Goal: Browse casually: Explore the website without a specific task or goal

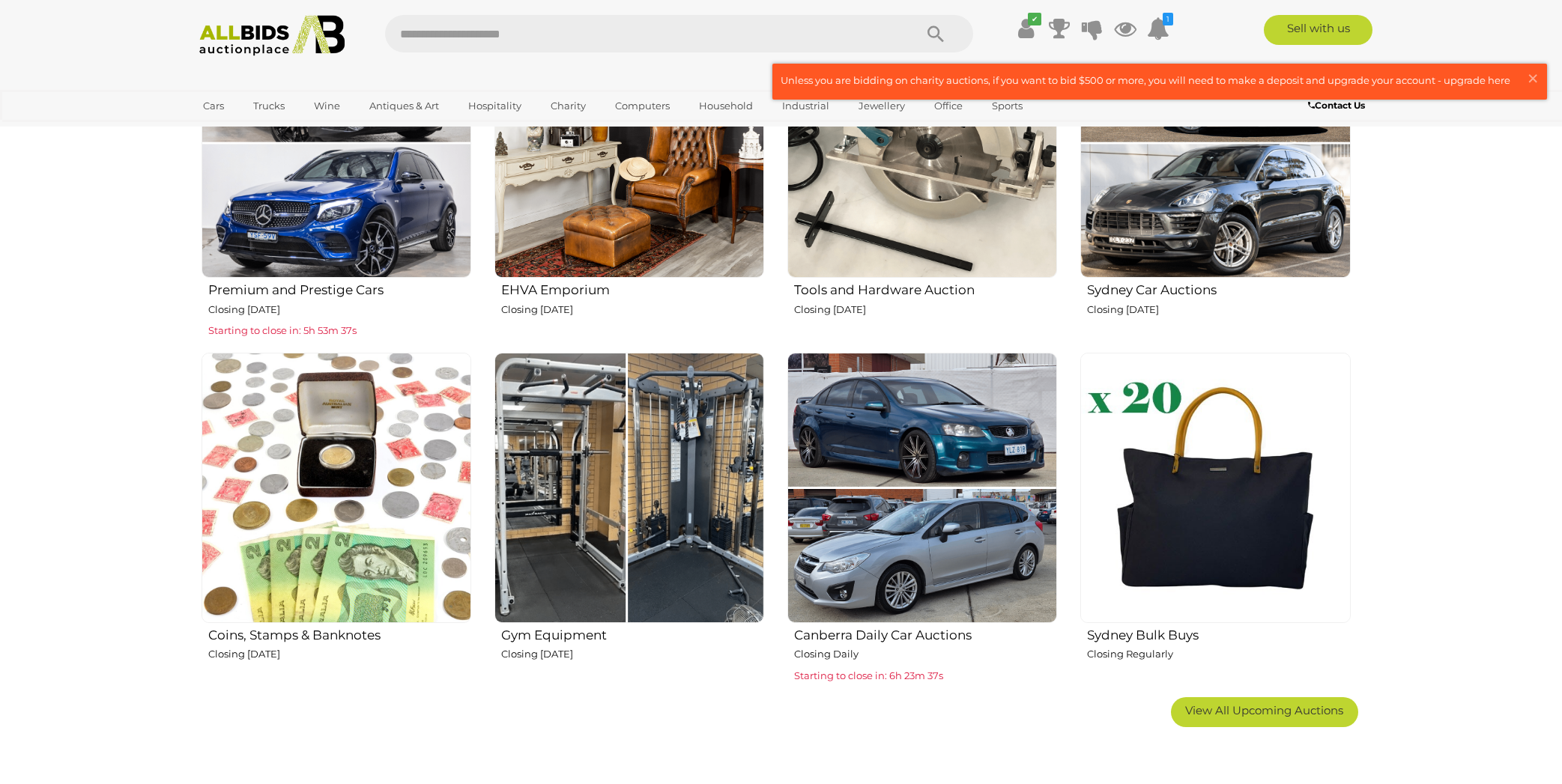
scroll to position [691, 0]
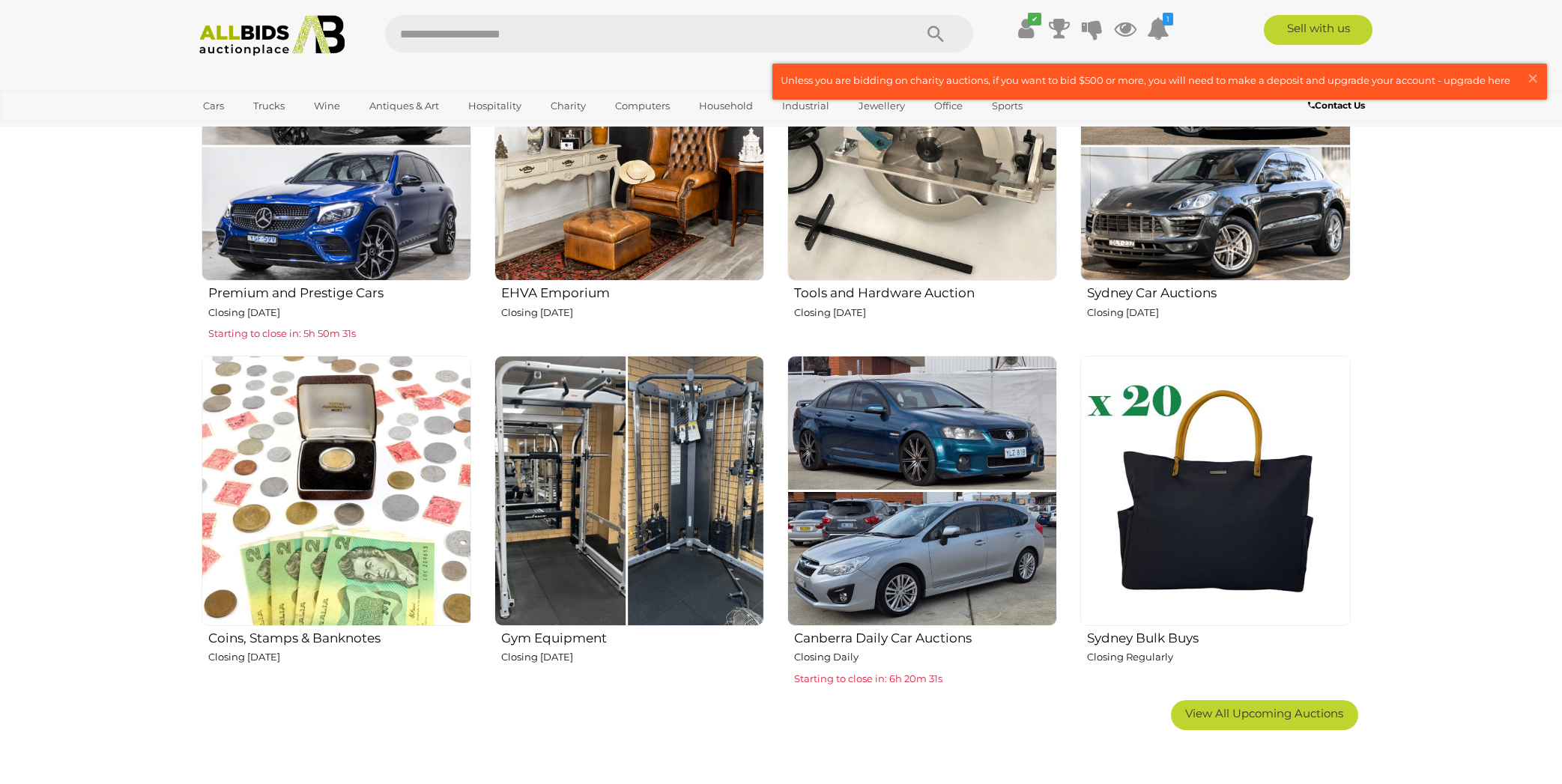
click at [256, 31] on img at bounding box center [272, 35] width 162 height 41
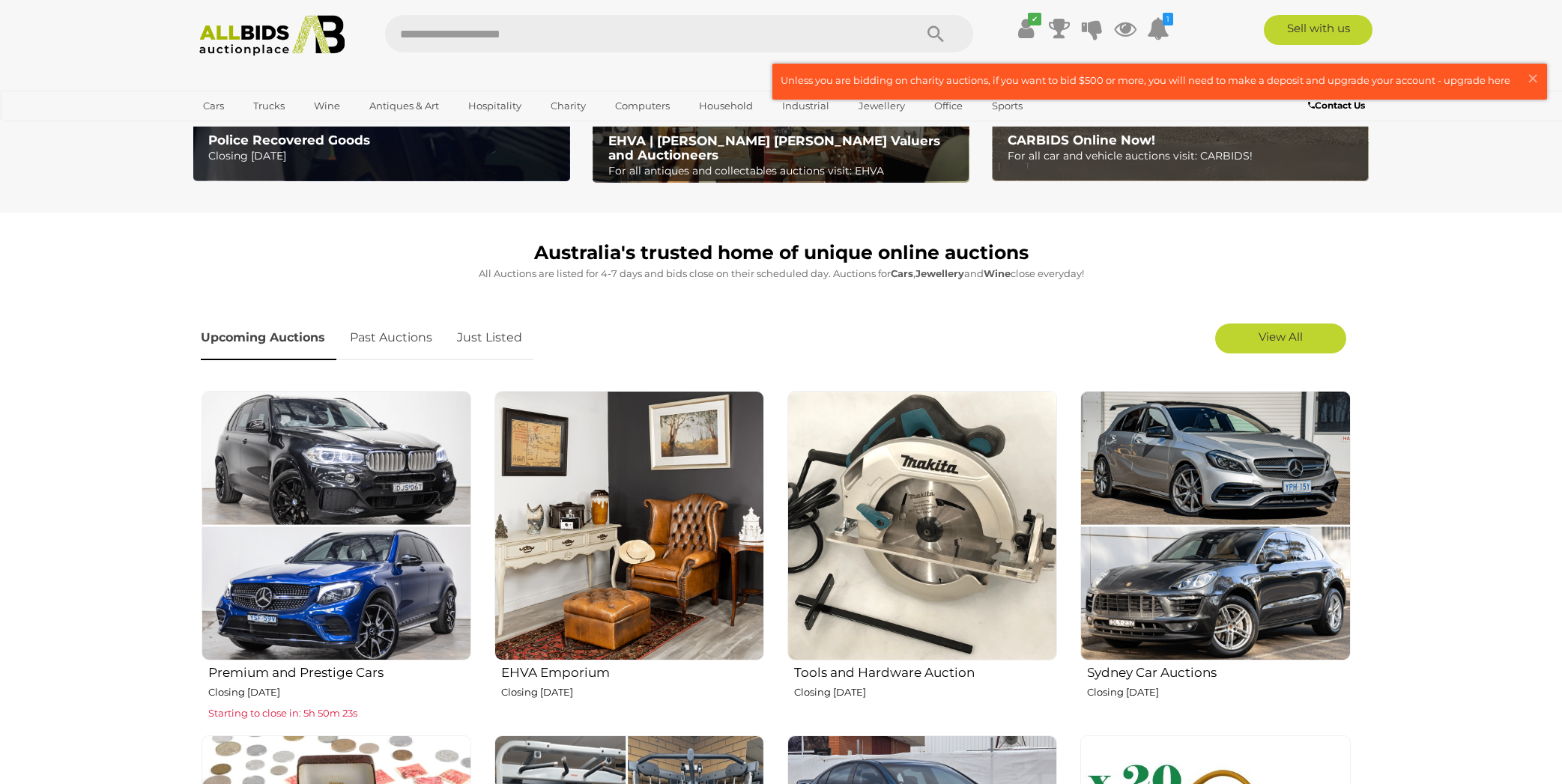
scroll to position [318, 0]
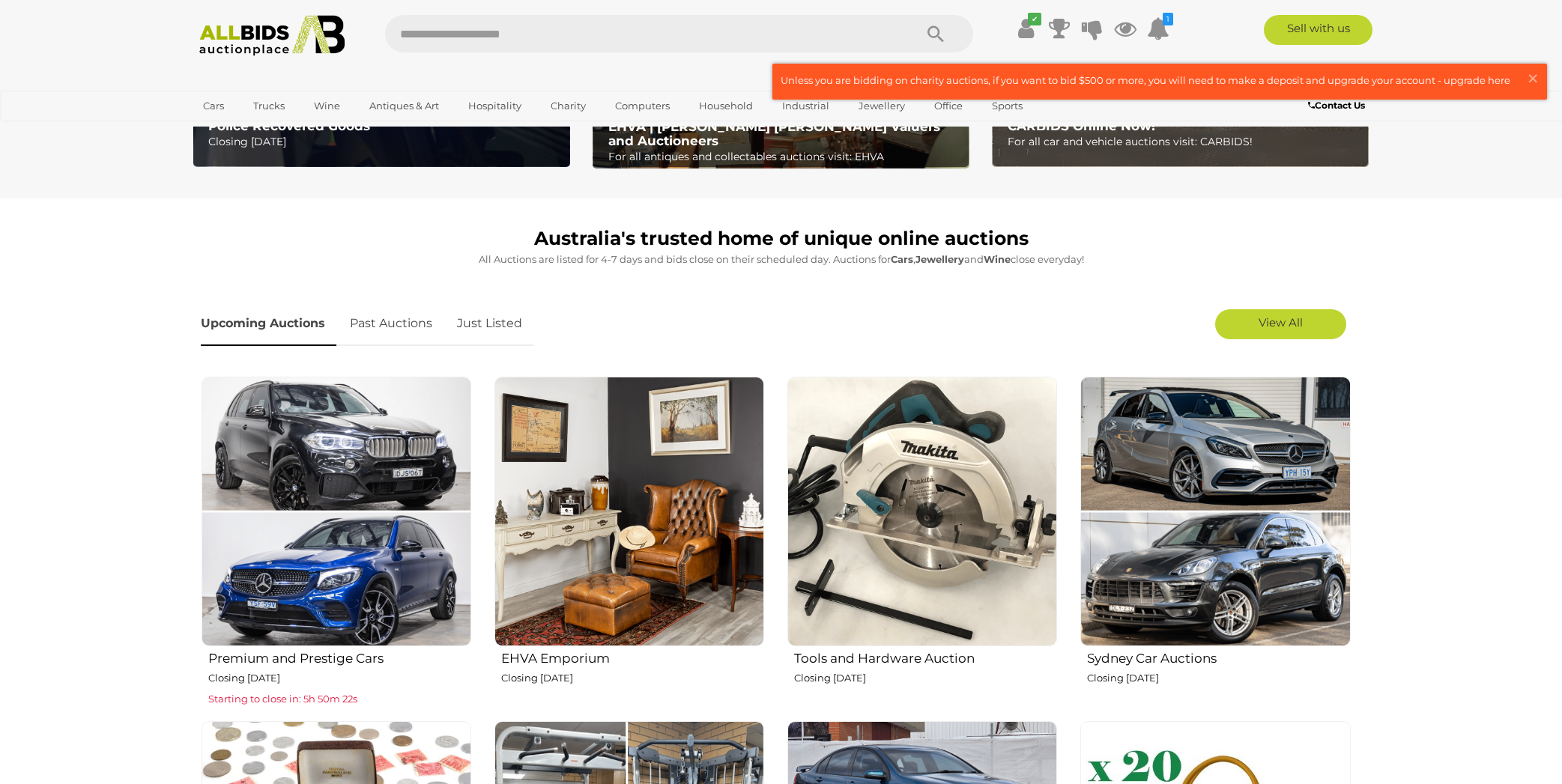
click at [502, 331] on link "Just Listed" at bounding box center [489, 324] width 88 height 44
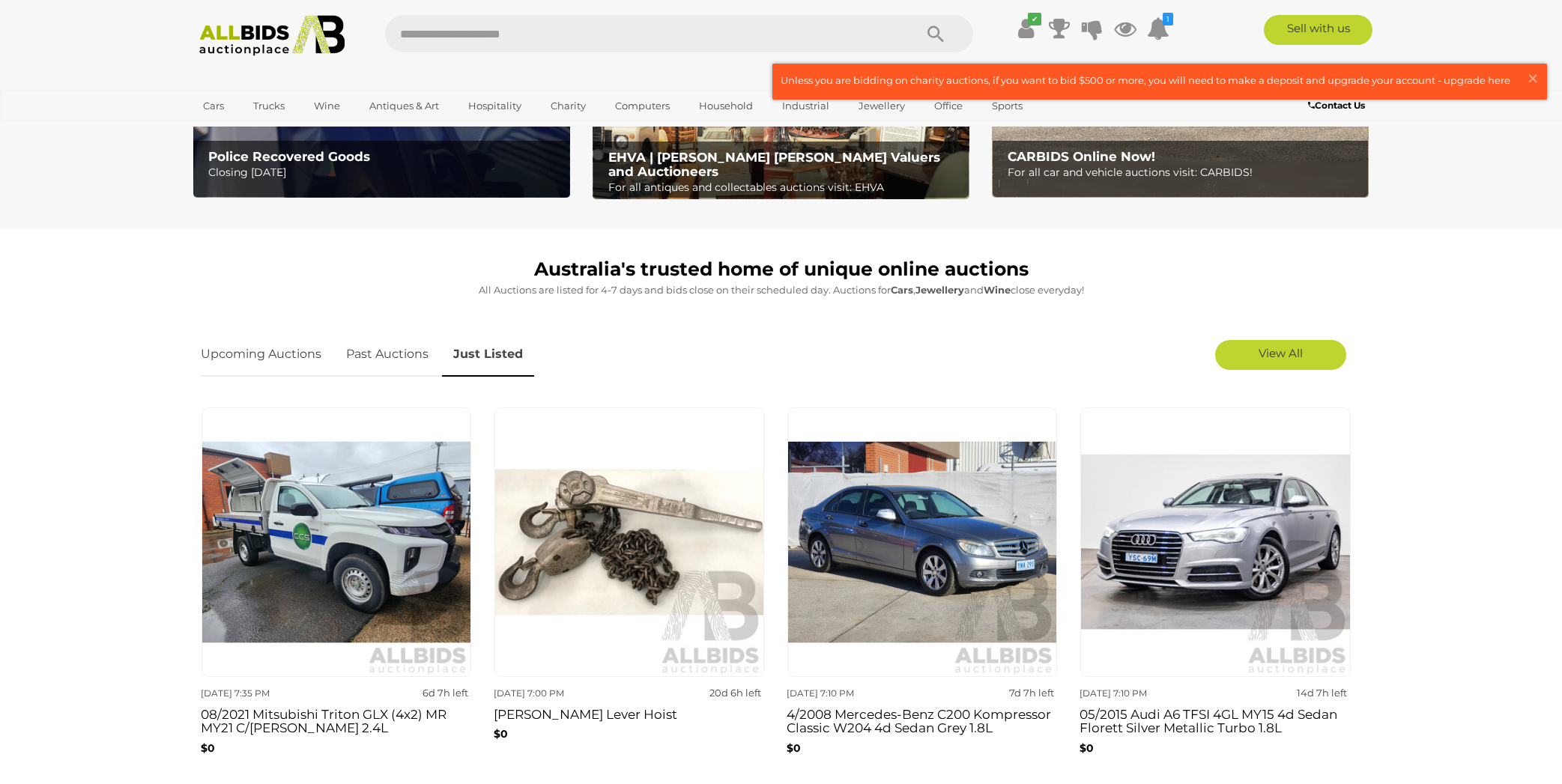
scroll to position [293, 0]
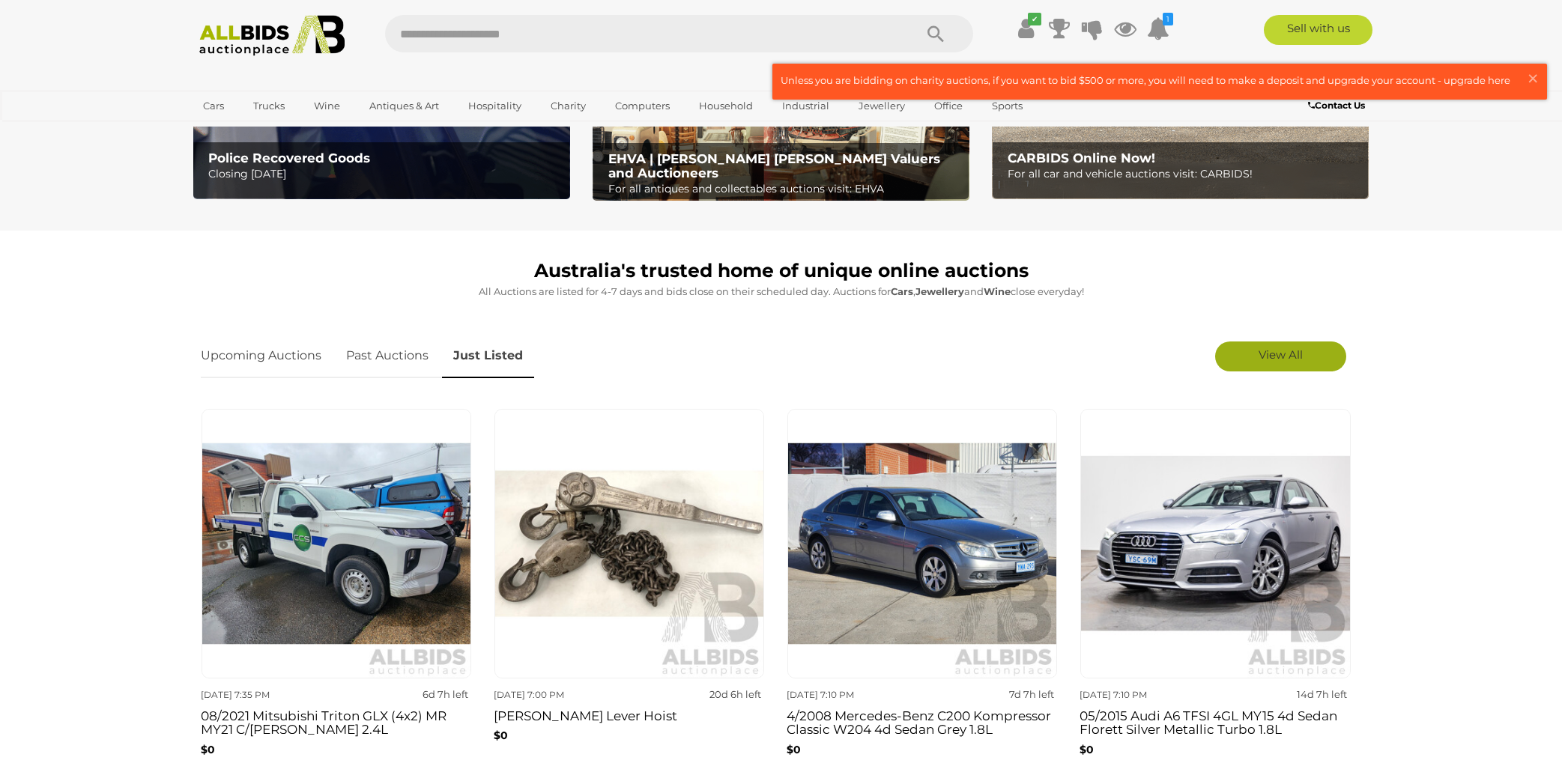
click at [1272, 350] on span "View All" at bounding box center [1281, 354] width 44 height 14
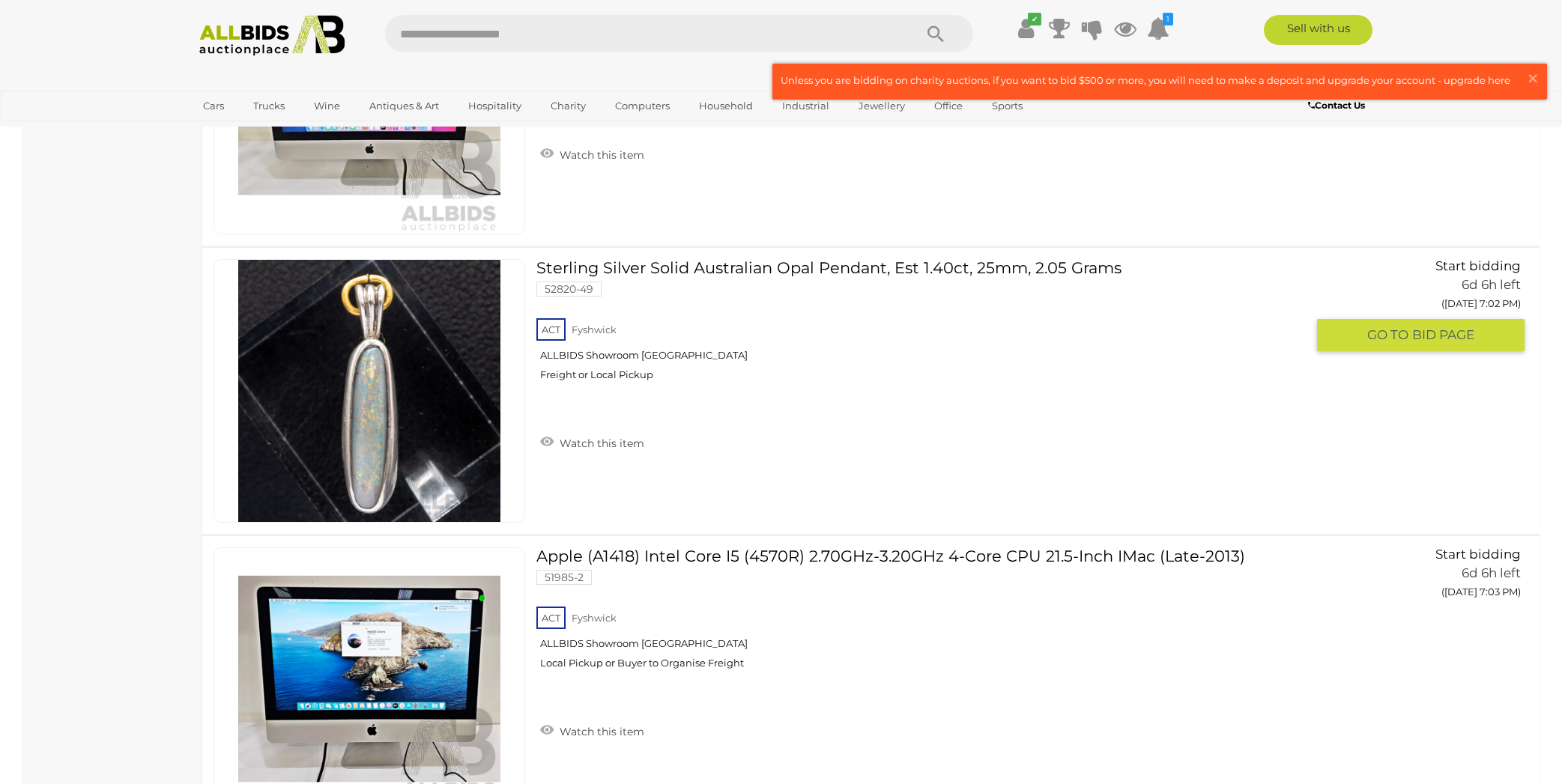
scroll to position [12348, 0]
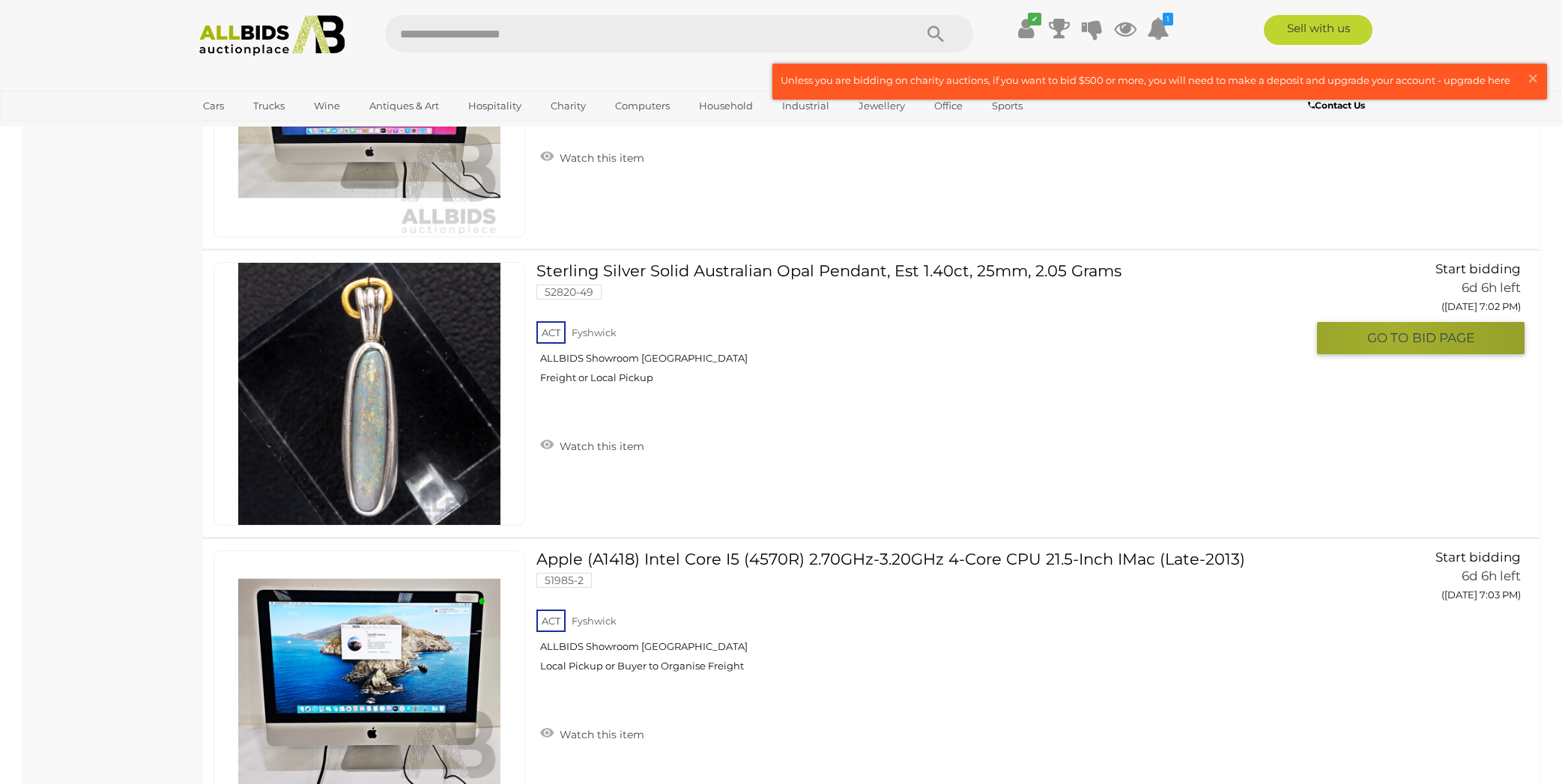
click at [1397, 339] on span "GO TO" at bounding box center [1390, 338] width 45 height 18
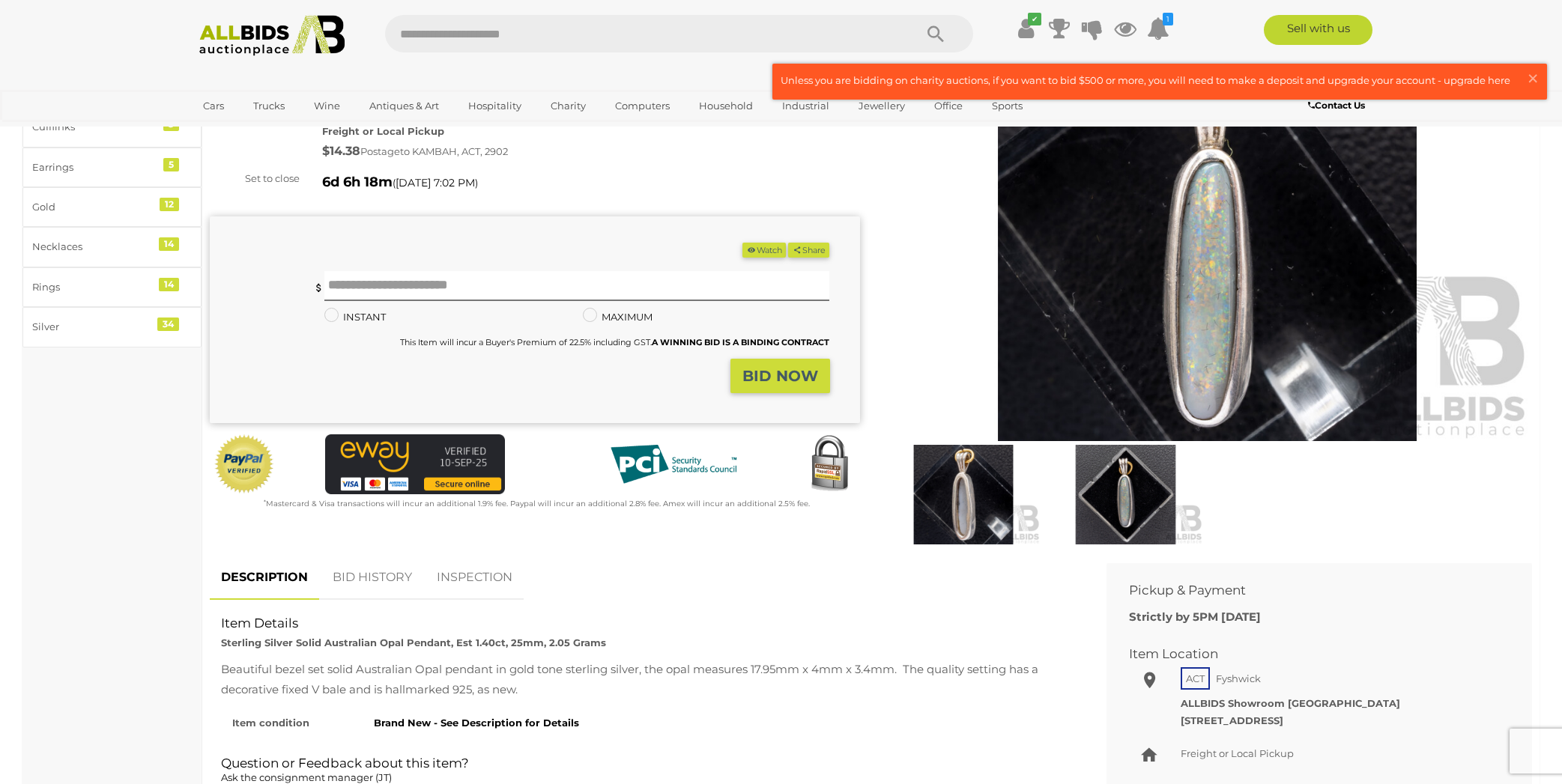
scroll to position [166, 0]
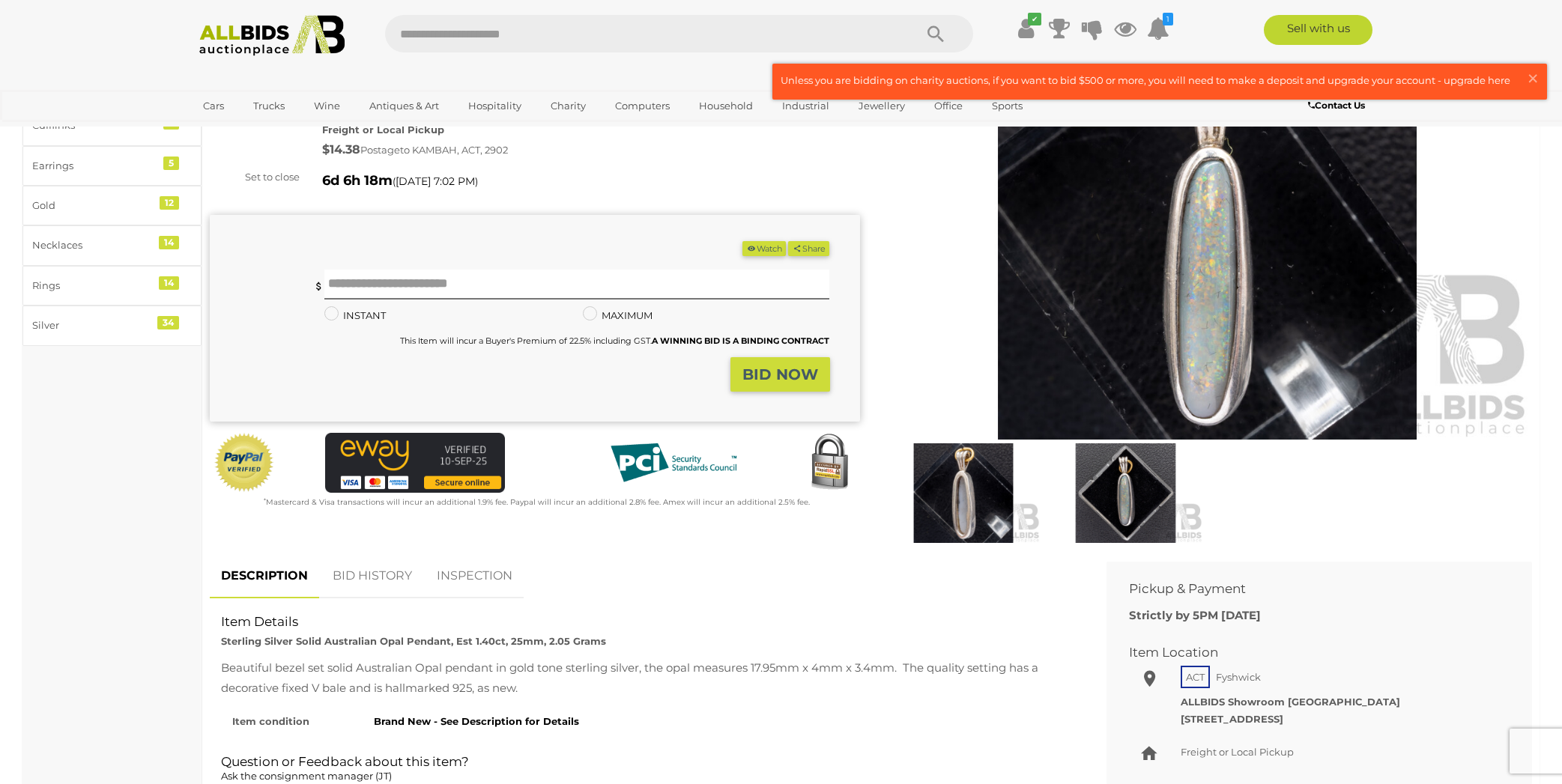
click at [1216, 324] on img at bounding box center [1208, 229] width 651 height 418
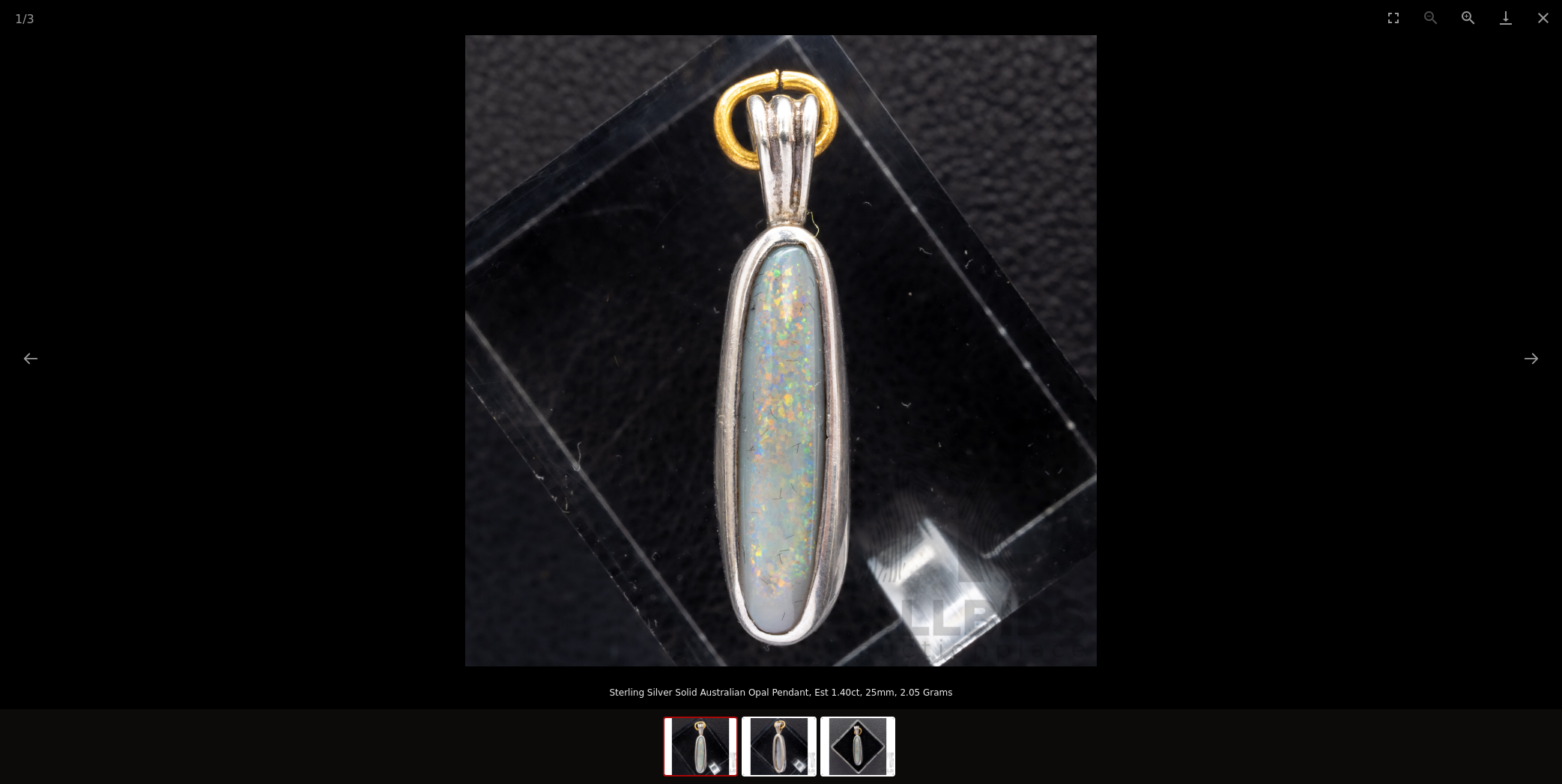
scroll to position [167, 0]
click at [780, 751] on img at bounding box center [779, 747] width 72 height 57
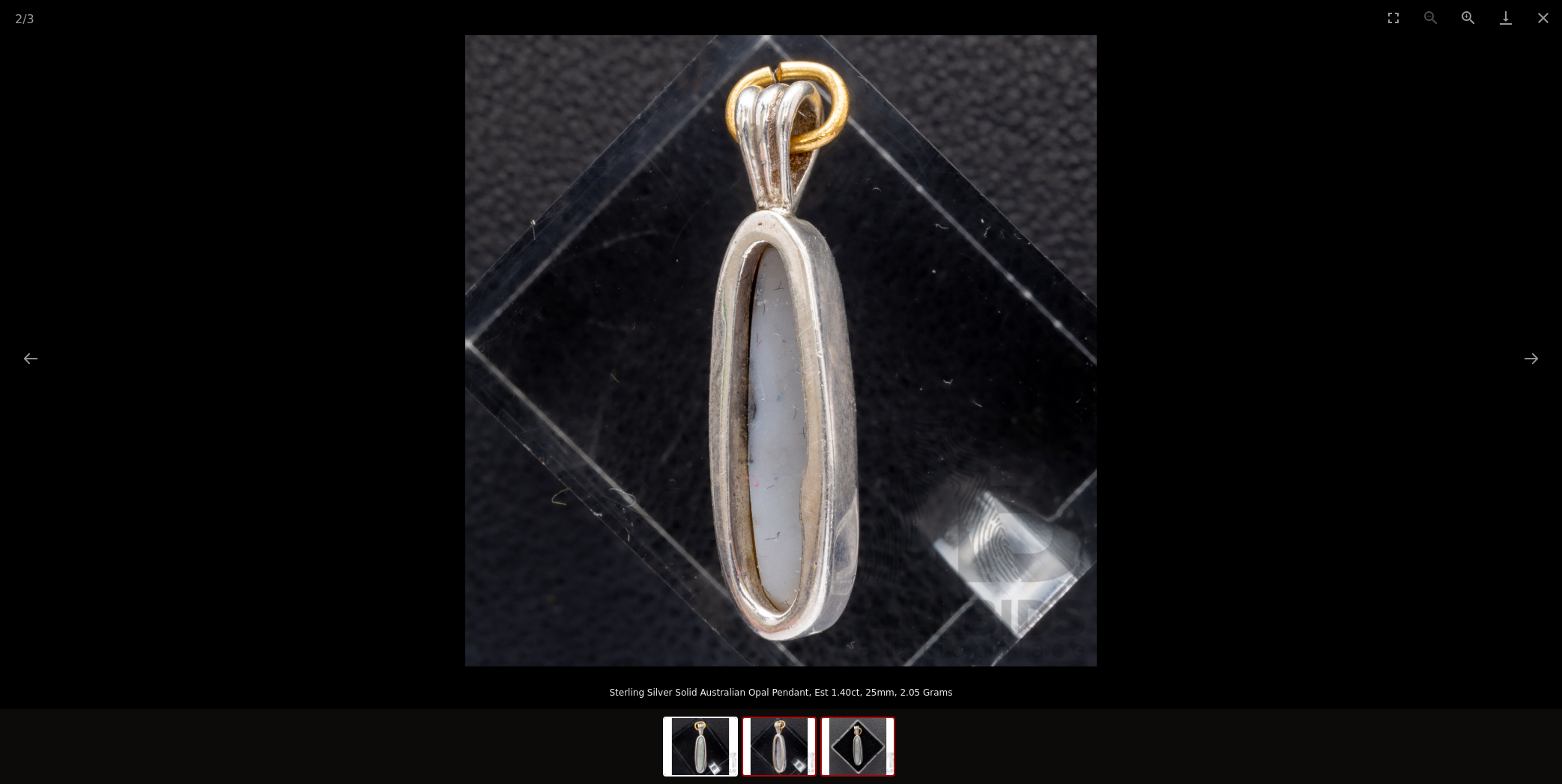
click at [858, 746] on img at bounding box center [857, 747] width 72 height 57
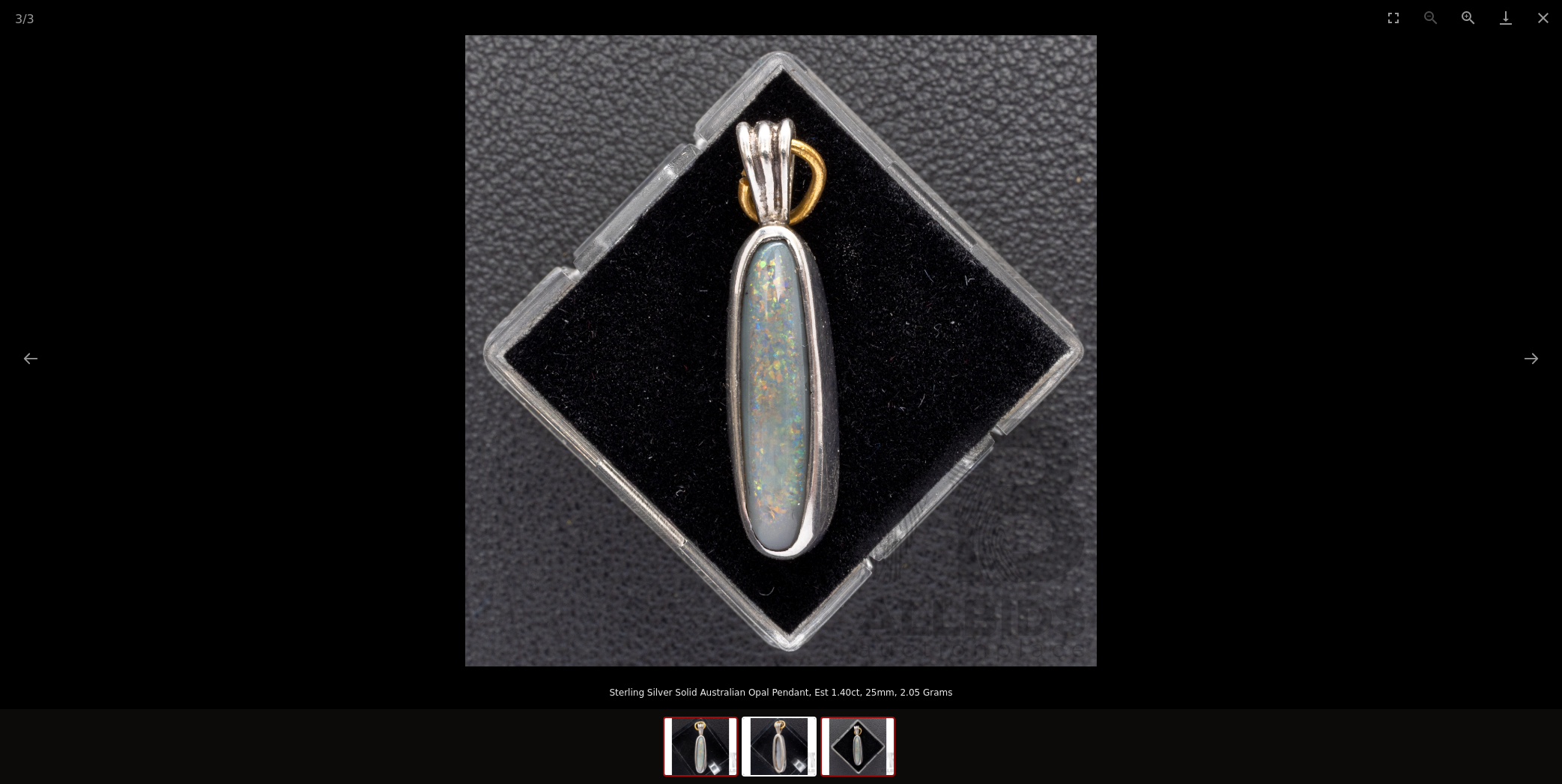
click at [698, 741] on img at bounding box center [700, 747] width 72 height 57
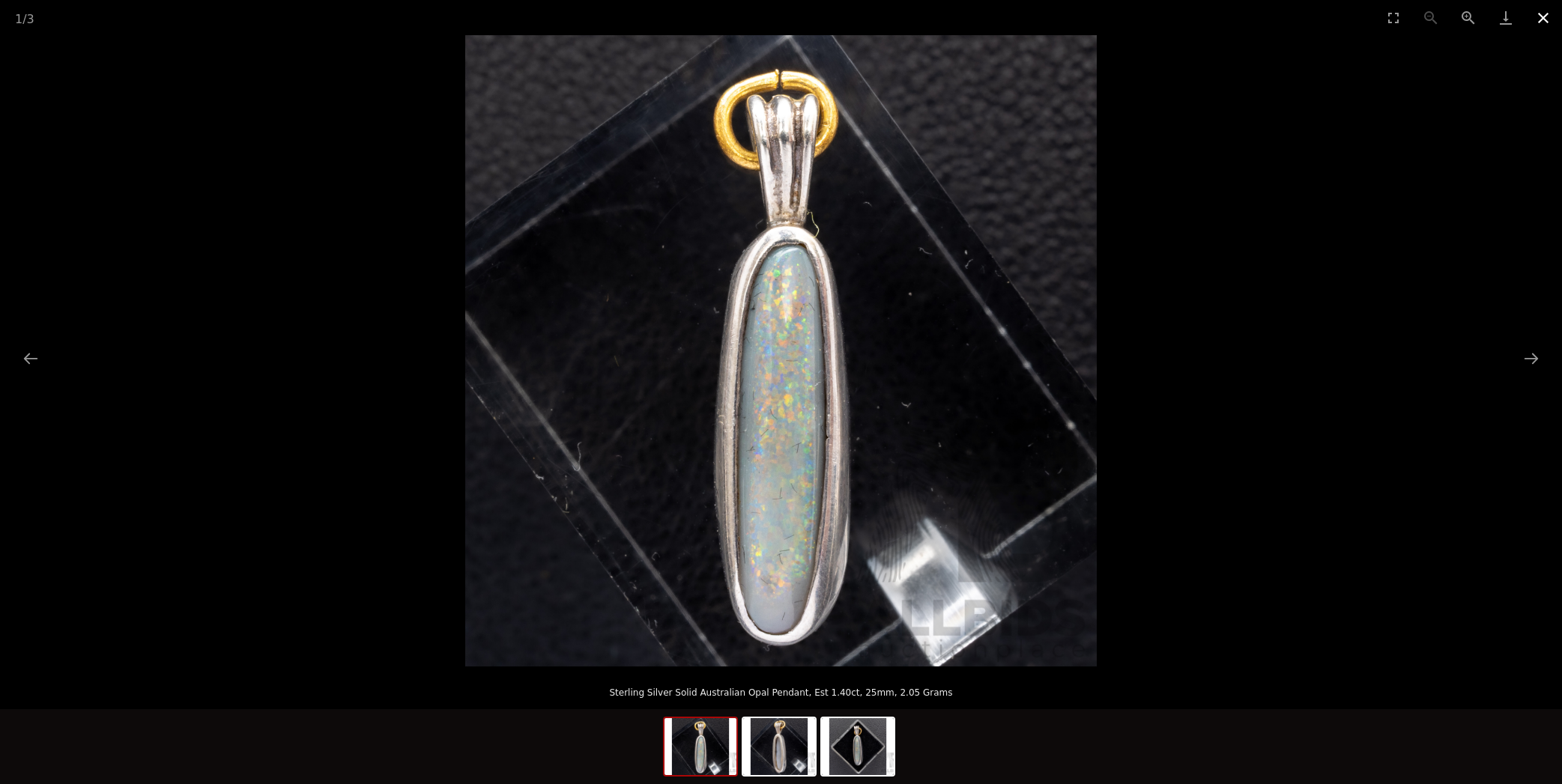
drag, startPoint x: 1544, startPoint y: 16, endPoint x: 1536, endPoint y: 14, distance: 8.2
click at [1542, 16] on button "Close gallery" at bounding box center [1543, 18] width 37 height 35
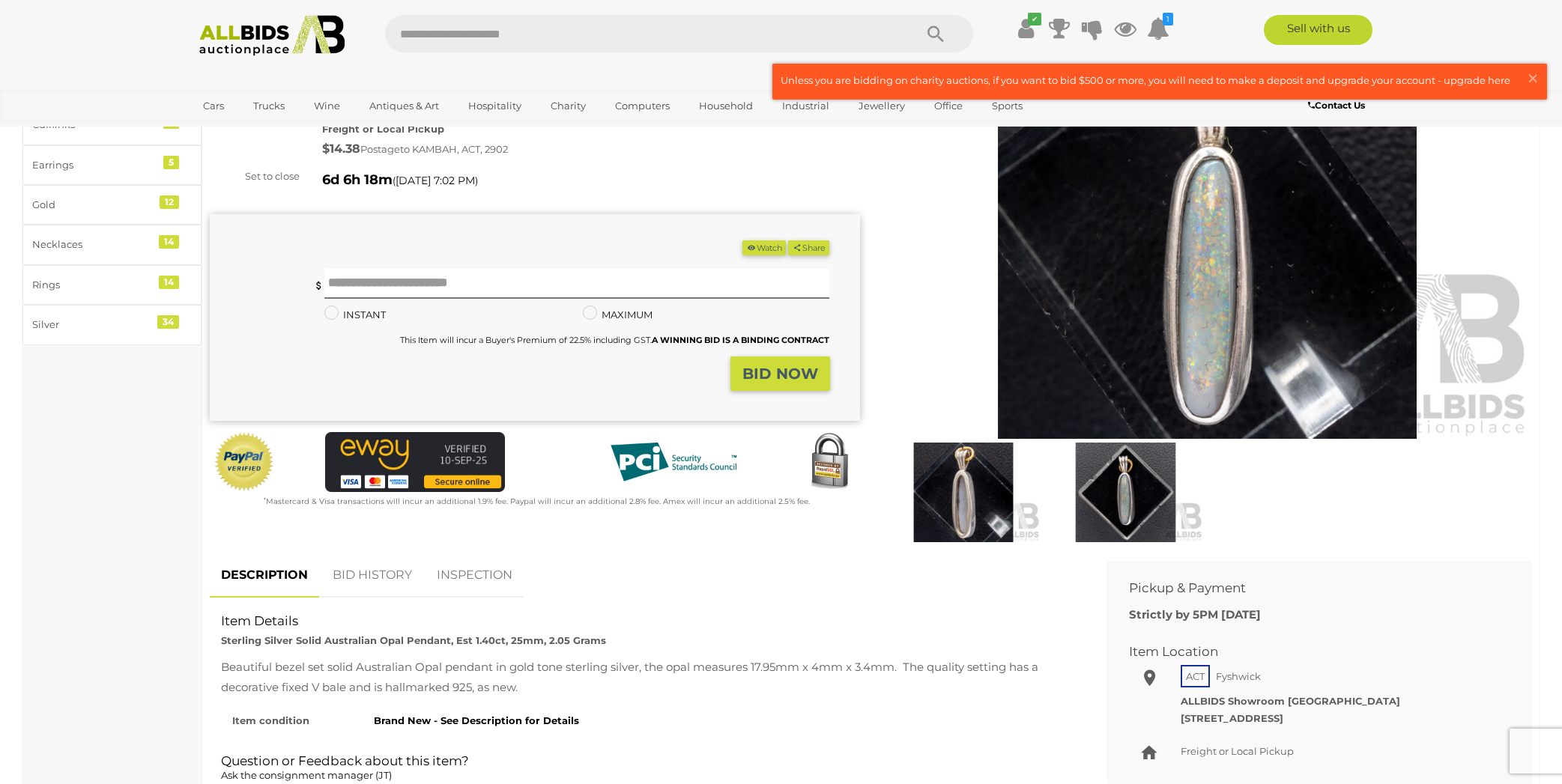
scroll to position [166, 0]
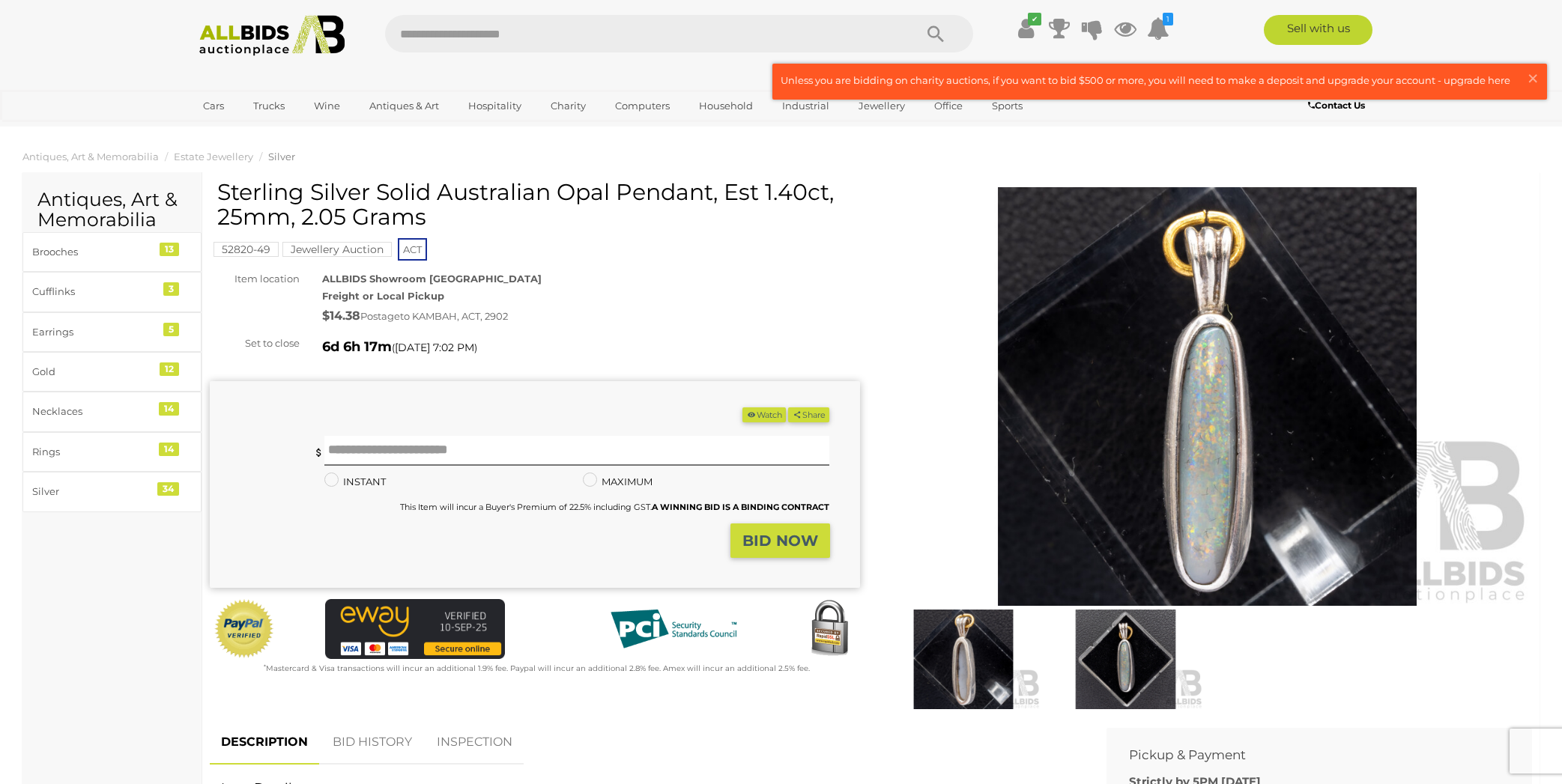
scroll to position [2, 0]
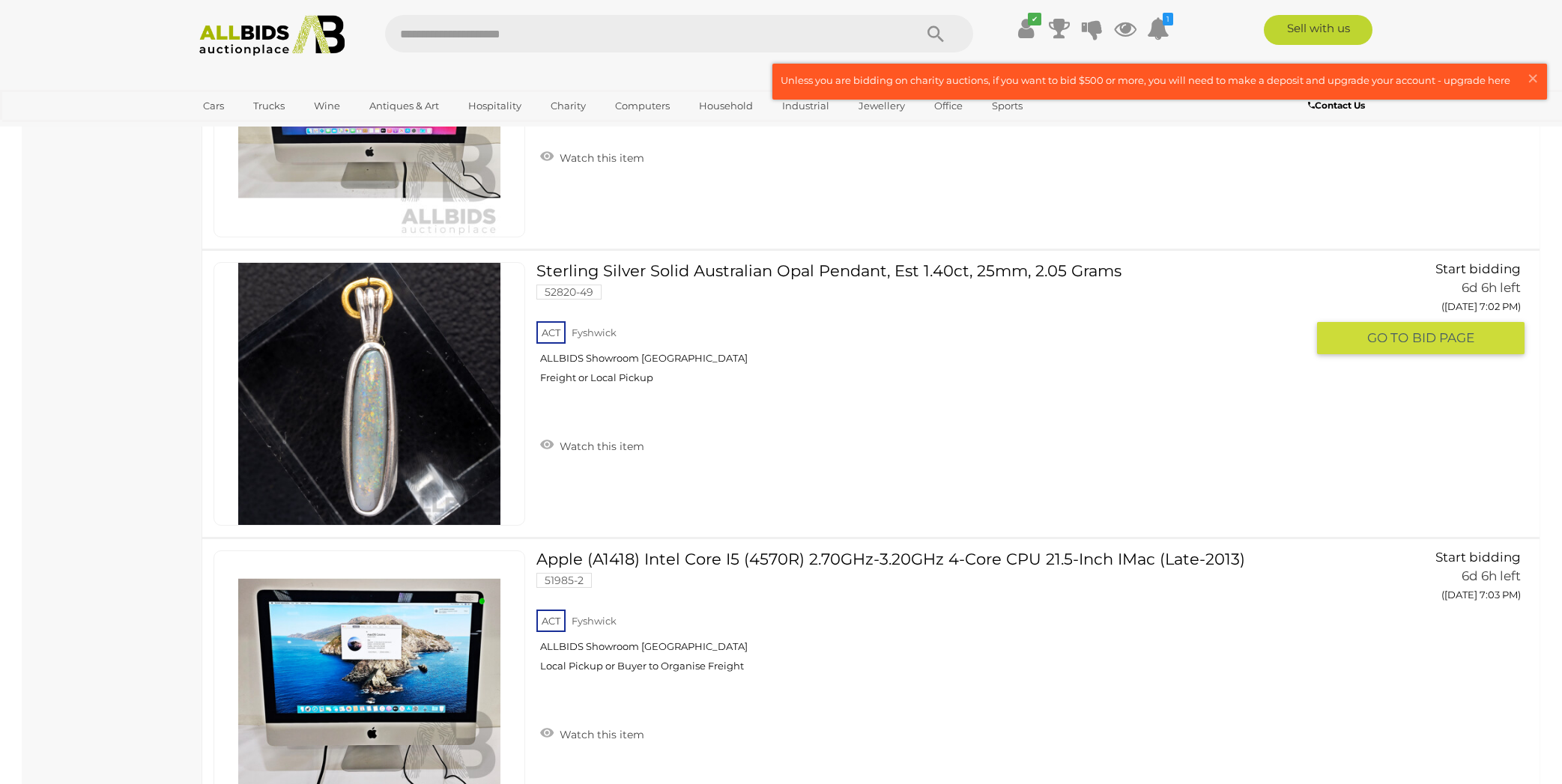
scroll to position [12346, 0]
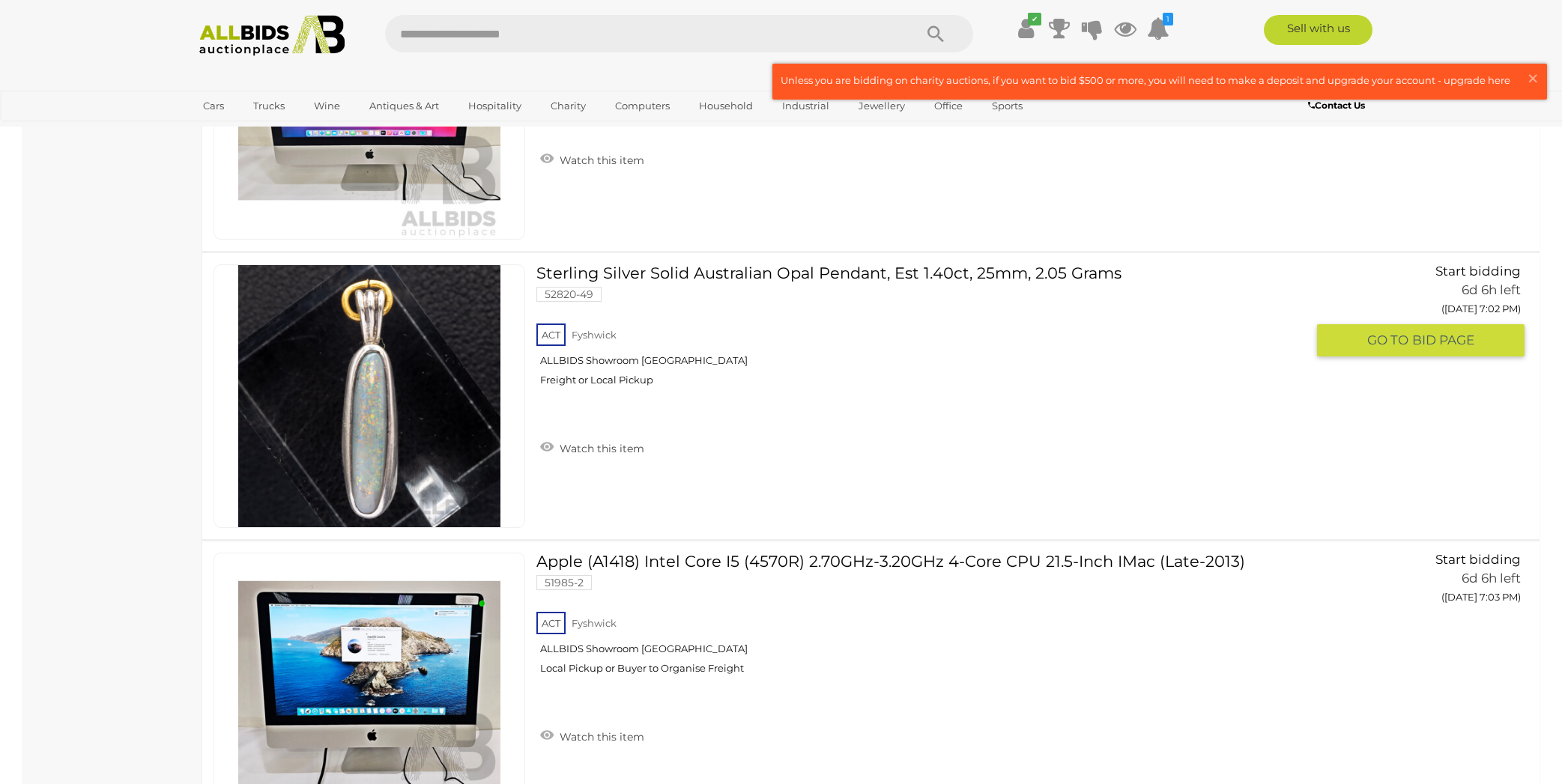
click at [598, 445] on link "Watch this item" at bounding box center [592, 447] width 111 height 23
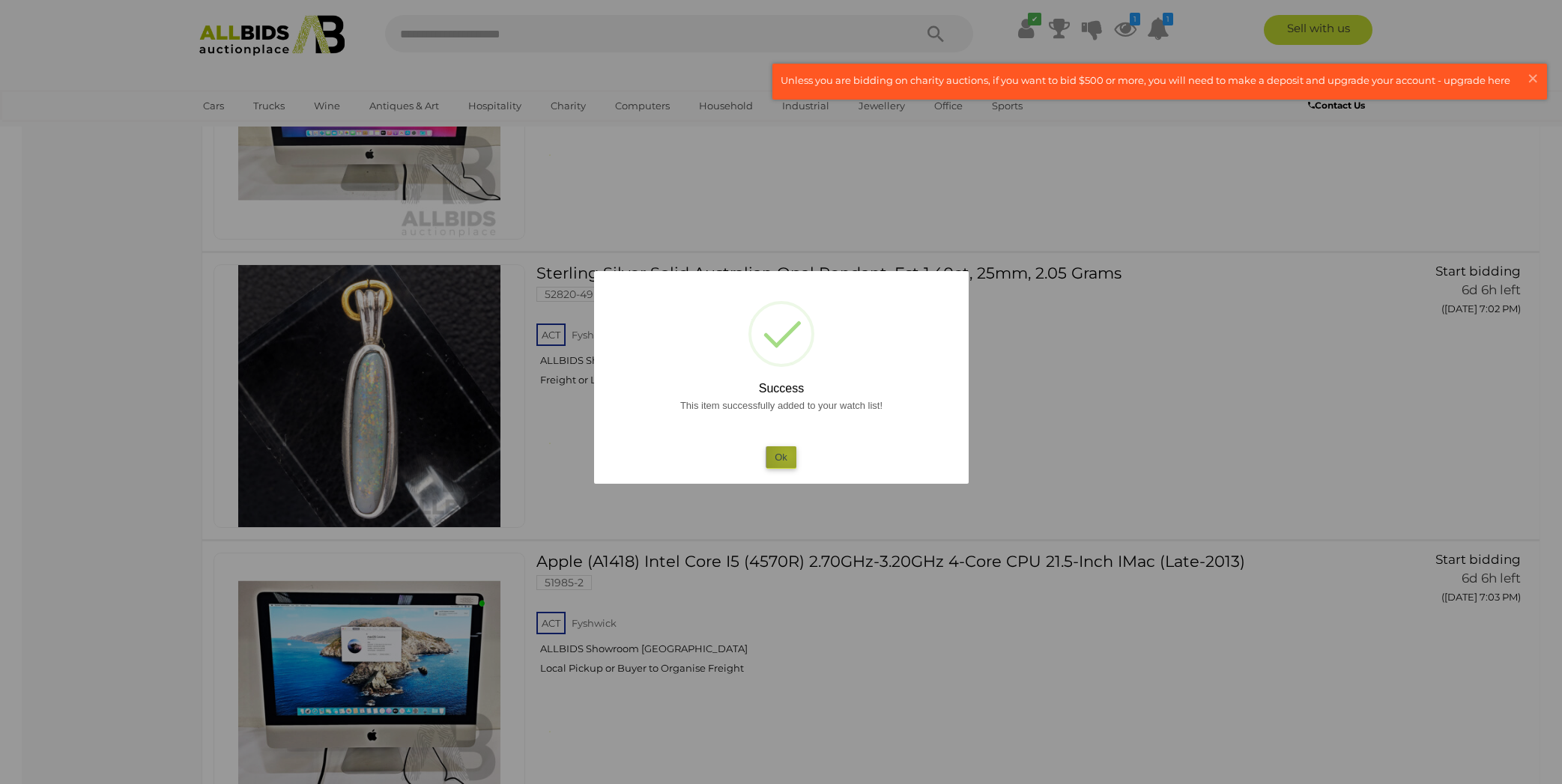
click at [787, 455] on button "Ok" at bounding box center [781, 457] width 31 height 22
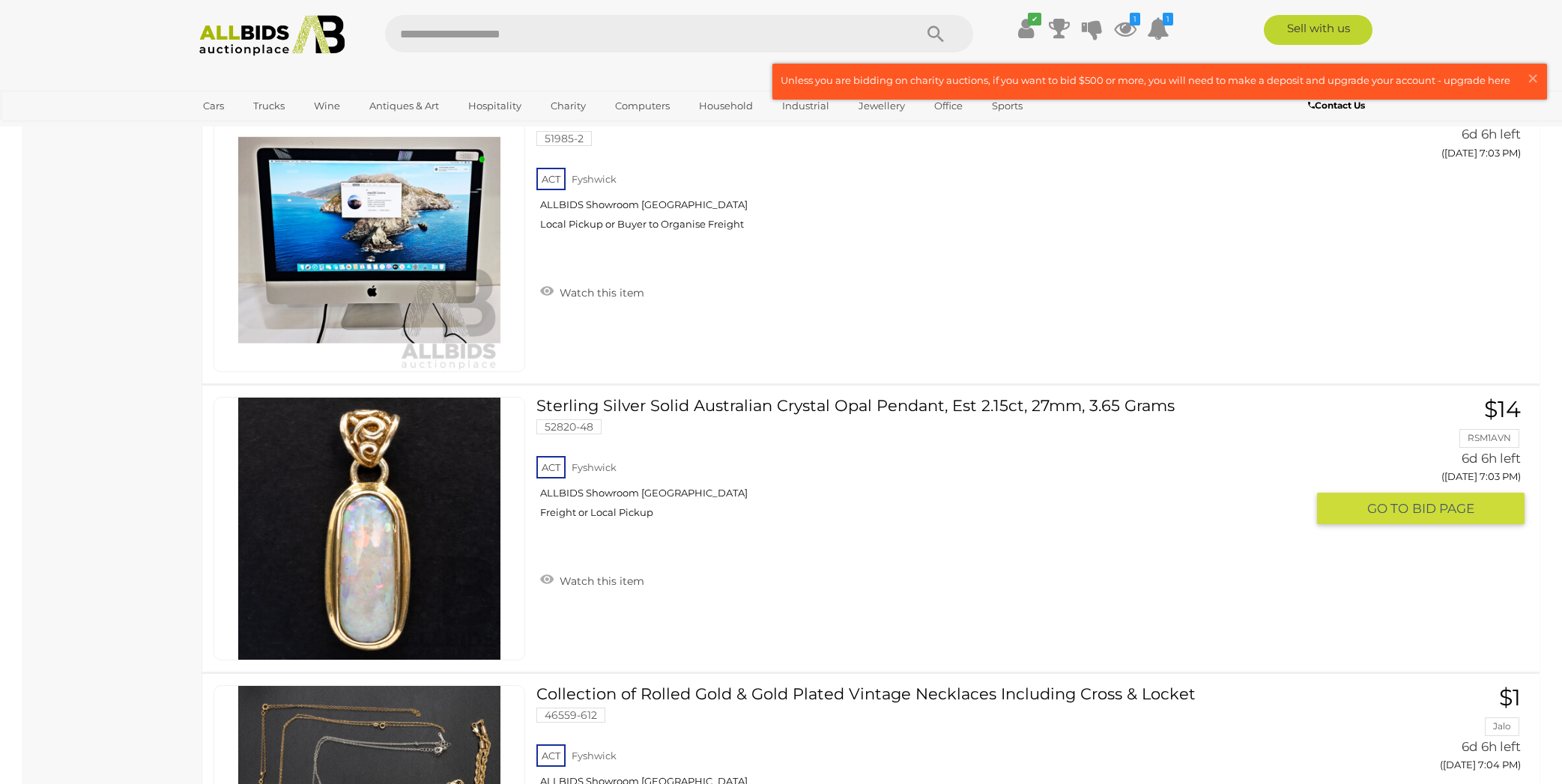
scroll to position [12789, 0]
click at [598, 590] on link "Watch this item" at bounding box center [592, 579] width 111 height 23
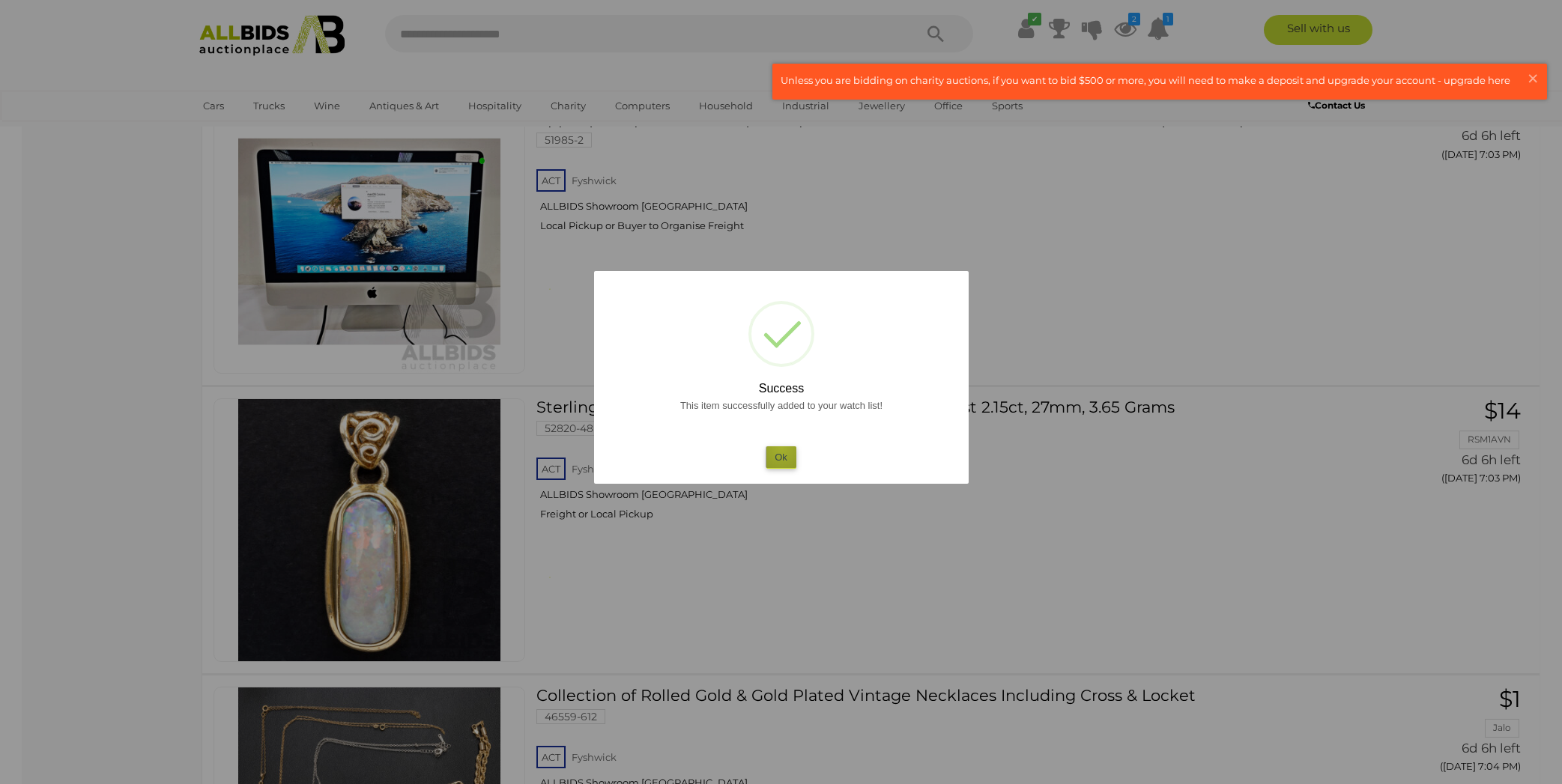
click at [781, 448] on button "Ok" at bounding box center [781, 457] width 31 height 22
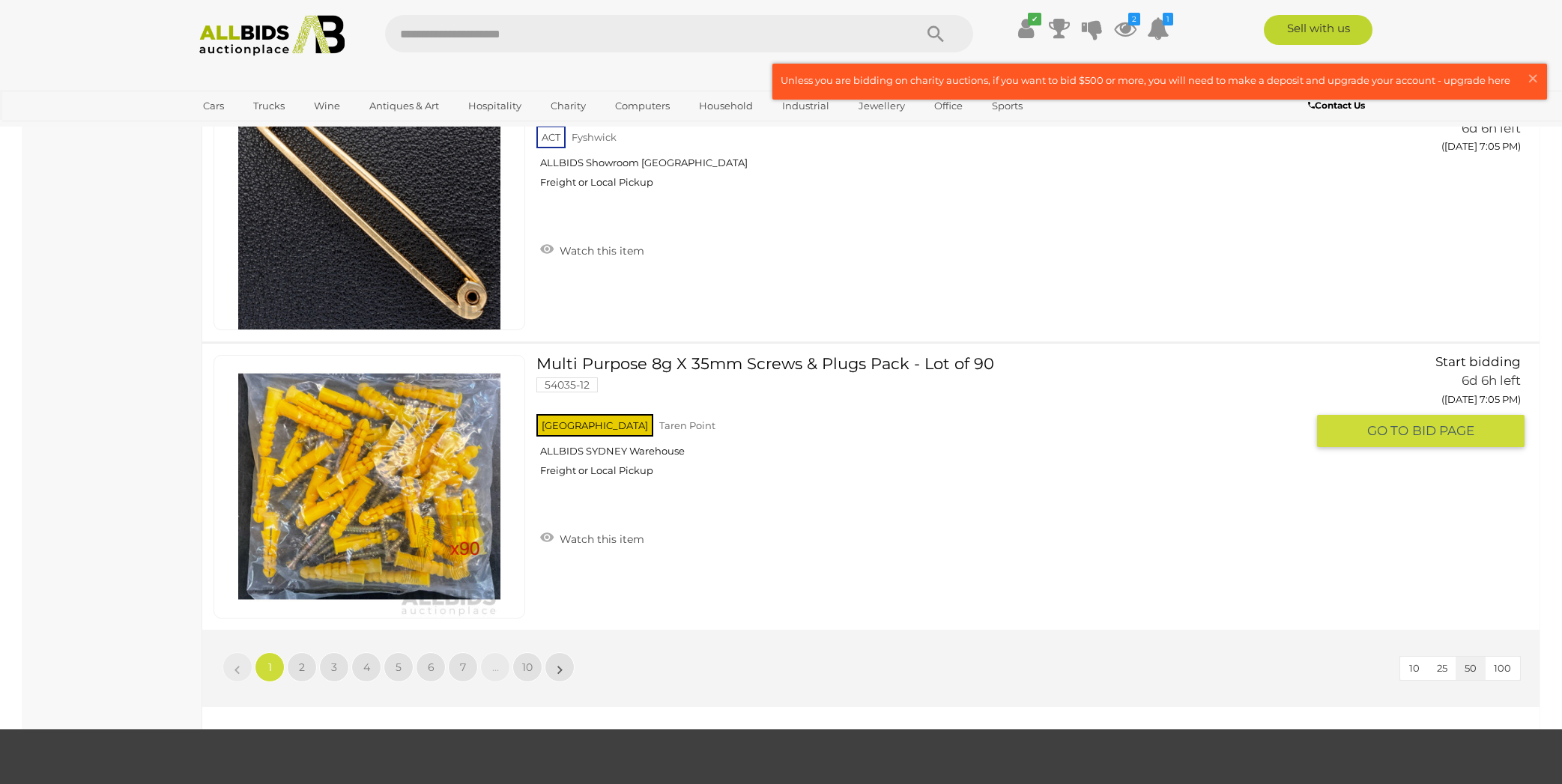
scroll to position [13988, 0]
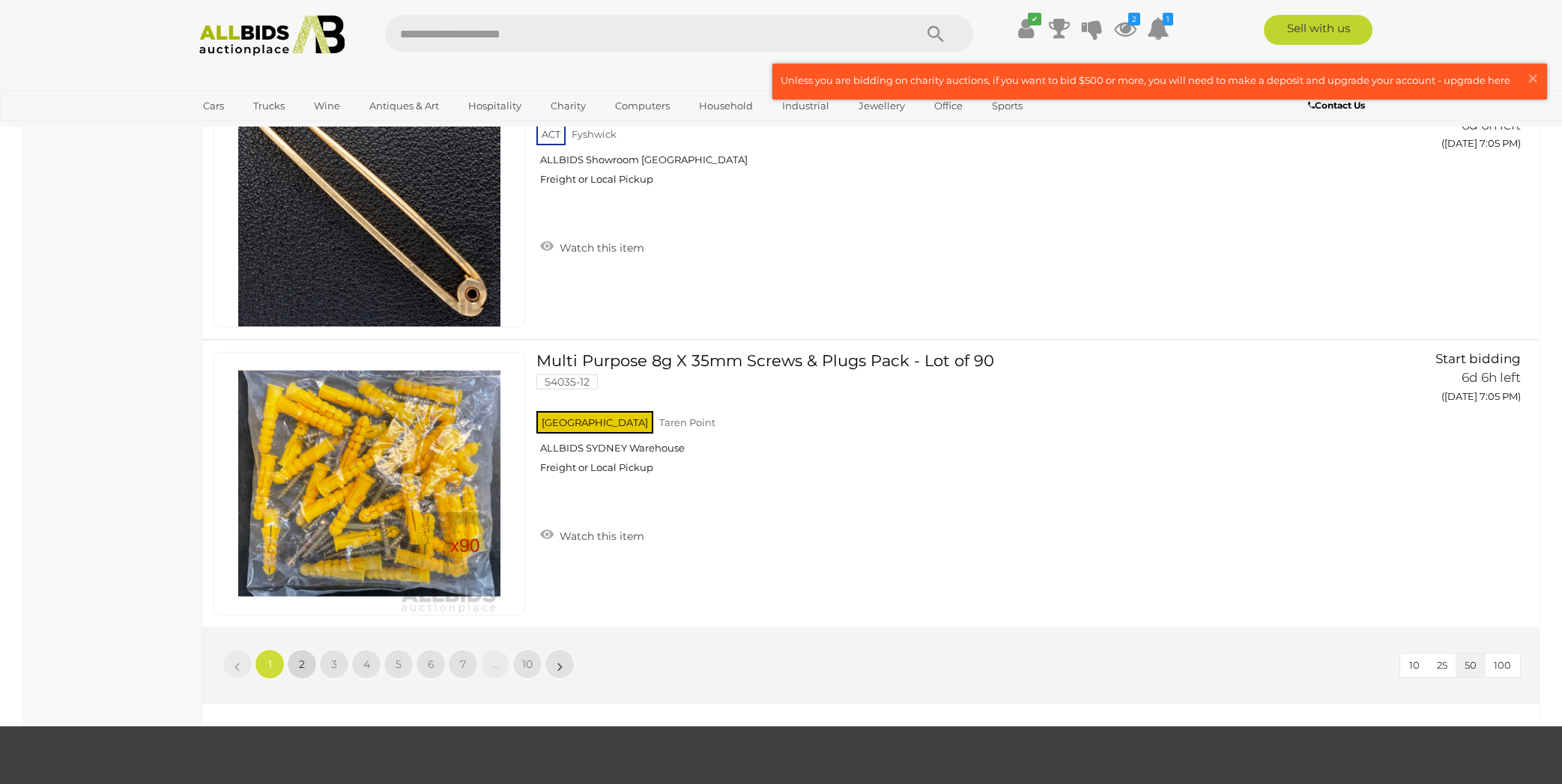
click at [300, 663] on span "2" at bounding box center [302, 664] width 6 height 14
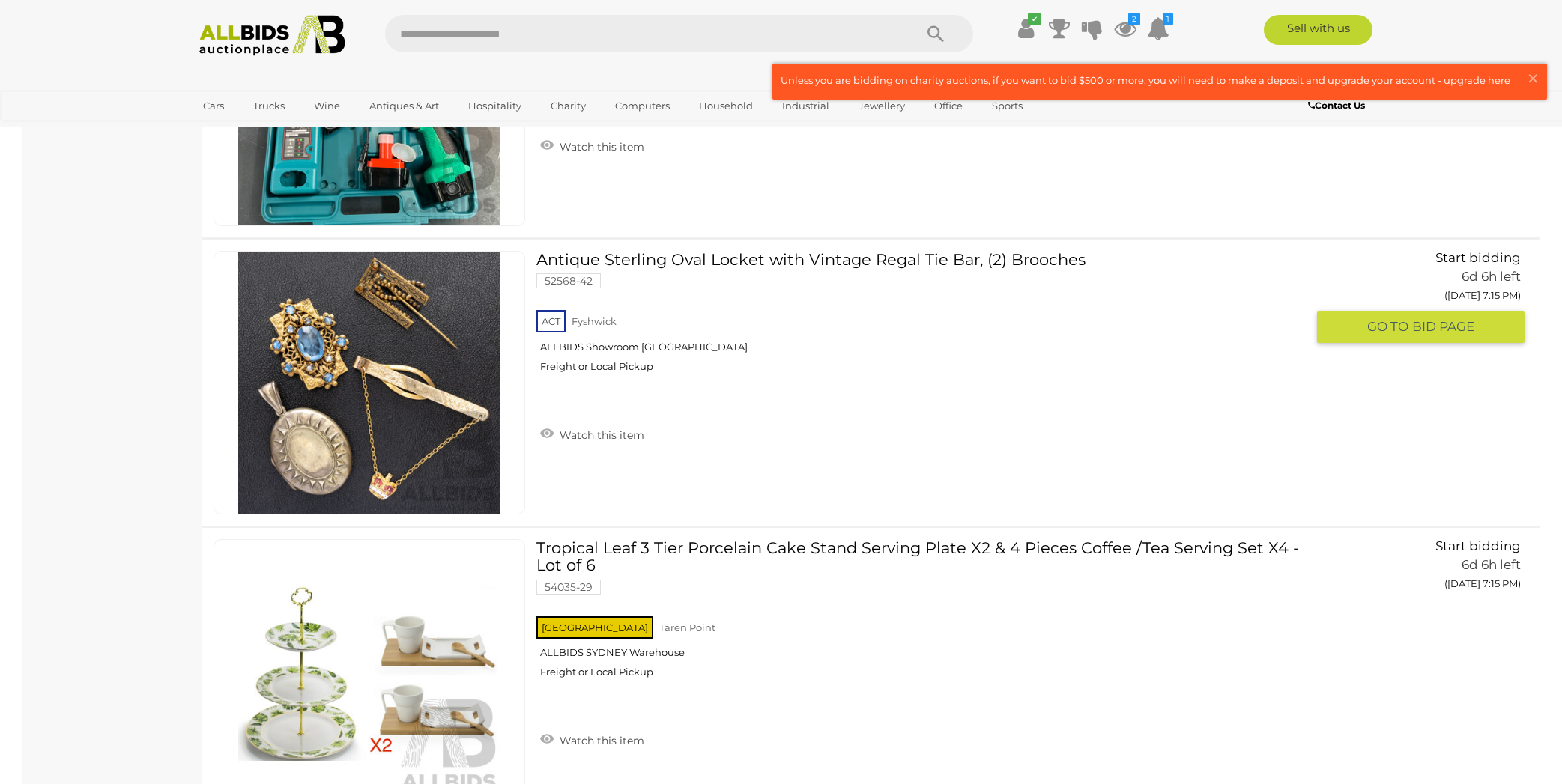
scroll to position [4857, 0]
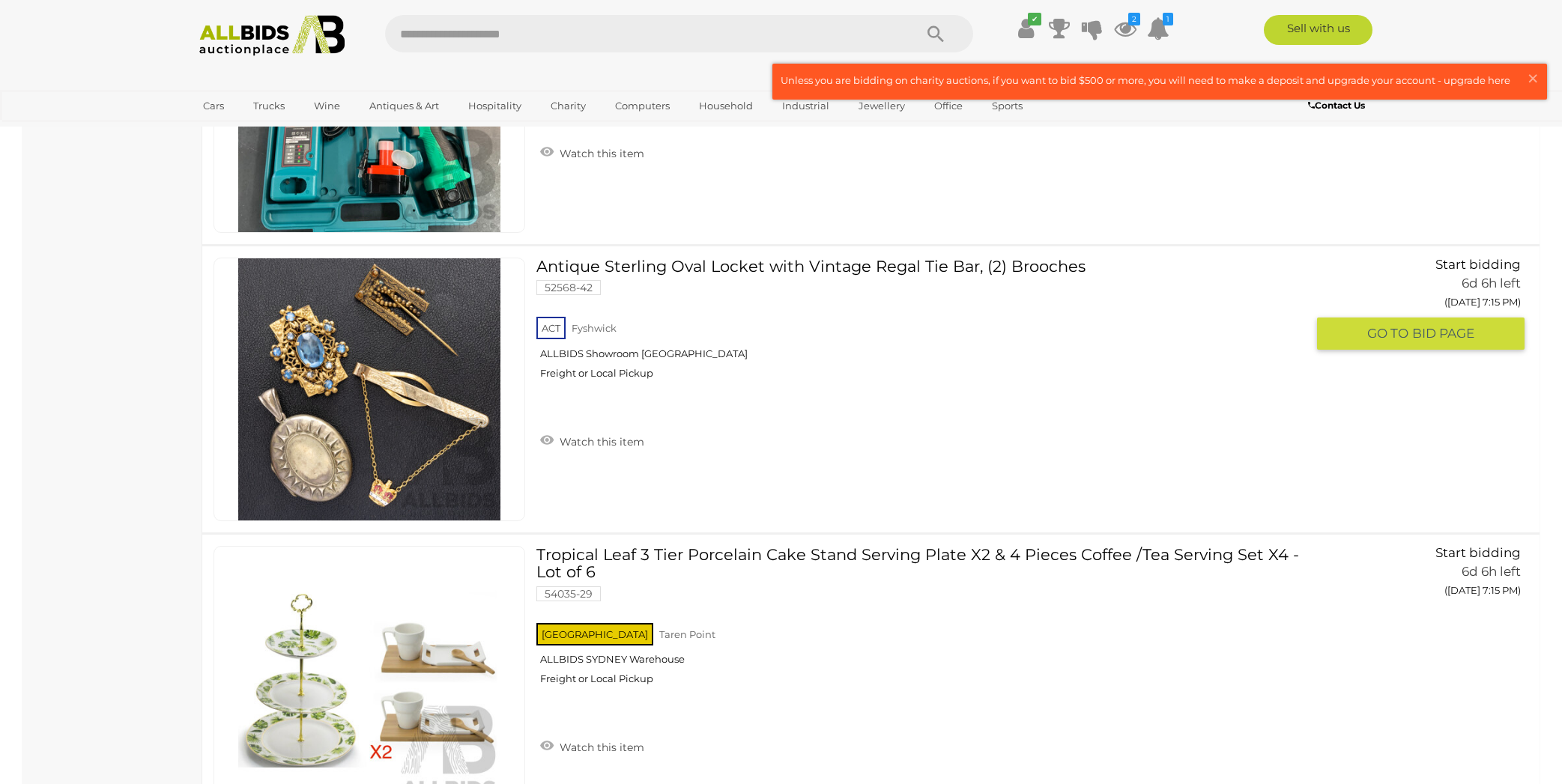
click at [466, 388] on img at bounding box center [369, 390] width 262 height 262
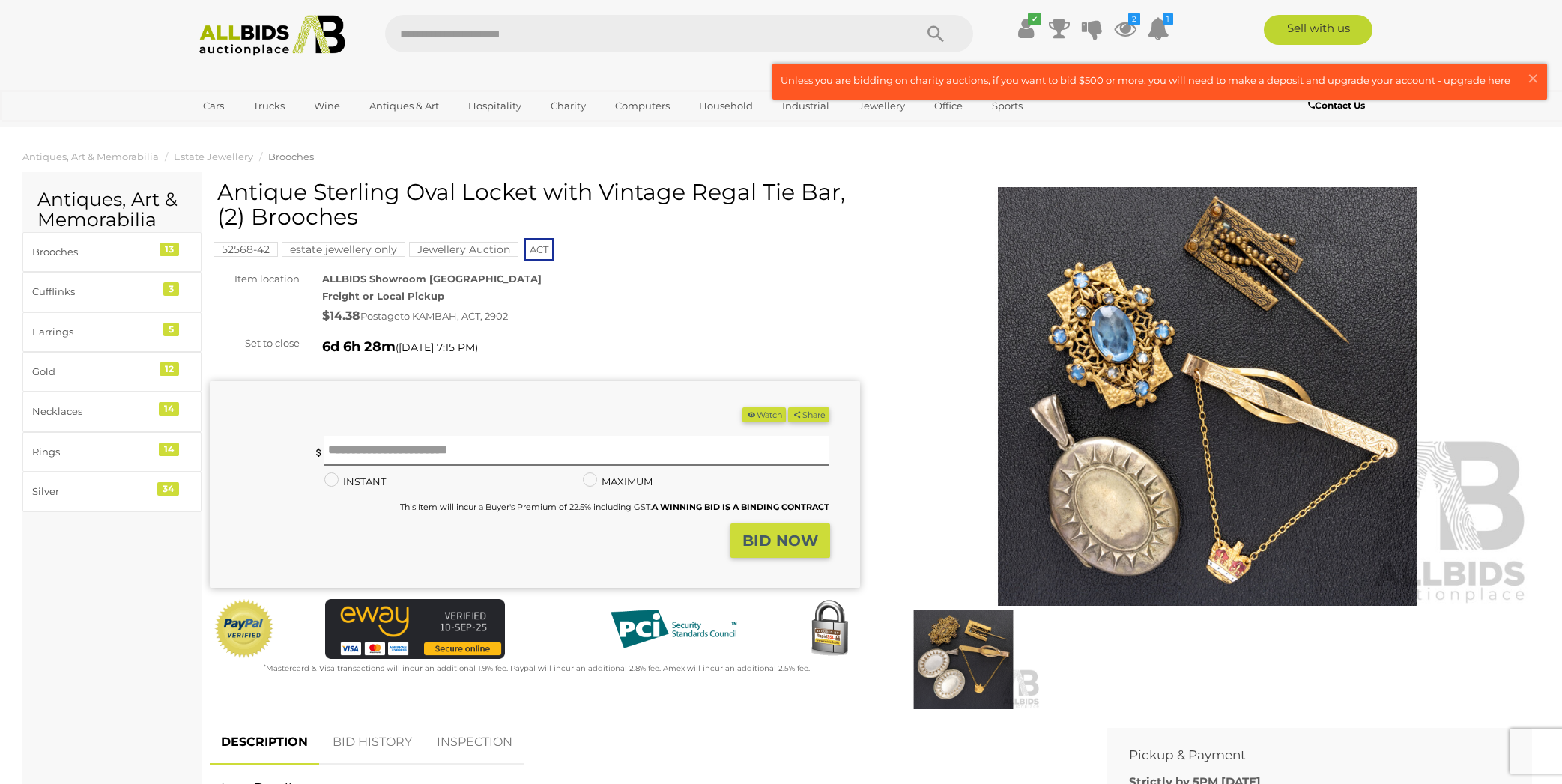
click at [1112, 468] on img at bounding box center [1208, 395] width 651 height 418
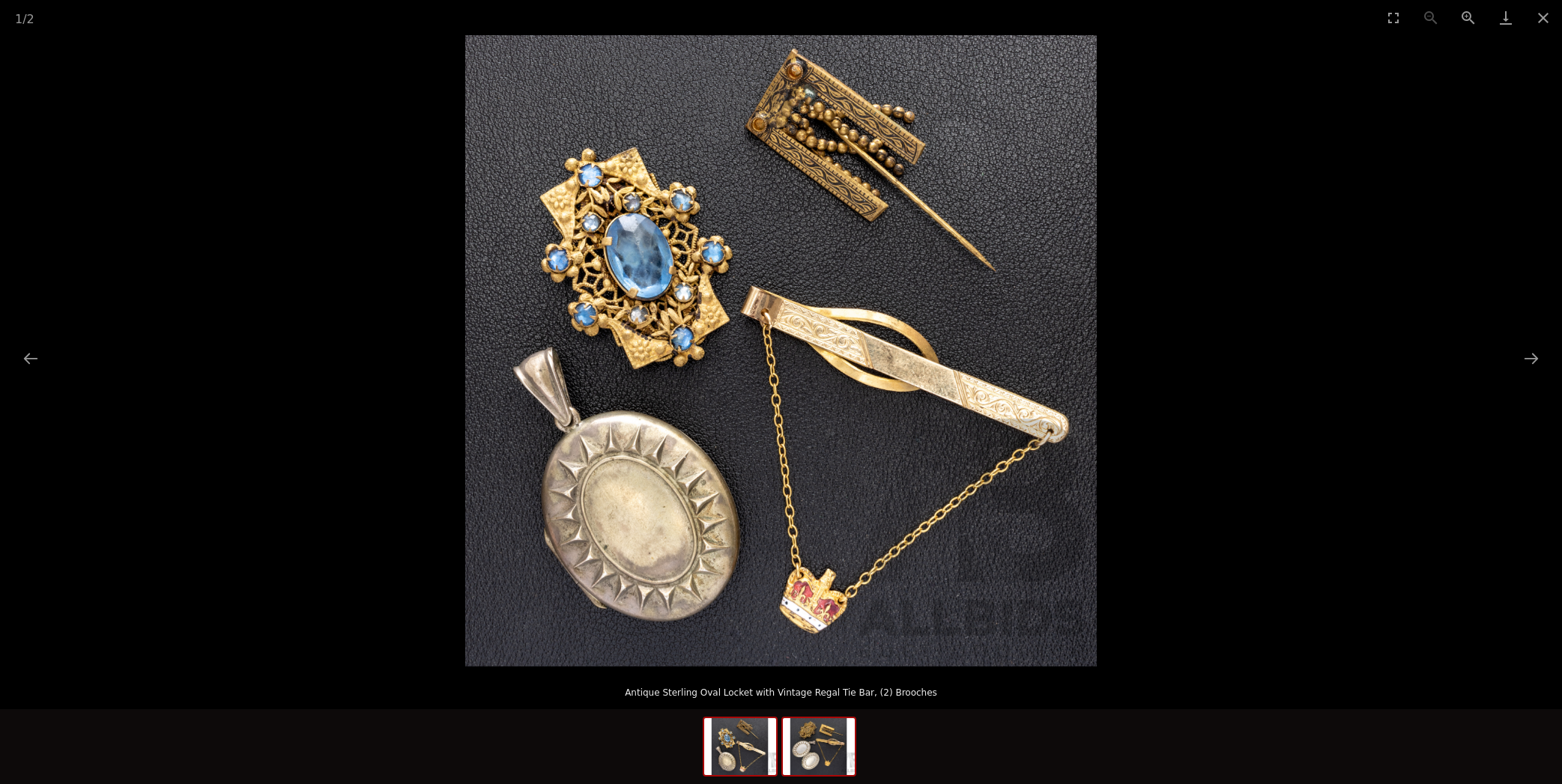
click at [814, 752] on img at bounding box center [818, 747] width 72 height 57
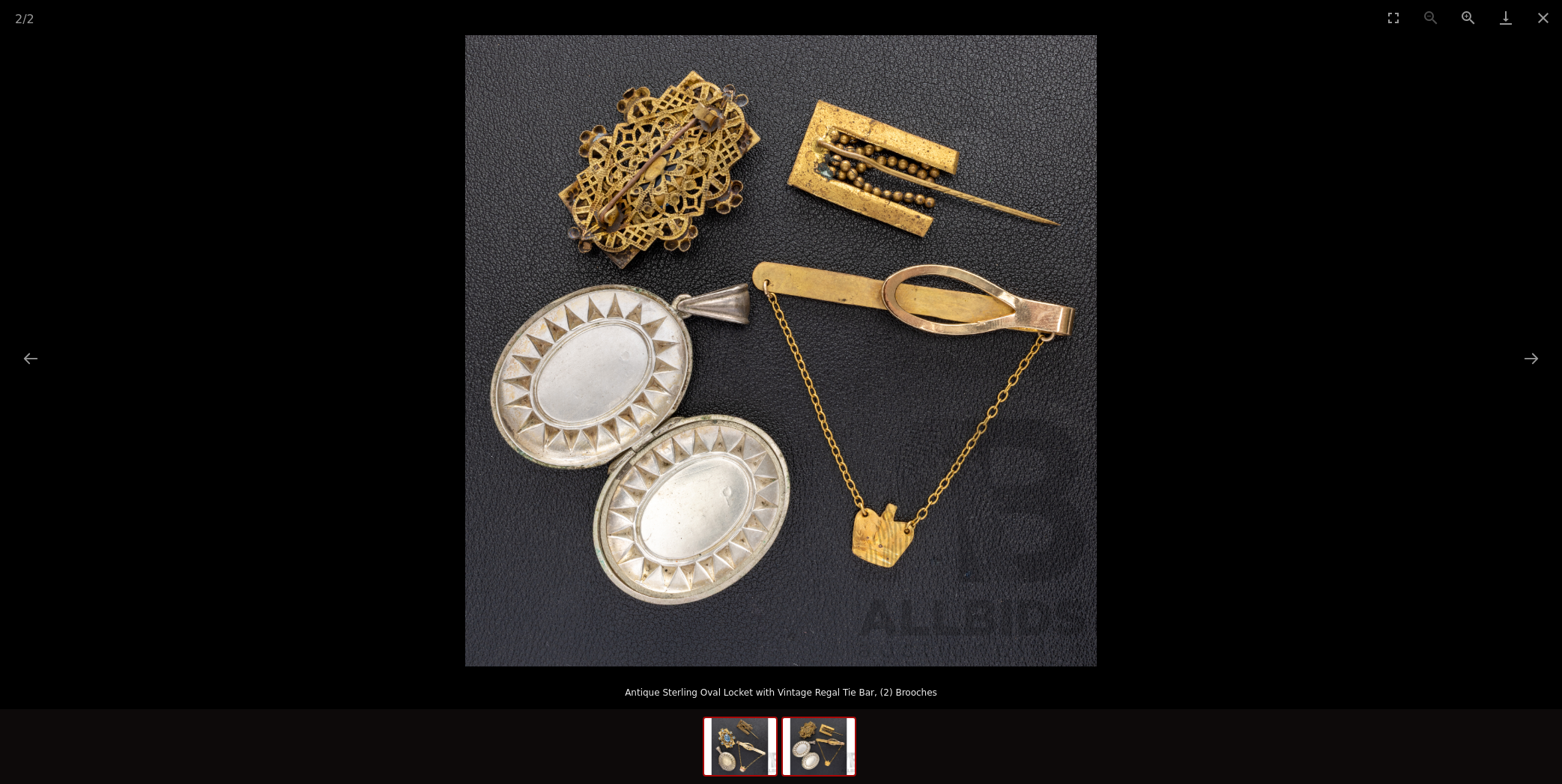
click at [735, 750] on img at bounding box center [739, 747] width 72 height 57
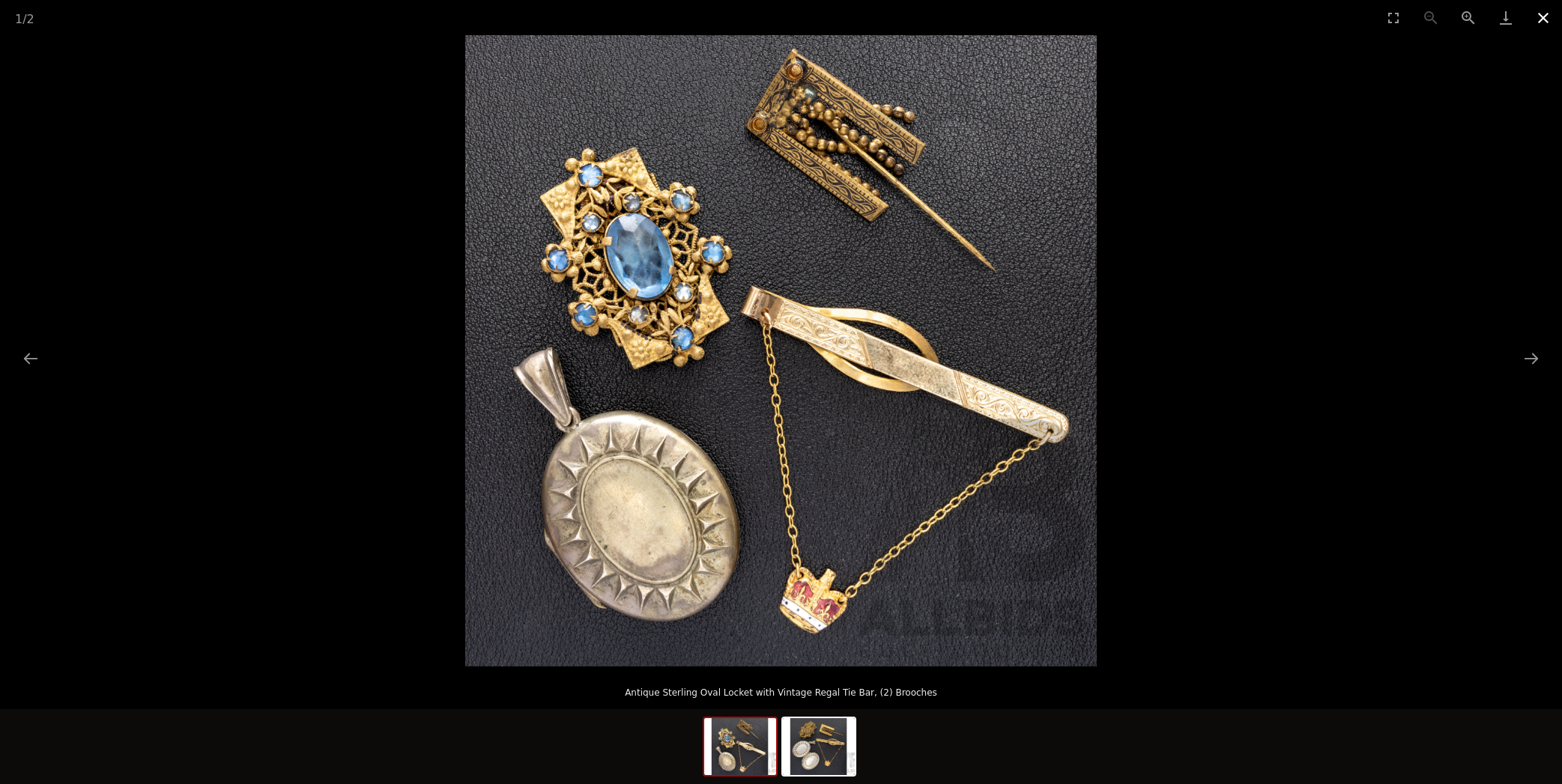
click at [1542, 16] on button "Close gallery" at bounding box center [1543, 18] width 37 height 35
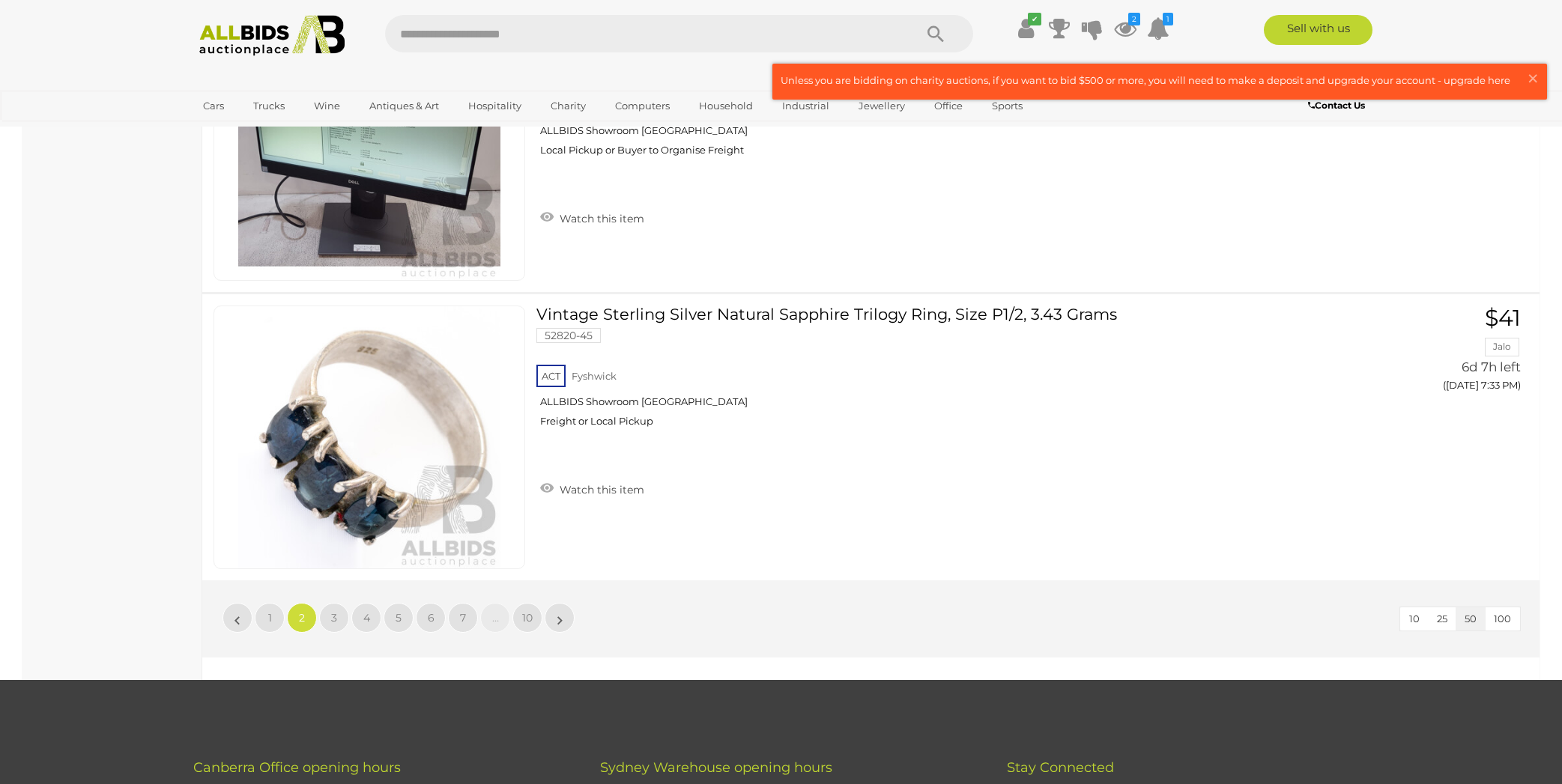
scroll to position [14035, 0]
click at [336, 615] on span "3" at bounding box center [334, 617] width 6 height 14
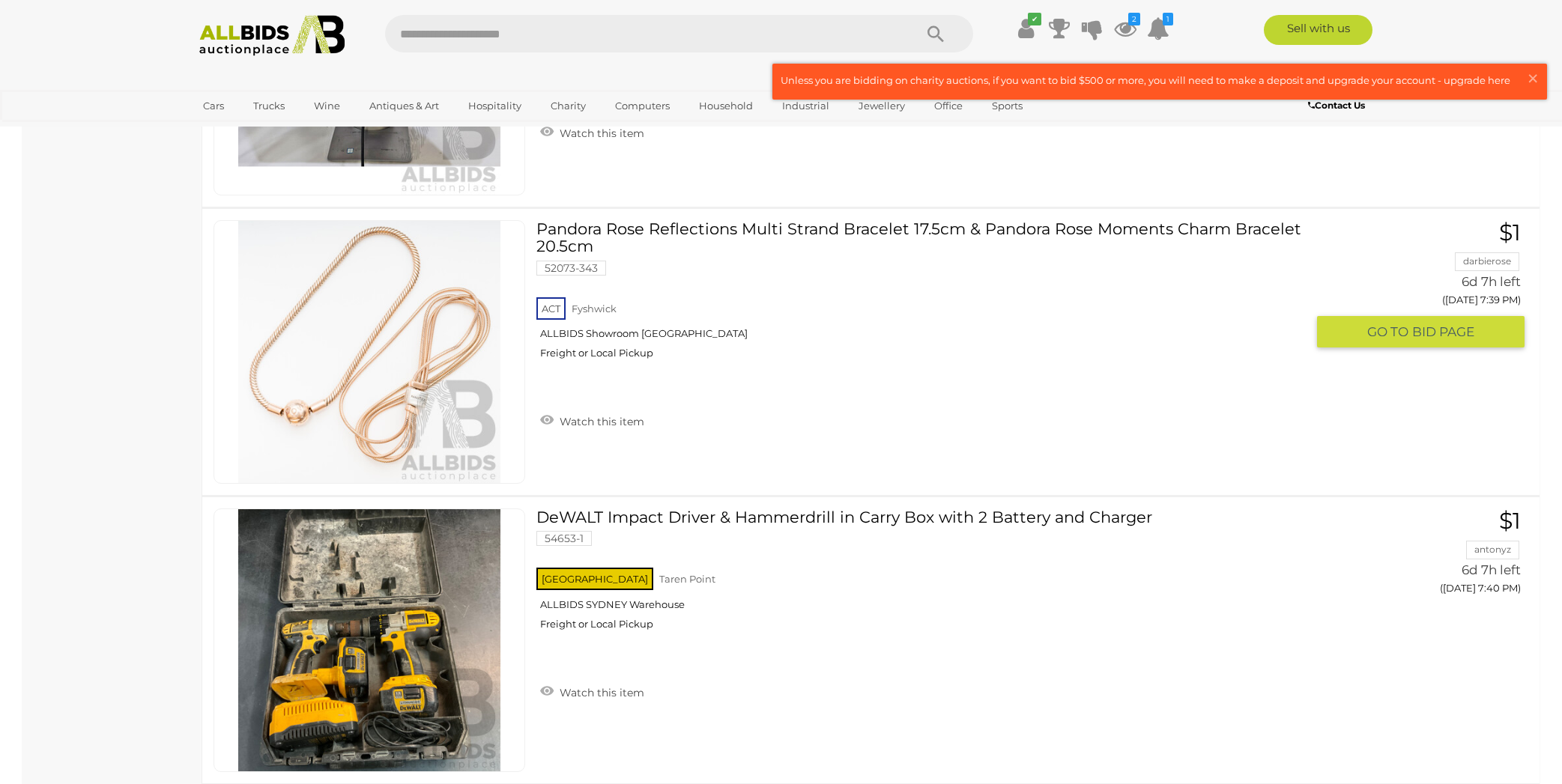
scroll to position [3456, 0]
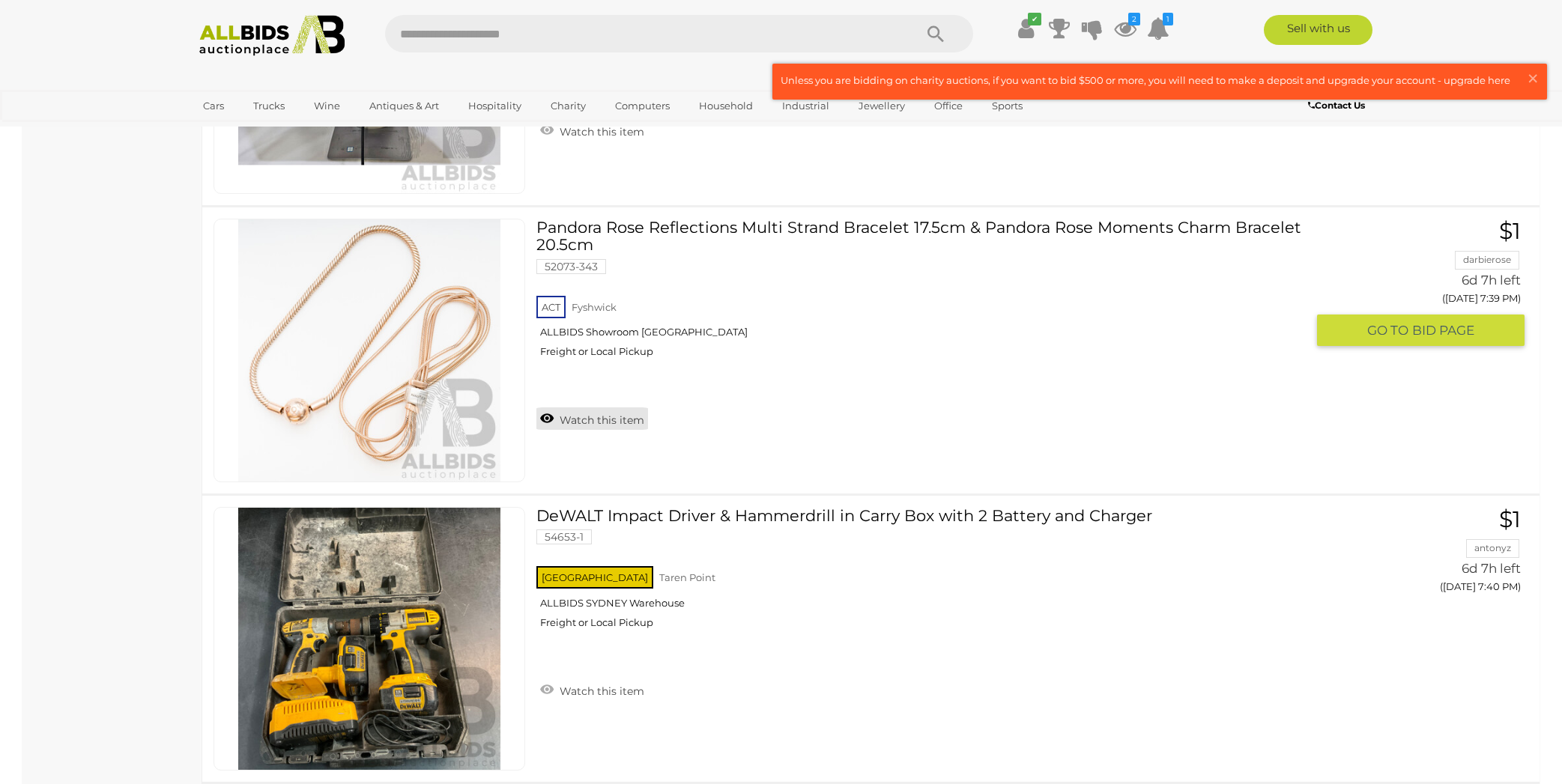
click at [589, 407] on link "Watch this item" at bounding box center [592, 418] width 111 height 23
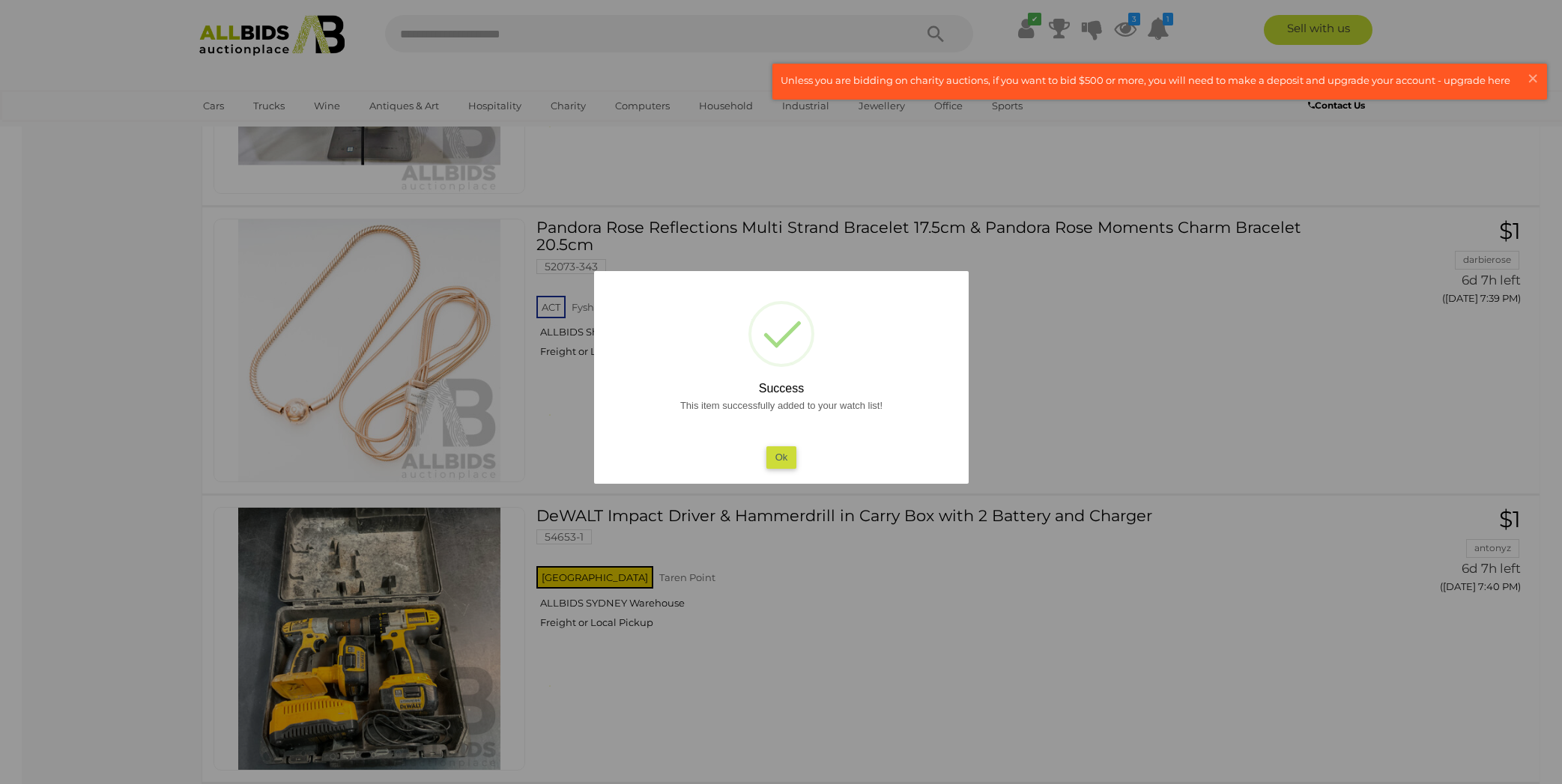
click at [784, 456] on button "Ok" at bounding box center [781, 457] width 31 height 22
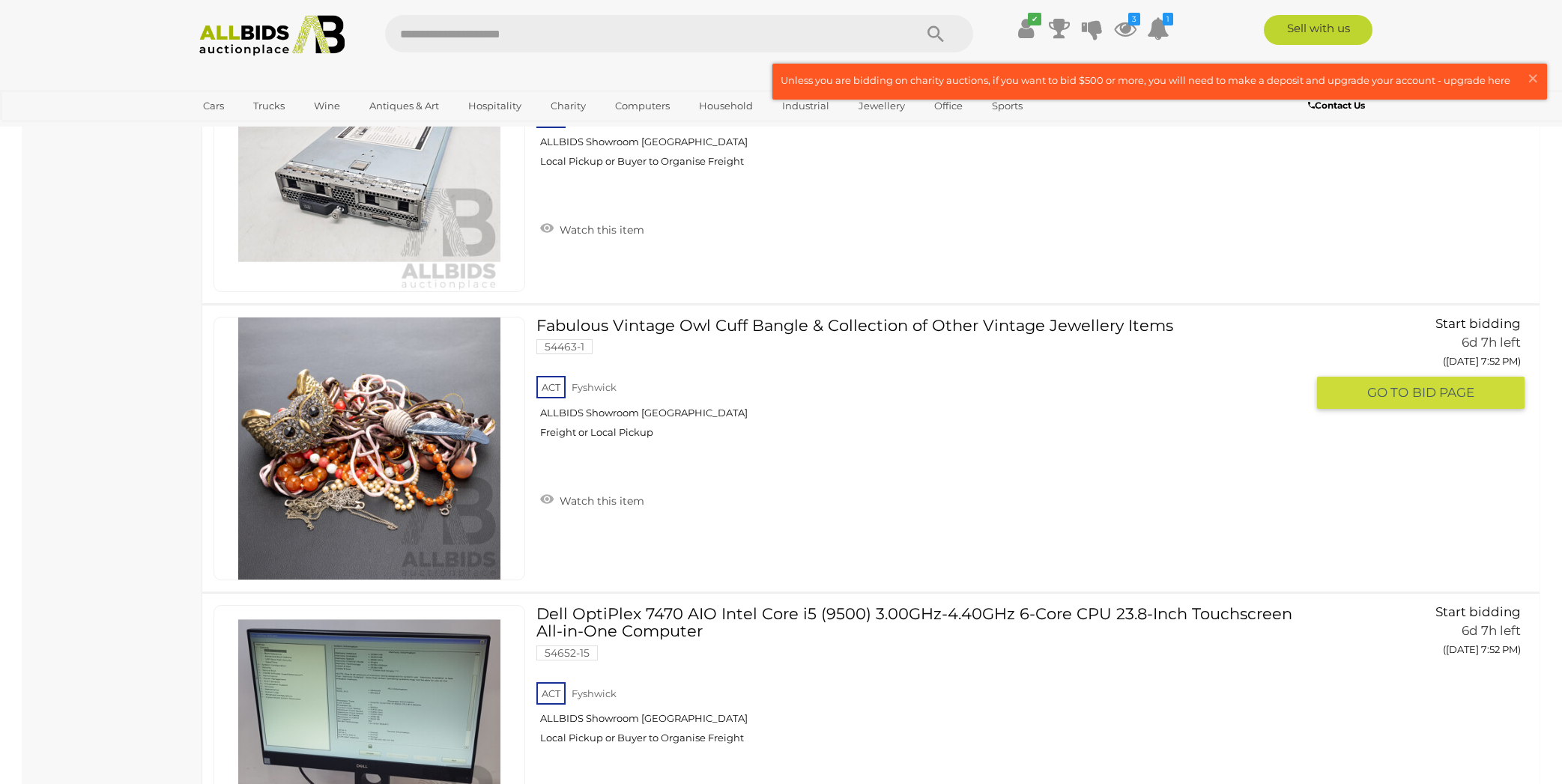
scroll to position [10566, 0]
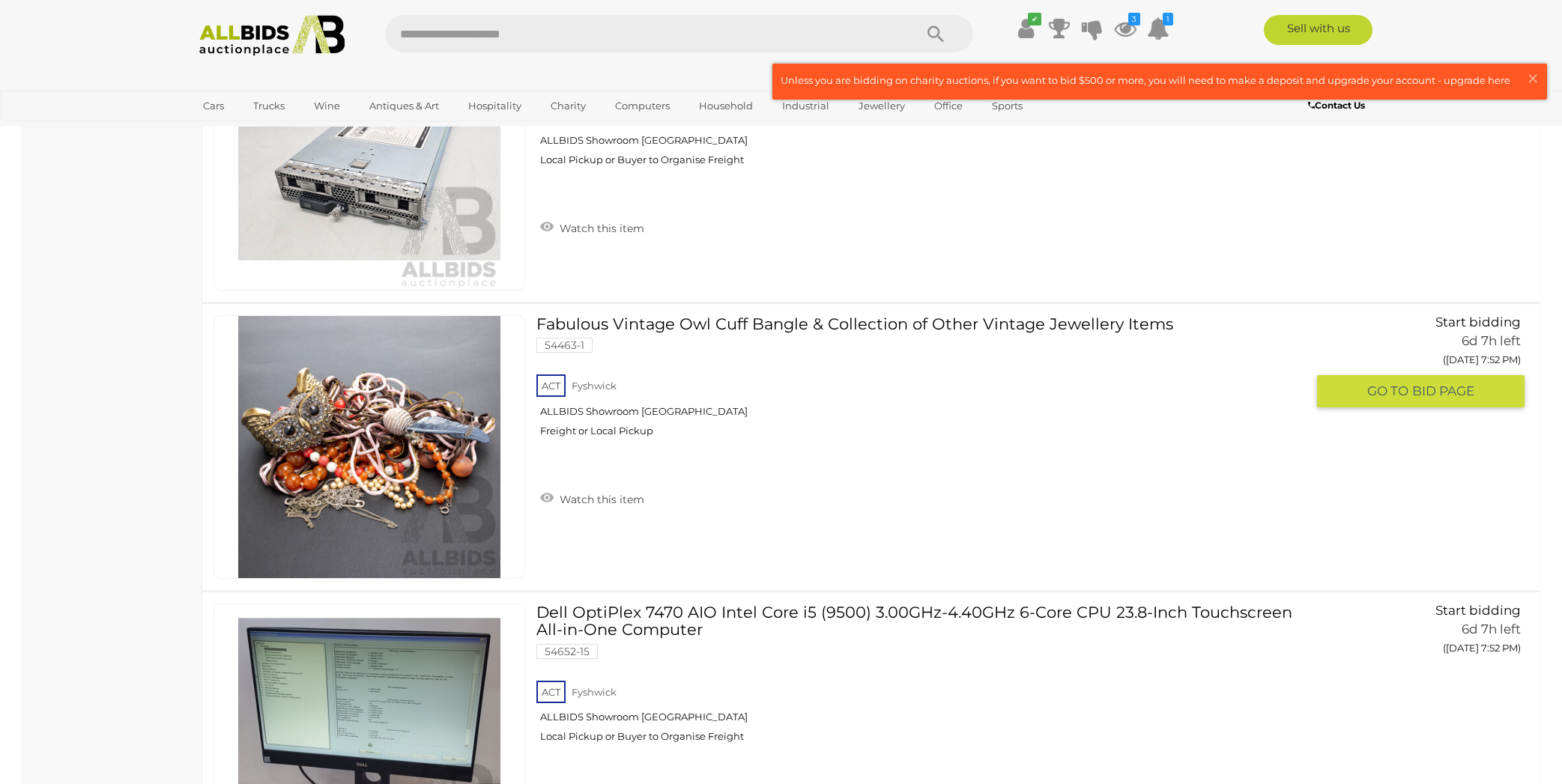
click at [407, 389] on img at bounding box center [369, 447] width 262 height 262
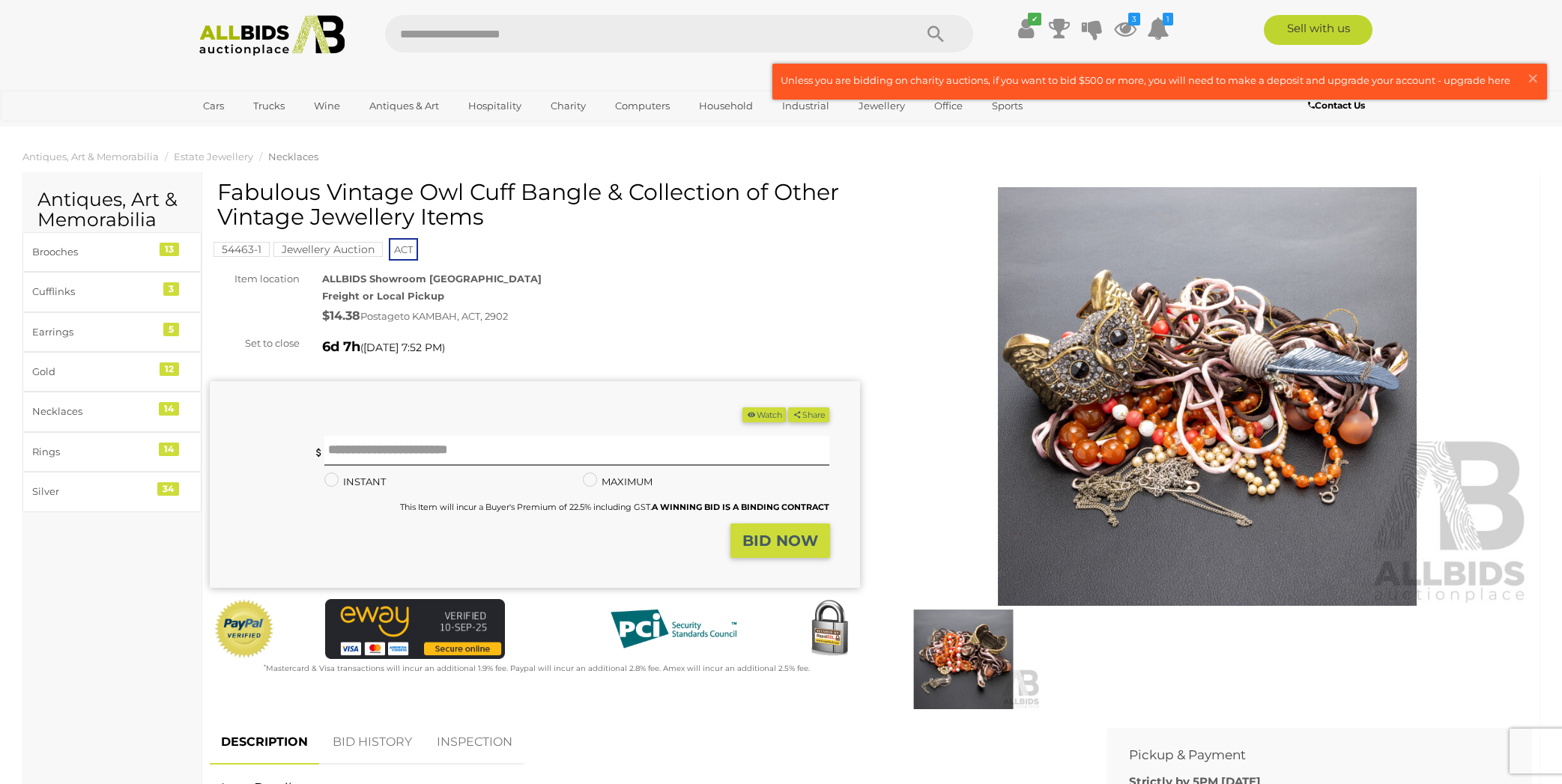
click at [1126, 412] on img at bounding box center [1208, 395] width 651 height 418
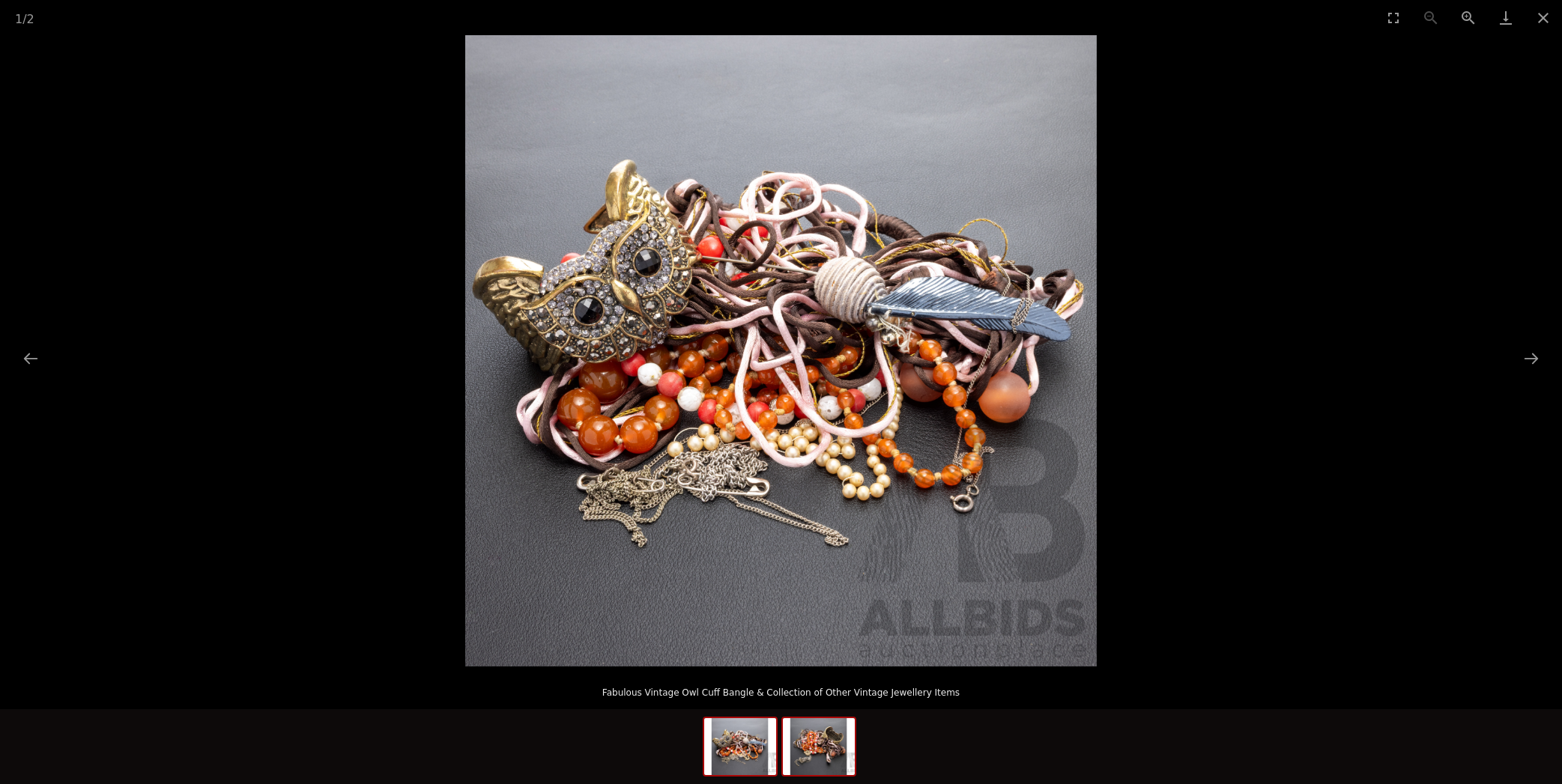
click at [820, 748] on img at bounding box center [818, 747] width 72 height 57
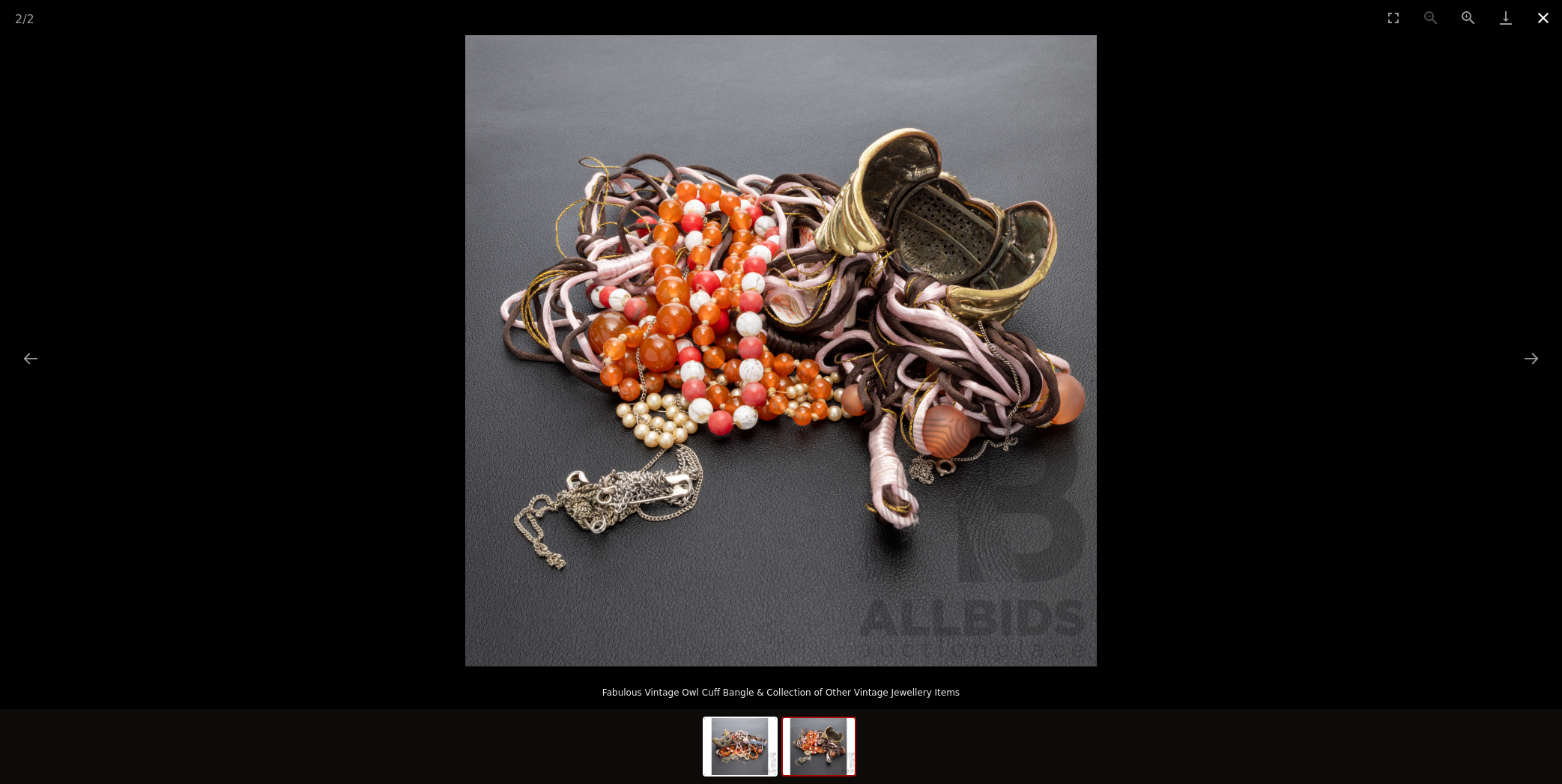
click at [1543, 16] on button "Close gallery" at bounding box center [1543, 18] width 37 height 35
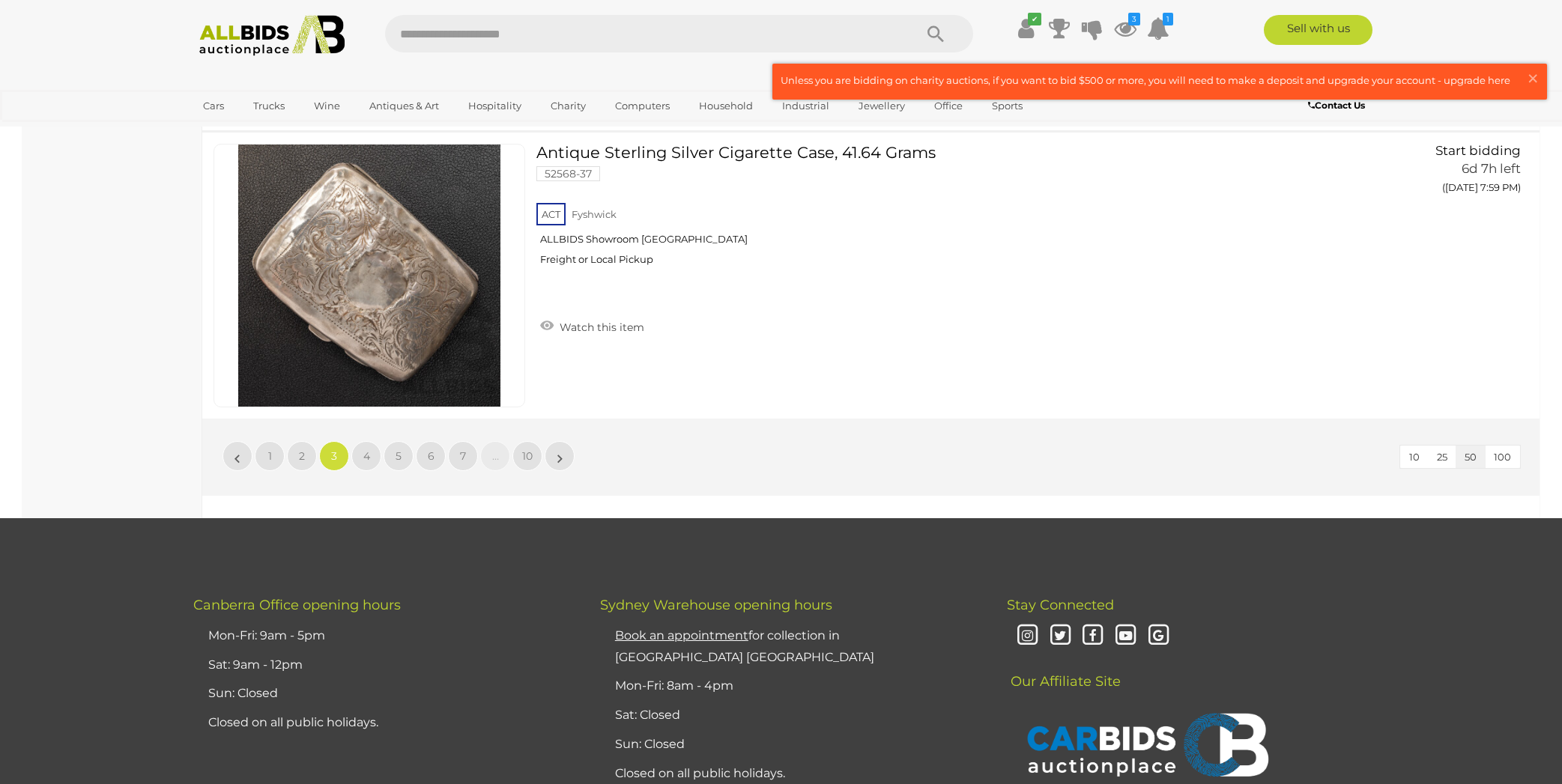
scroll to position [14178, 0]
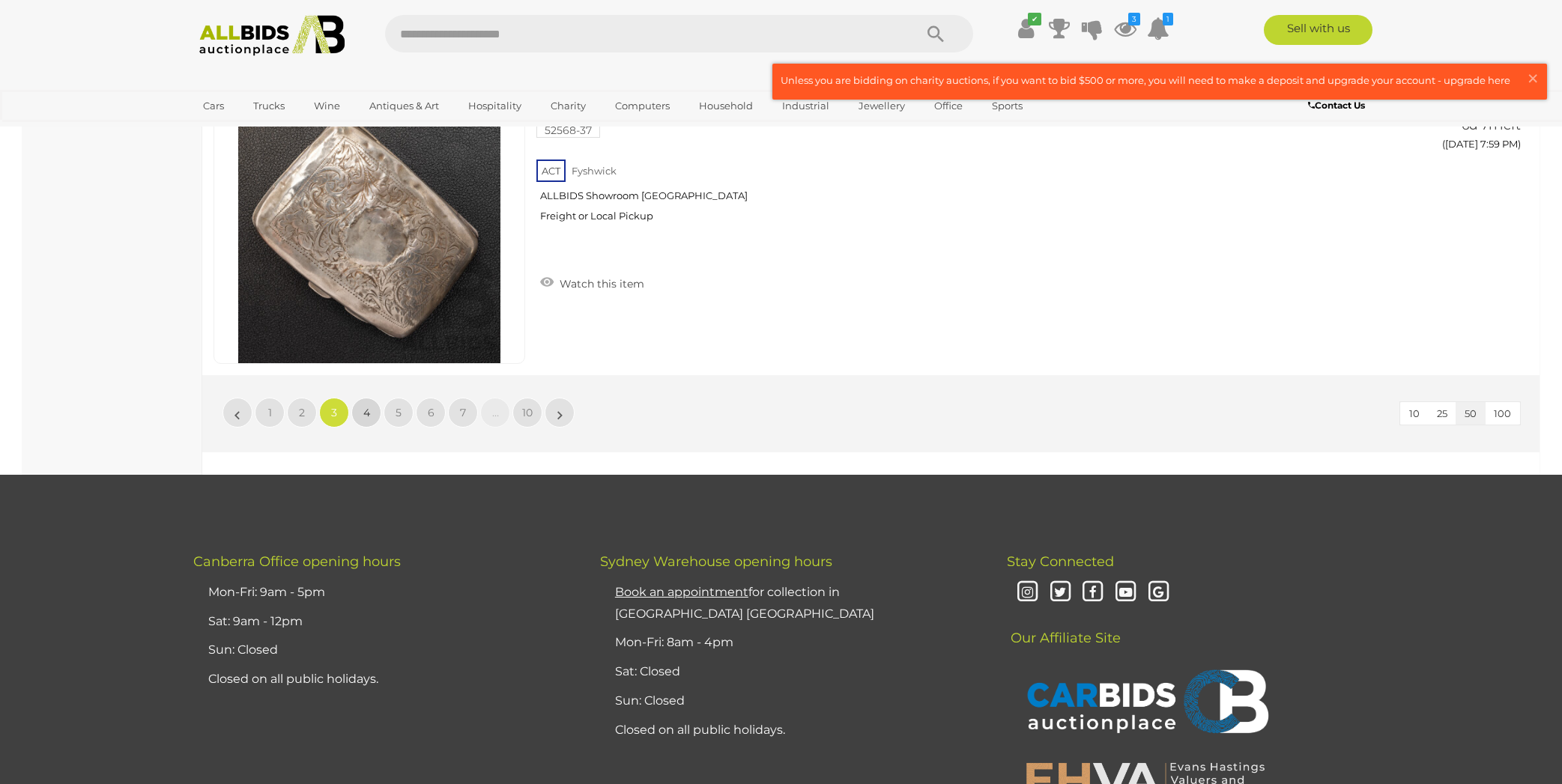
click at [363, 419] on span "4" at bounding box center [366, 413] width 7 height 14
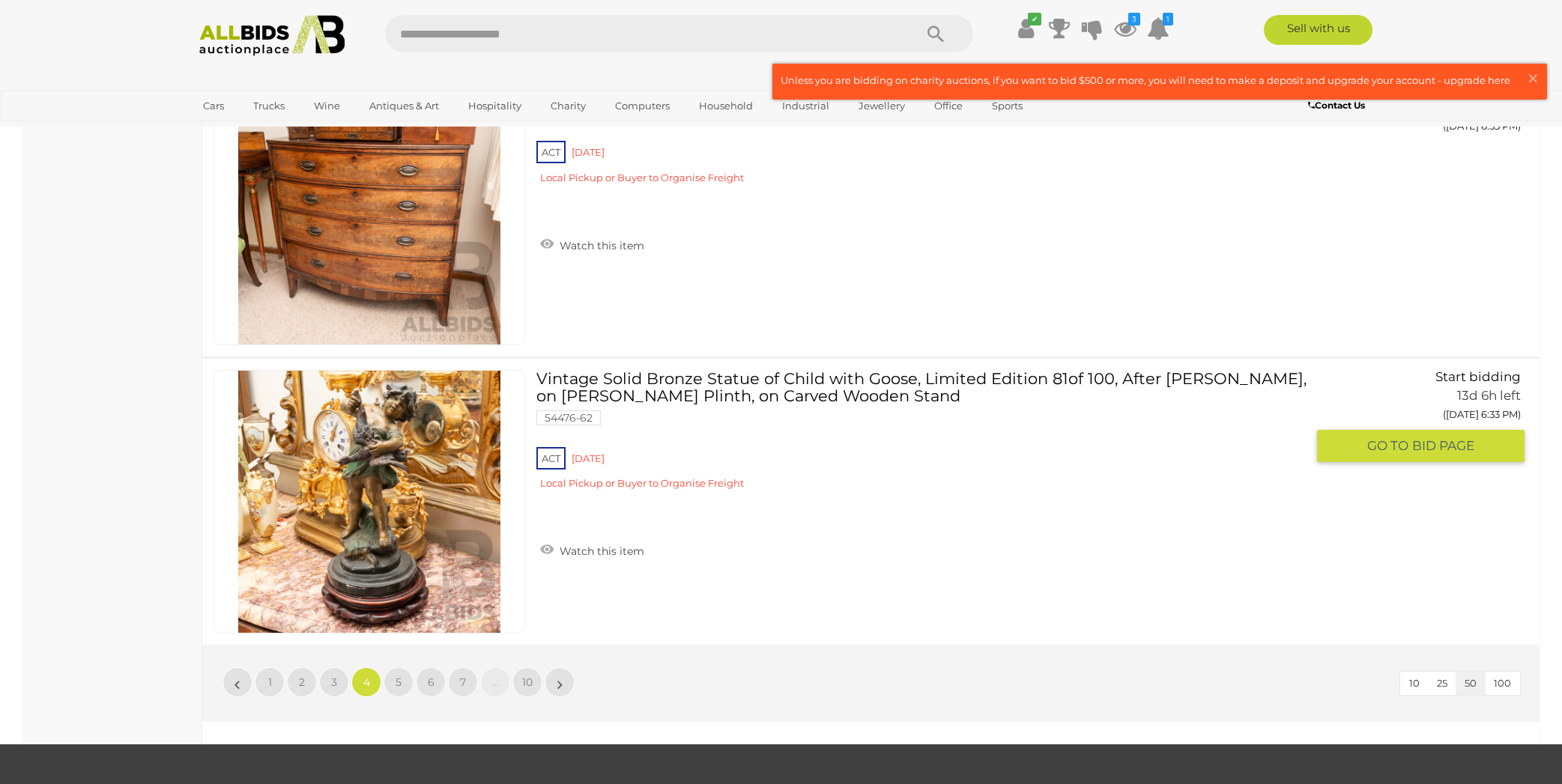
scroll to position [13974, 0]
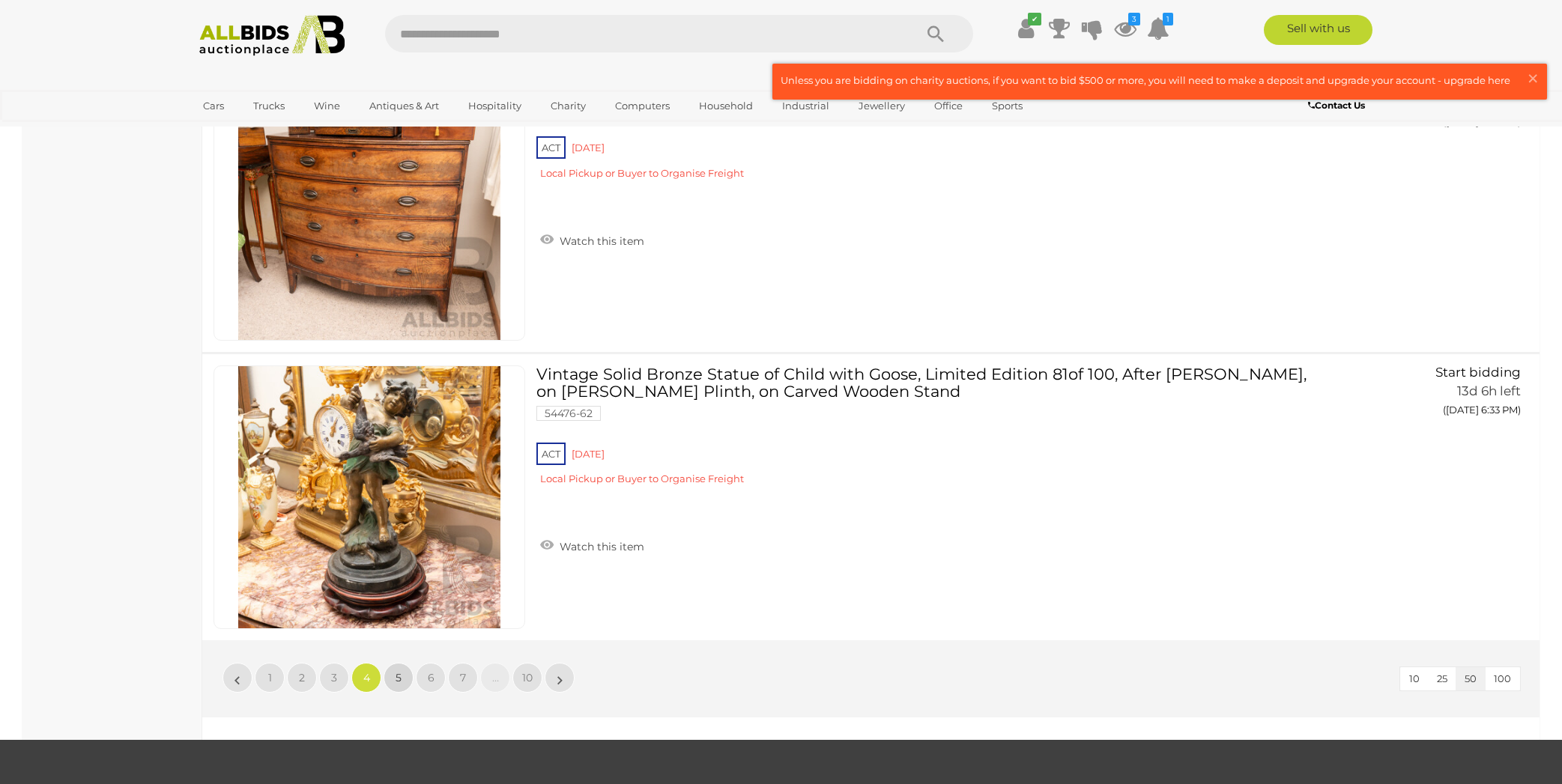
click at [396, 676] on span "5" at bounding box center [399, 678] width 6 height 14
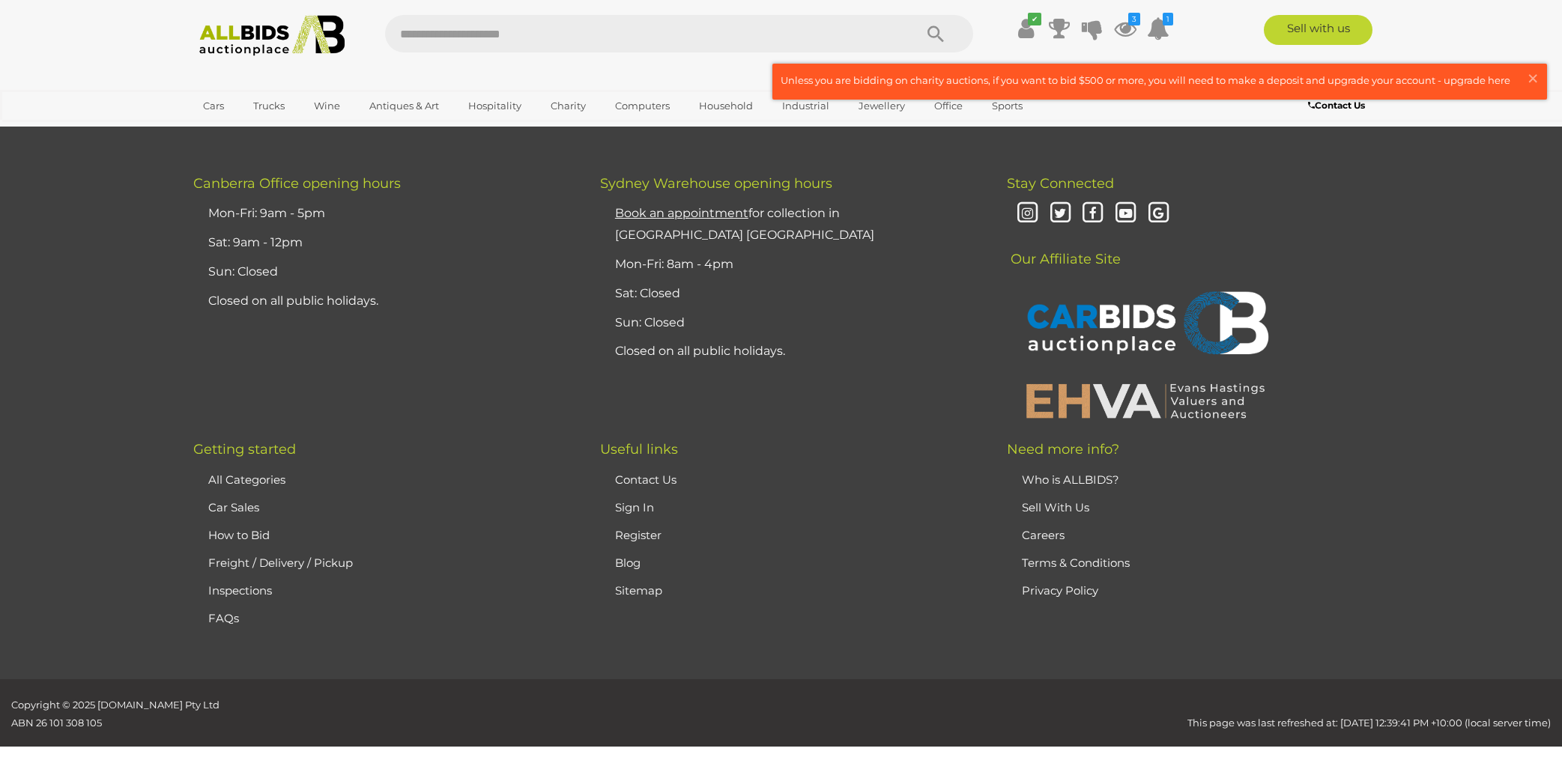
scroll to position [0, 0]
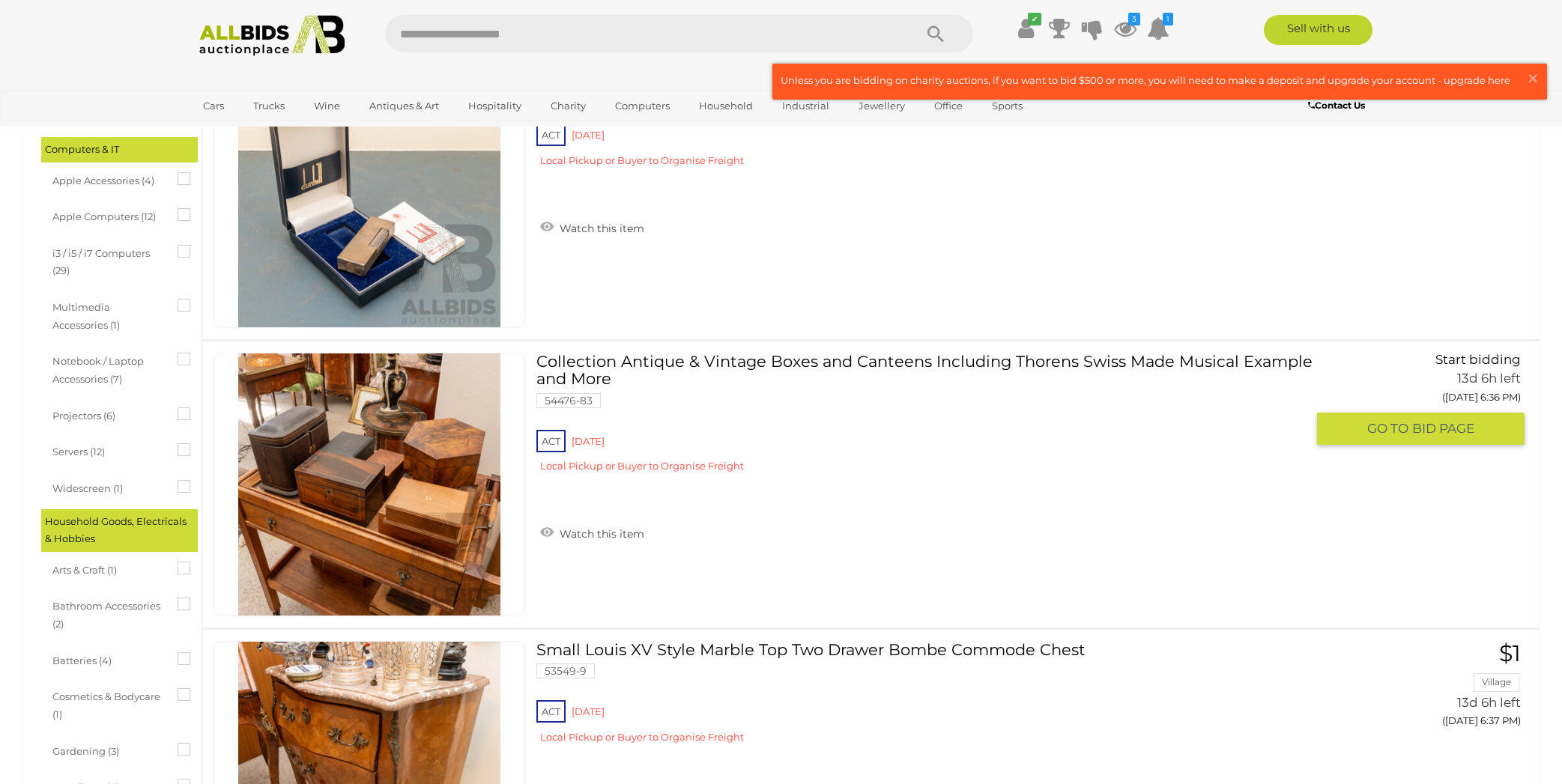
scroll to position [1299, 0]
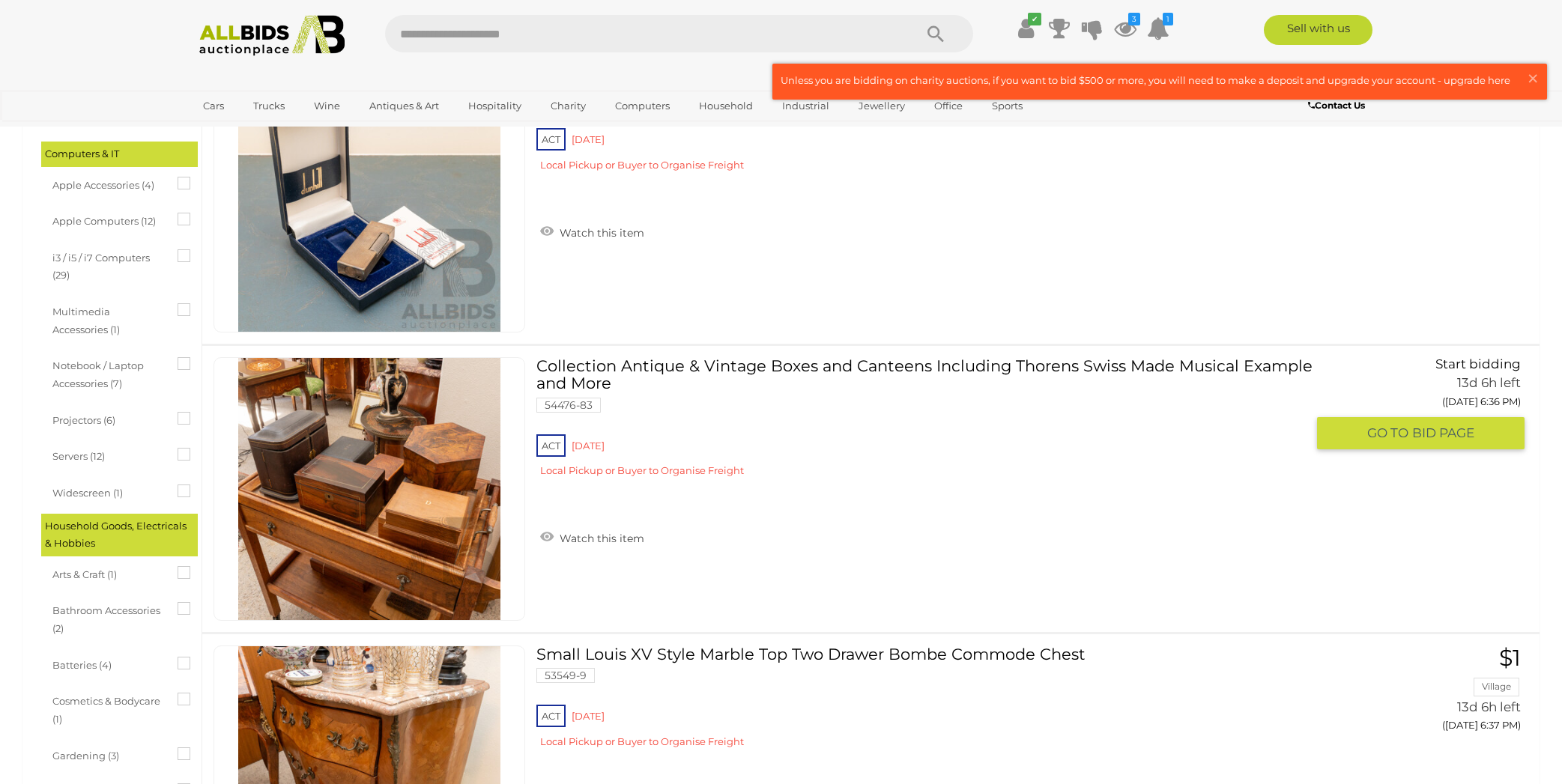
click at [410, 518] on img at bounding box center [369, 489] width 262 height 262
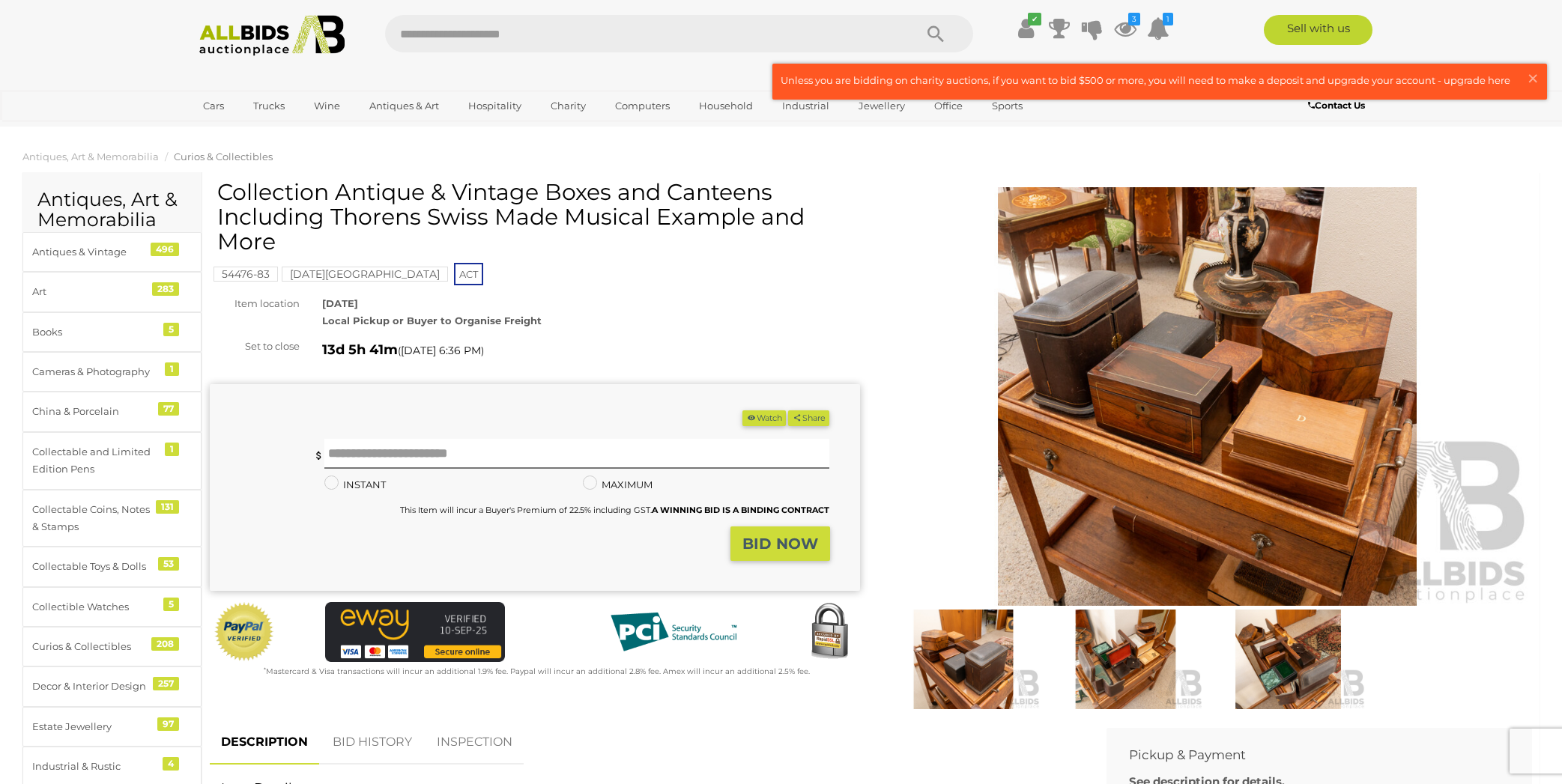
click at [1173, 431] on img at bounding box center [1208, 395] width 651 height 418
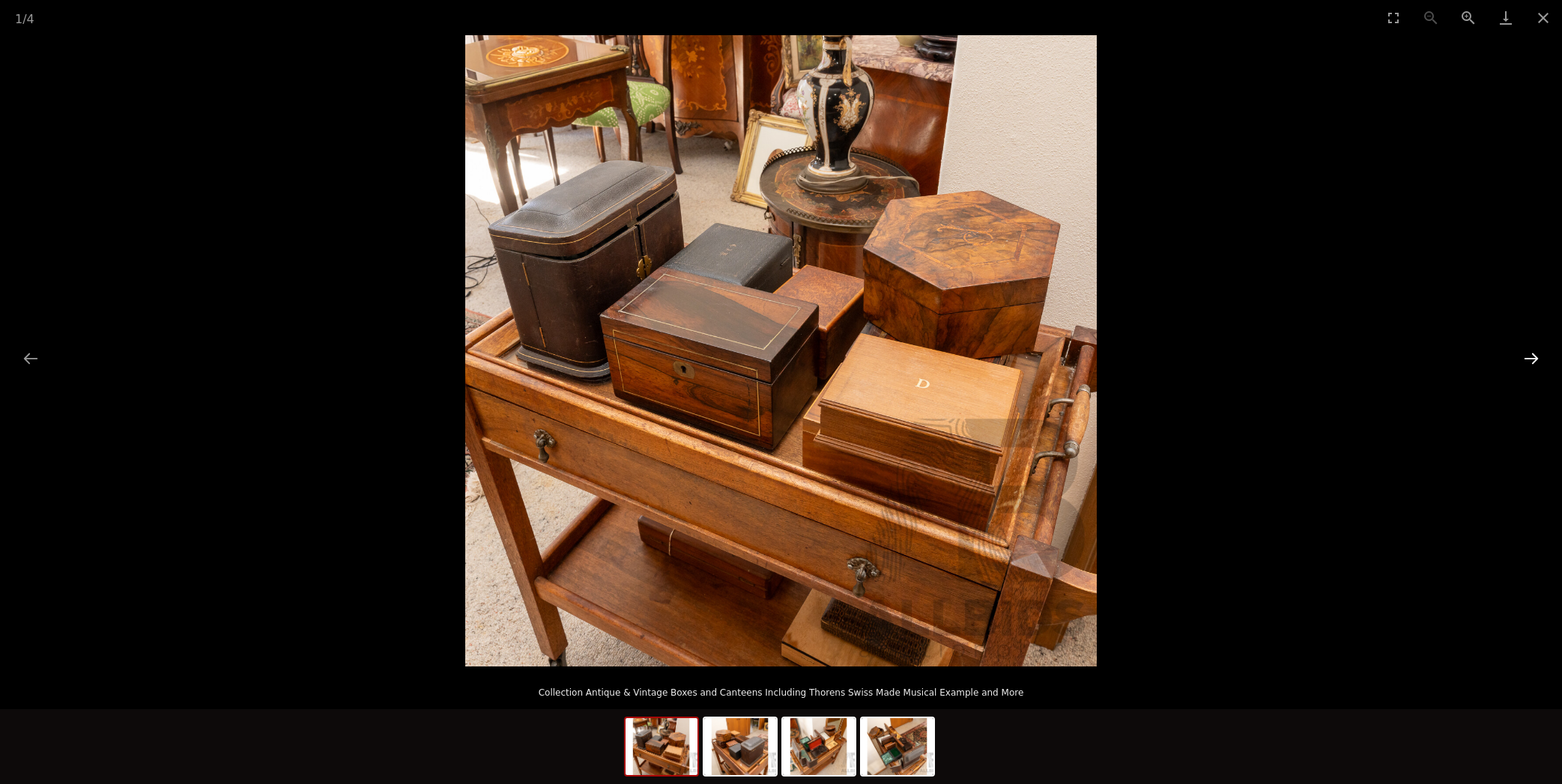
click at [1534, 356] on button "Next slide" at bounding box center [1531, 358] width 31 height 30
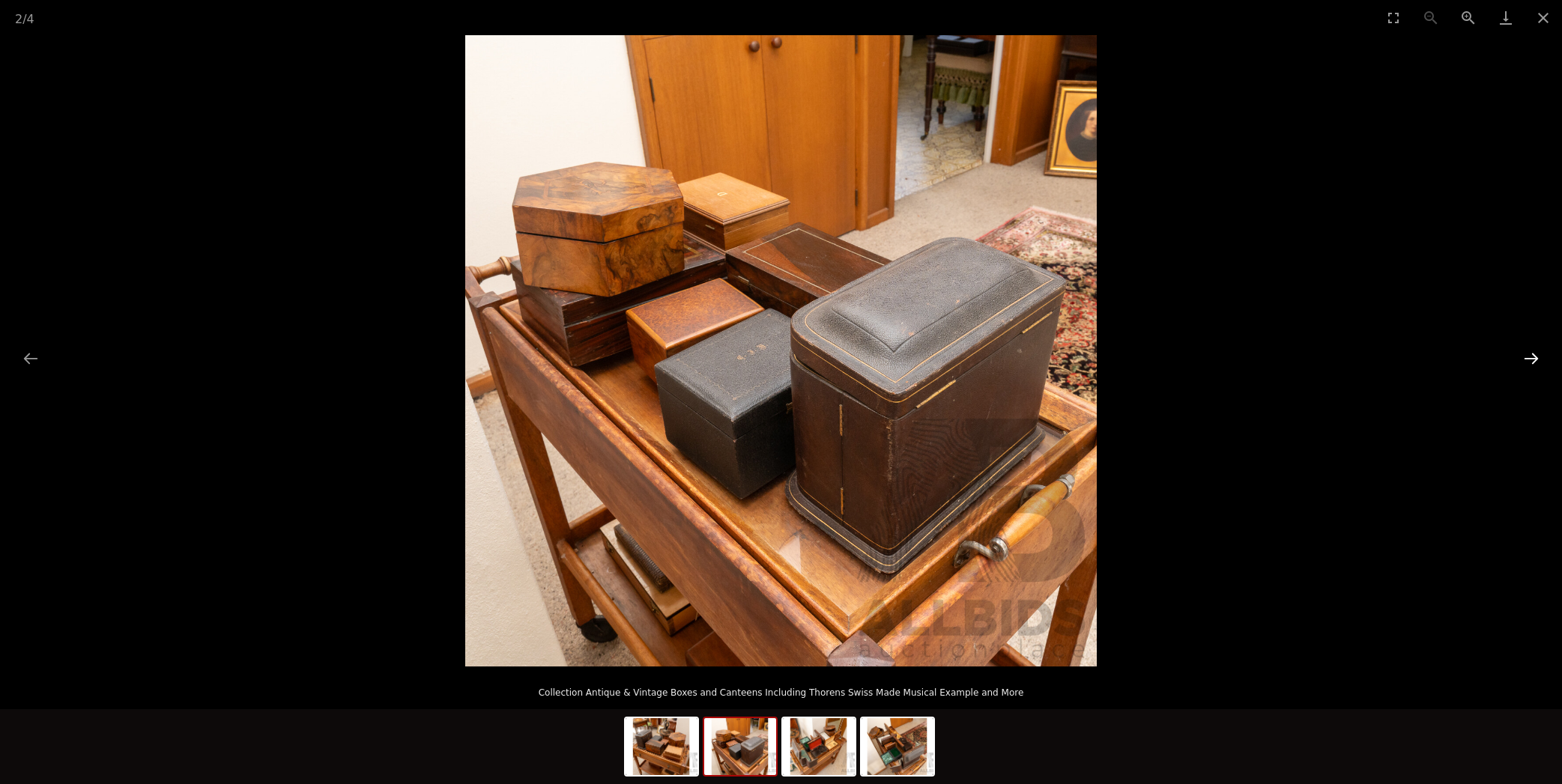
click at [1531, 353] on button "Next slide" at bounding box center [1531, 358] width 31 height 30
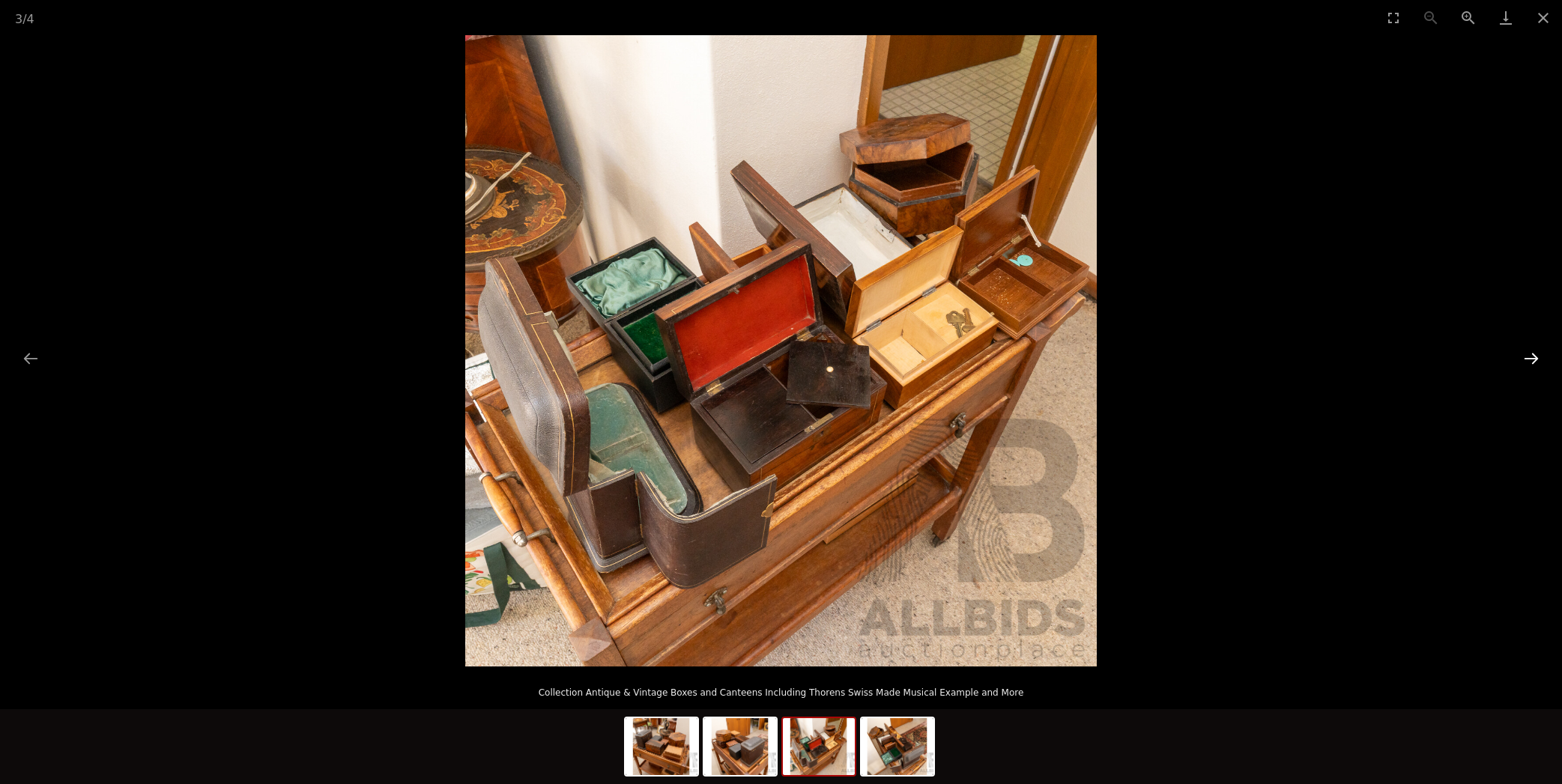
click at [1531, 353] on button "Next slide" at bounding box center [1531, 358] width 31 height 30
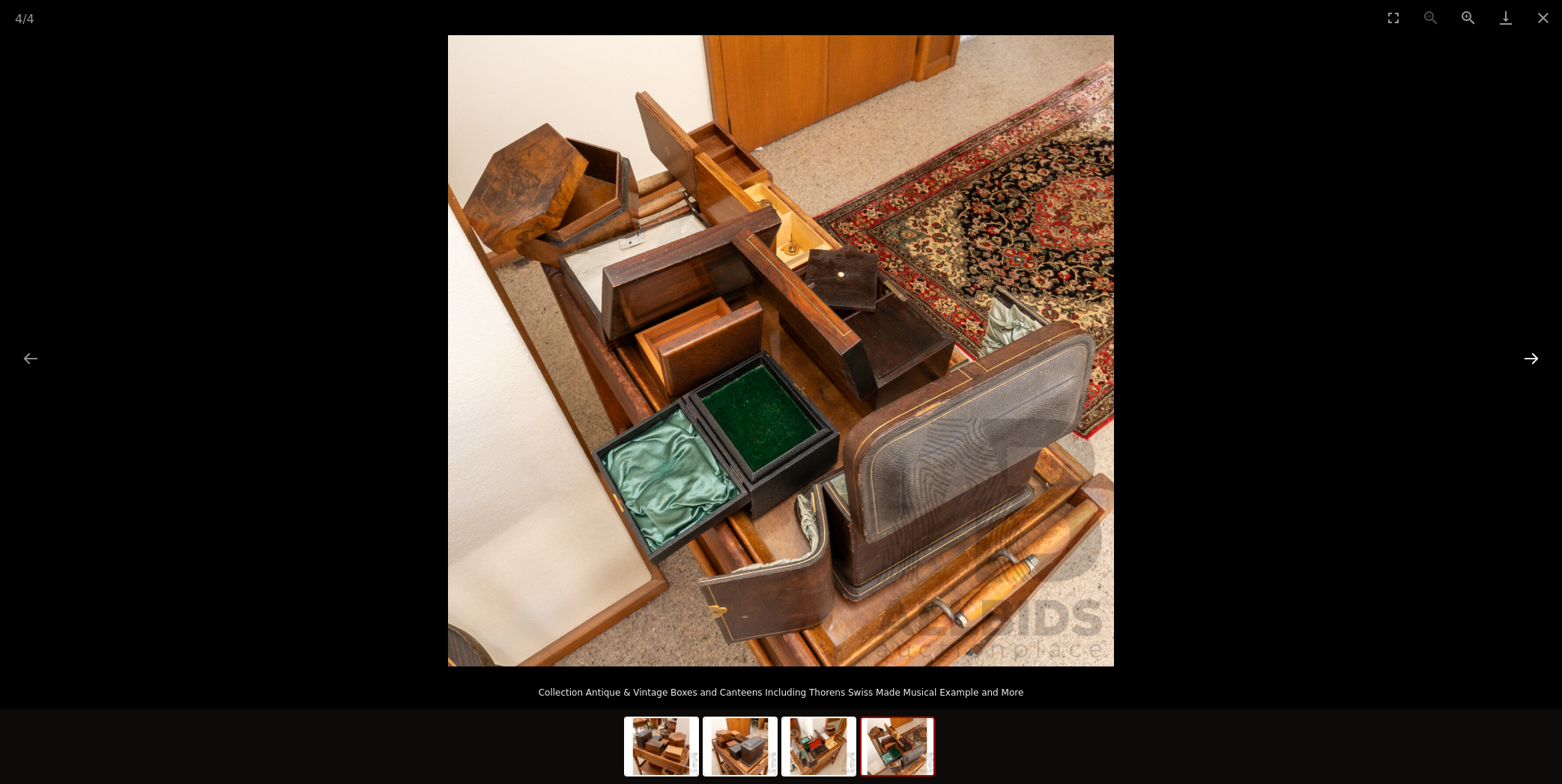
scroll to position [8, 0]
click at [1530, 355] on button "Next slide" at bounding box center [1531, 358] width 31 height 30
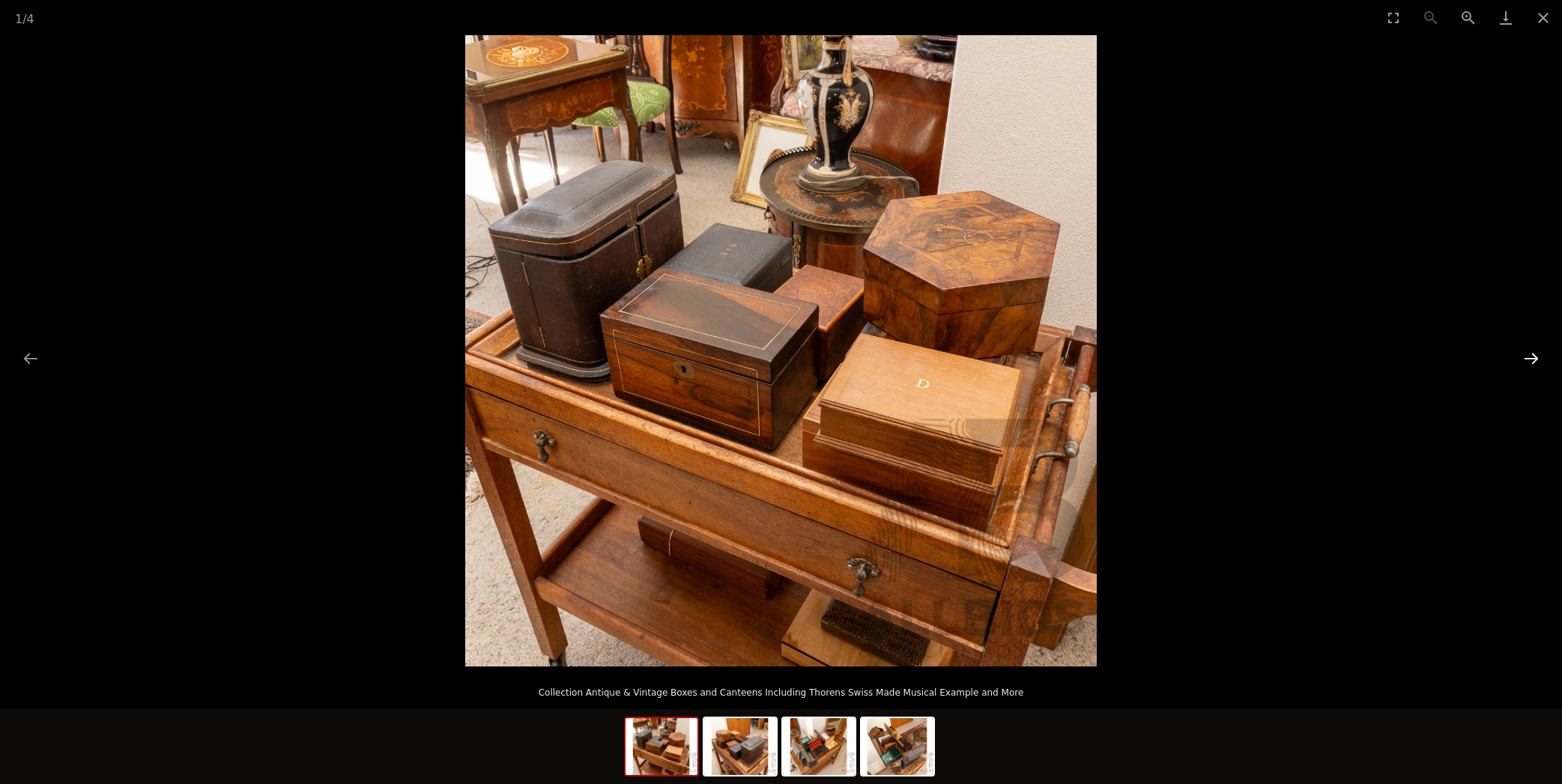
click at [1530, 355] on button "Next slide" at bounding box center [1531, 358] width 31 height 30
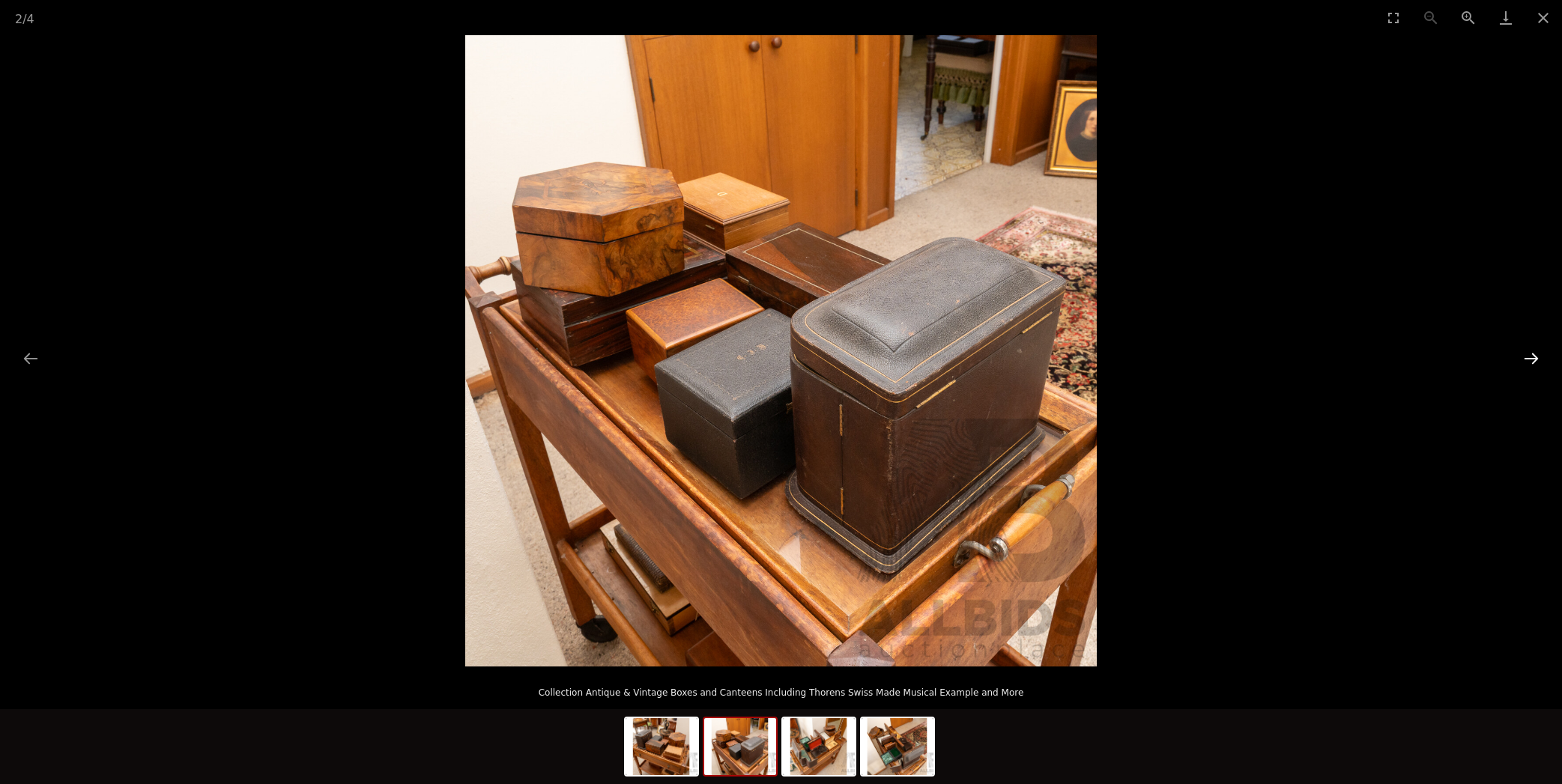
click at [1530, 355] on button "Next slide" at bounding box center [1531, 358] width 31 height 30
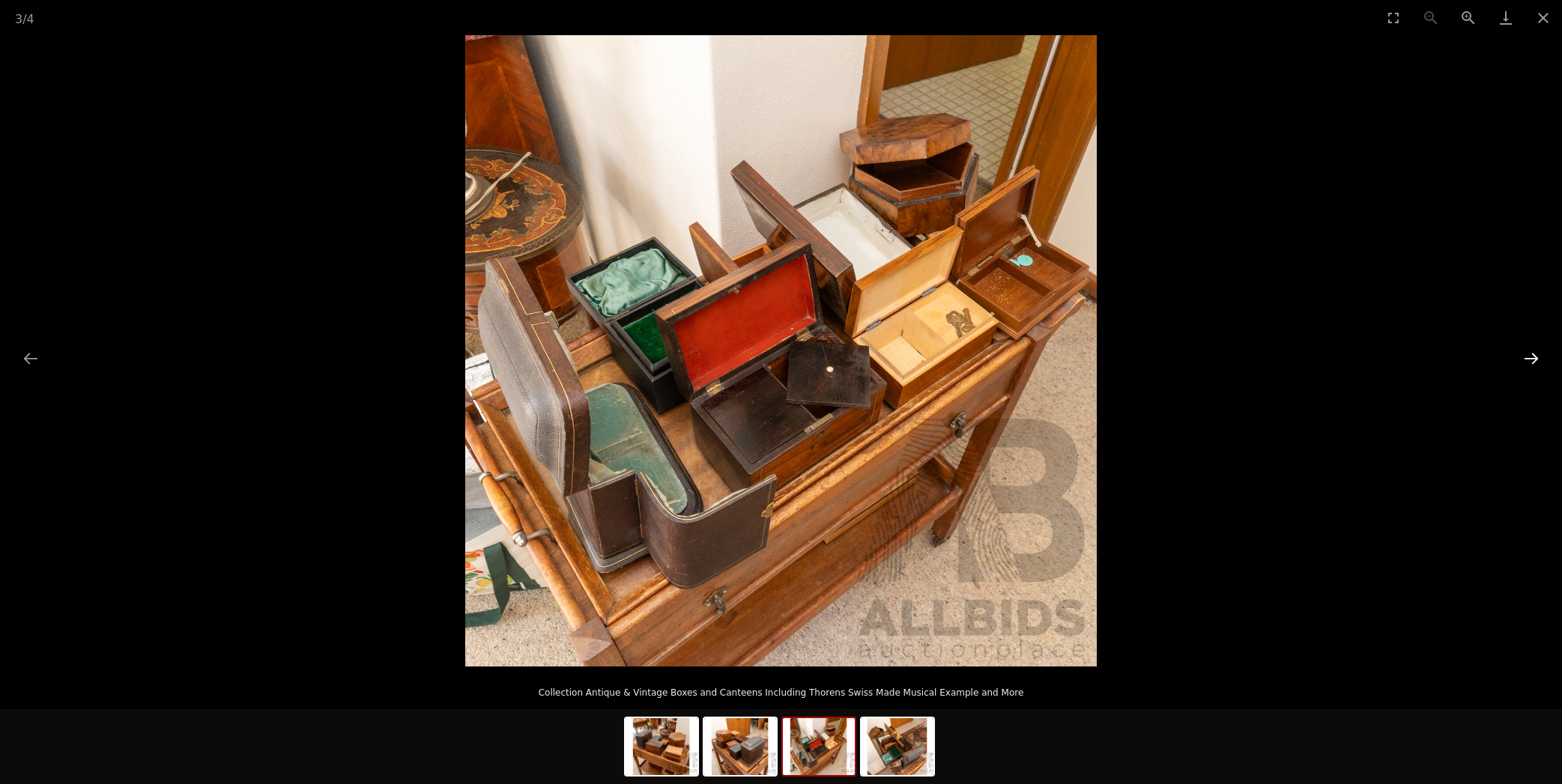
click at [1530, 355] on button "Next slide" at bounding box center [1531, 358] width 31 height 30
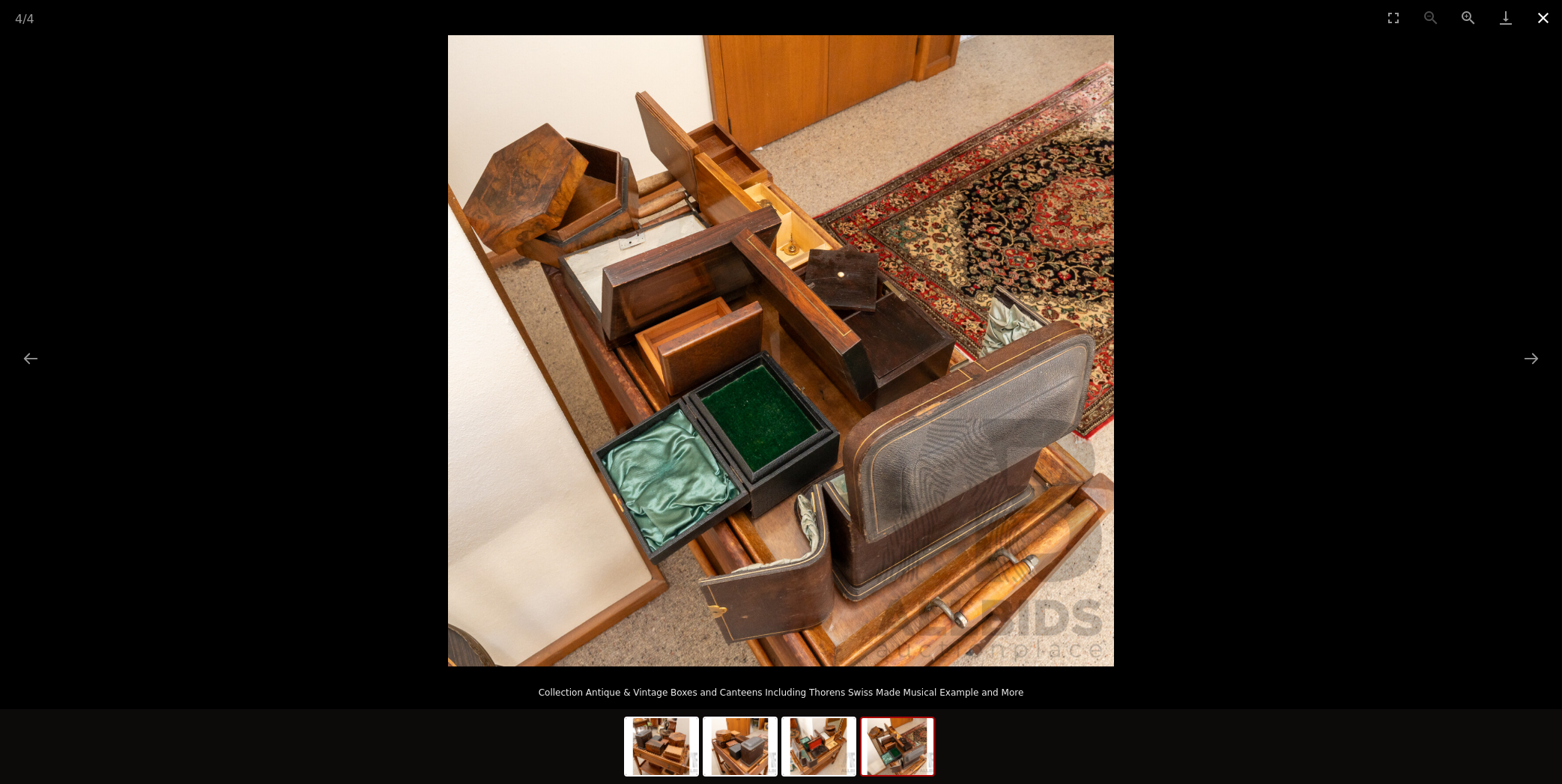
click at [1538, 14] on button "Close gallery" at bounding box center [1543, 18] width 37 height 35
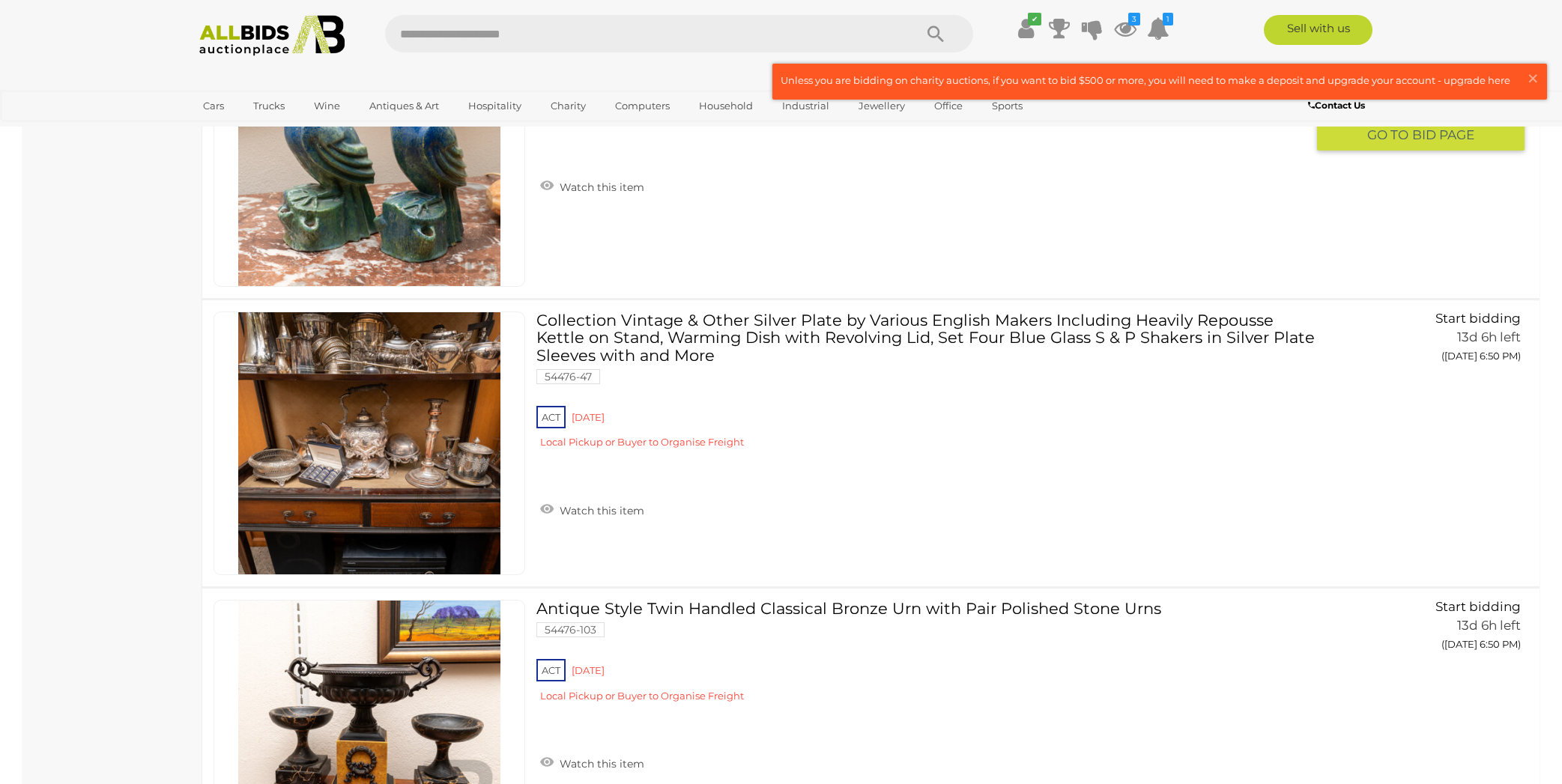
scroll to position [9131, 0]
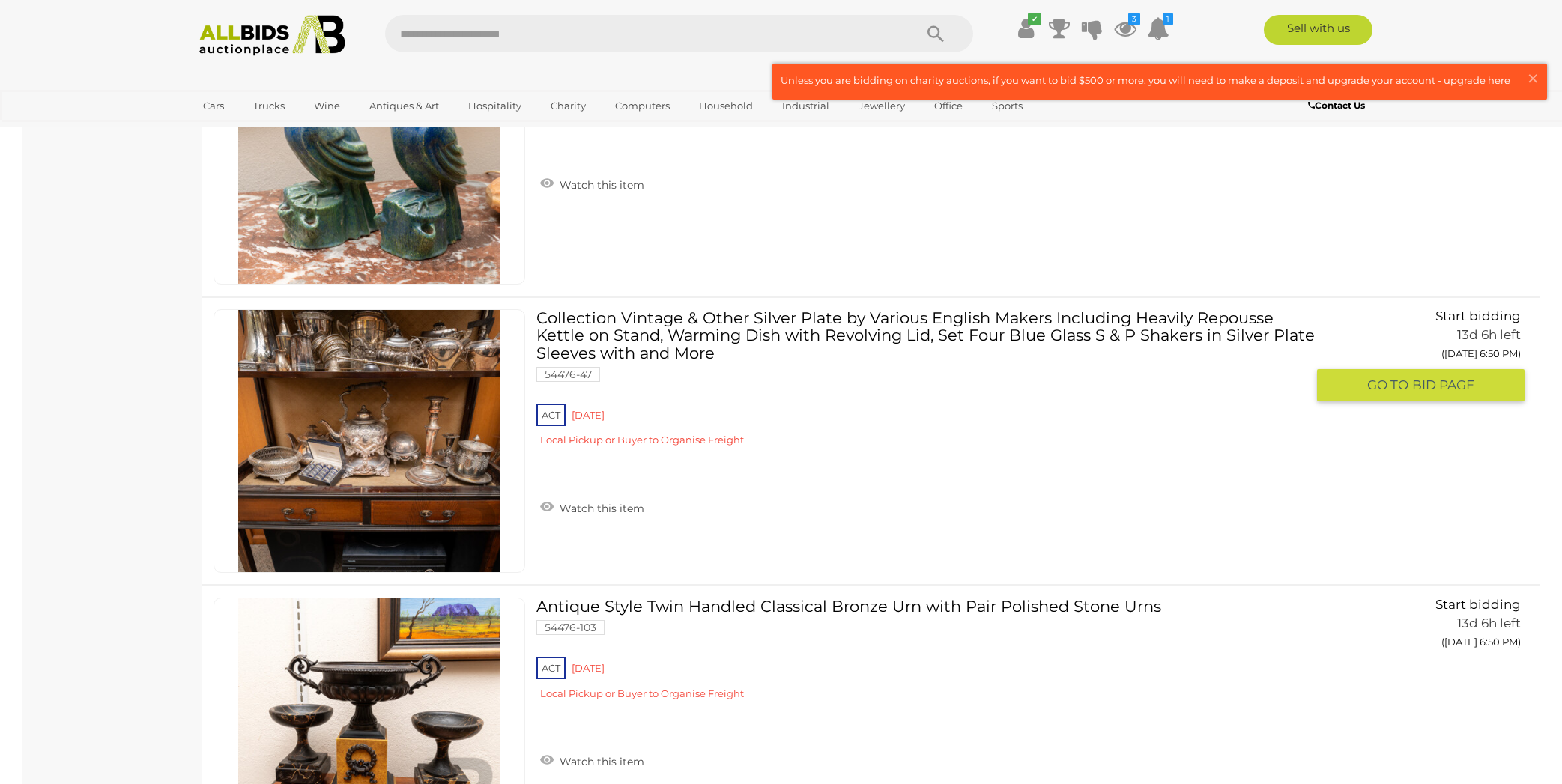
click at [368, 373] on link at bounding box center [369, 441] width 312 height 264
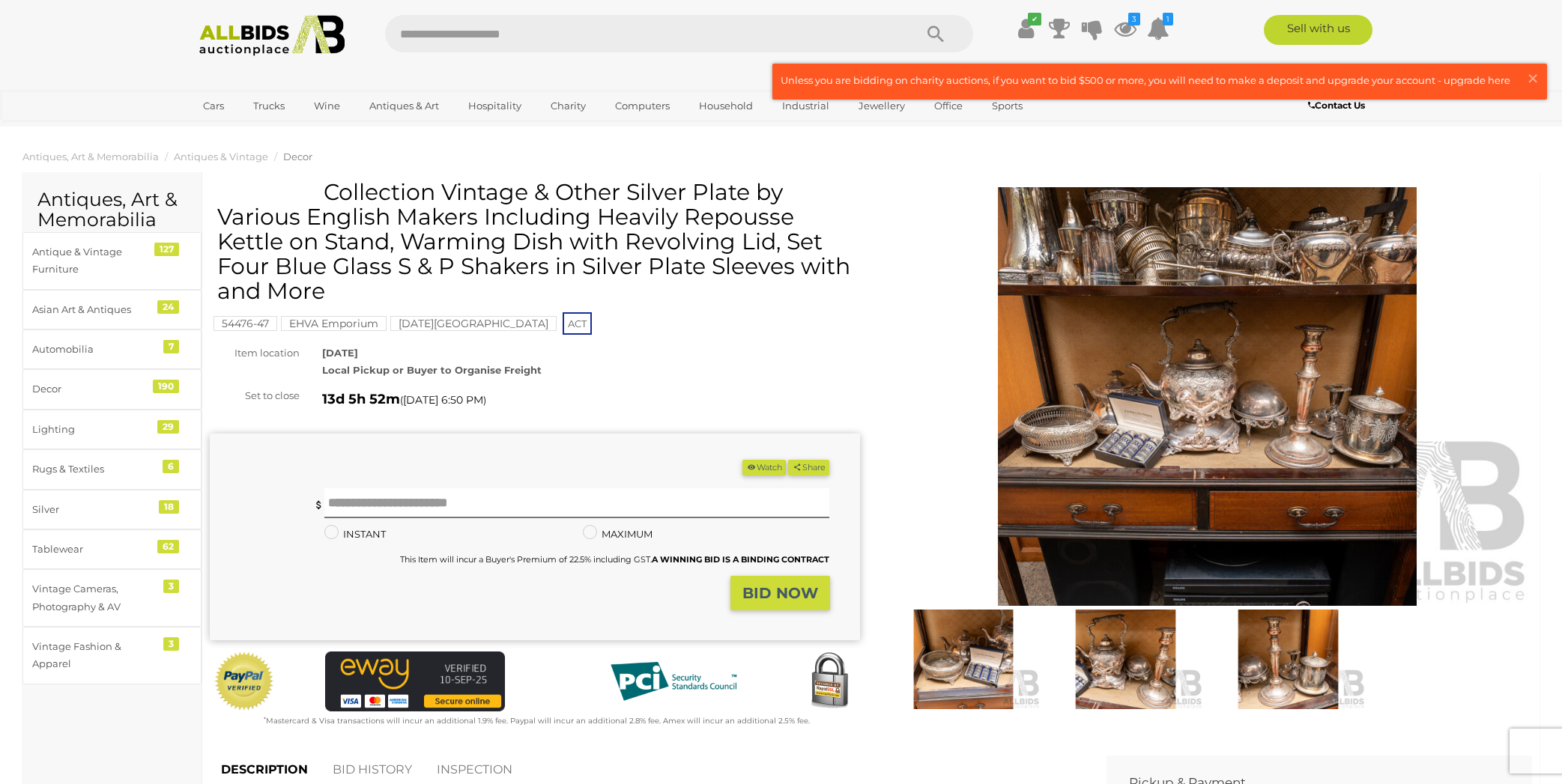
click at [1019, 347] on img at bounding box center [1208, 395] width 651 height 418
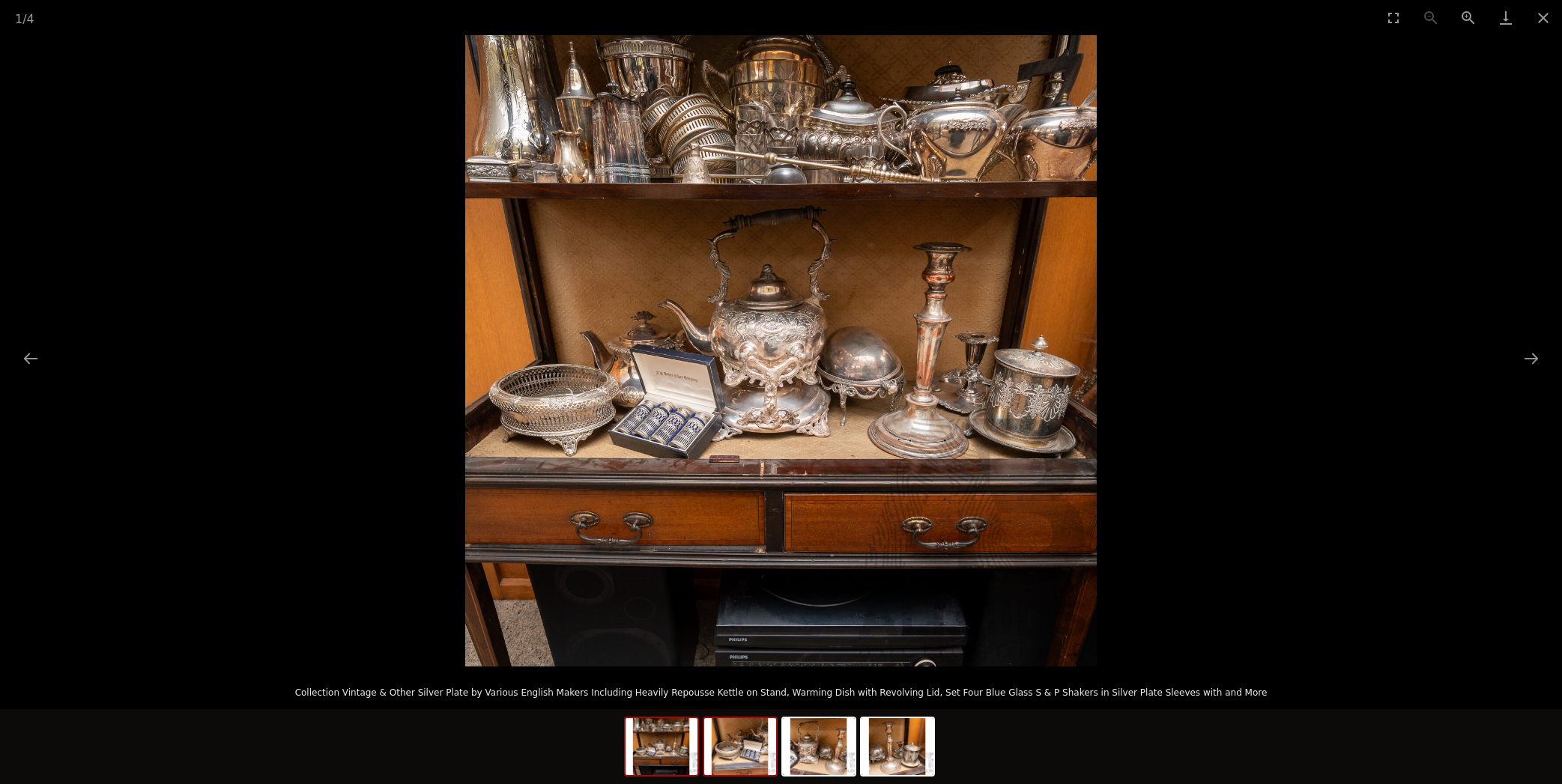
click at [743, 753] on img at bounding box center [739, 747] width 72 height 57
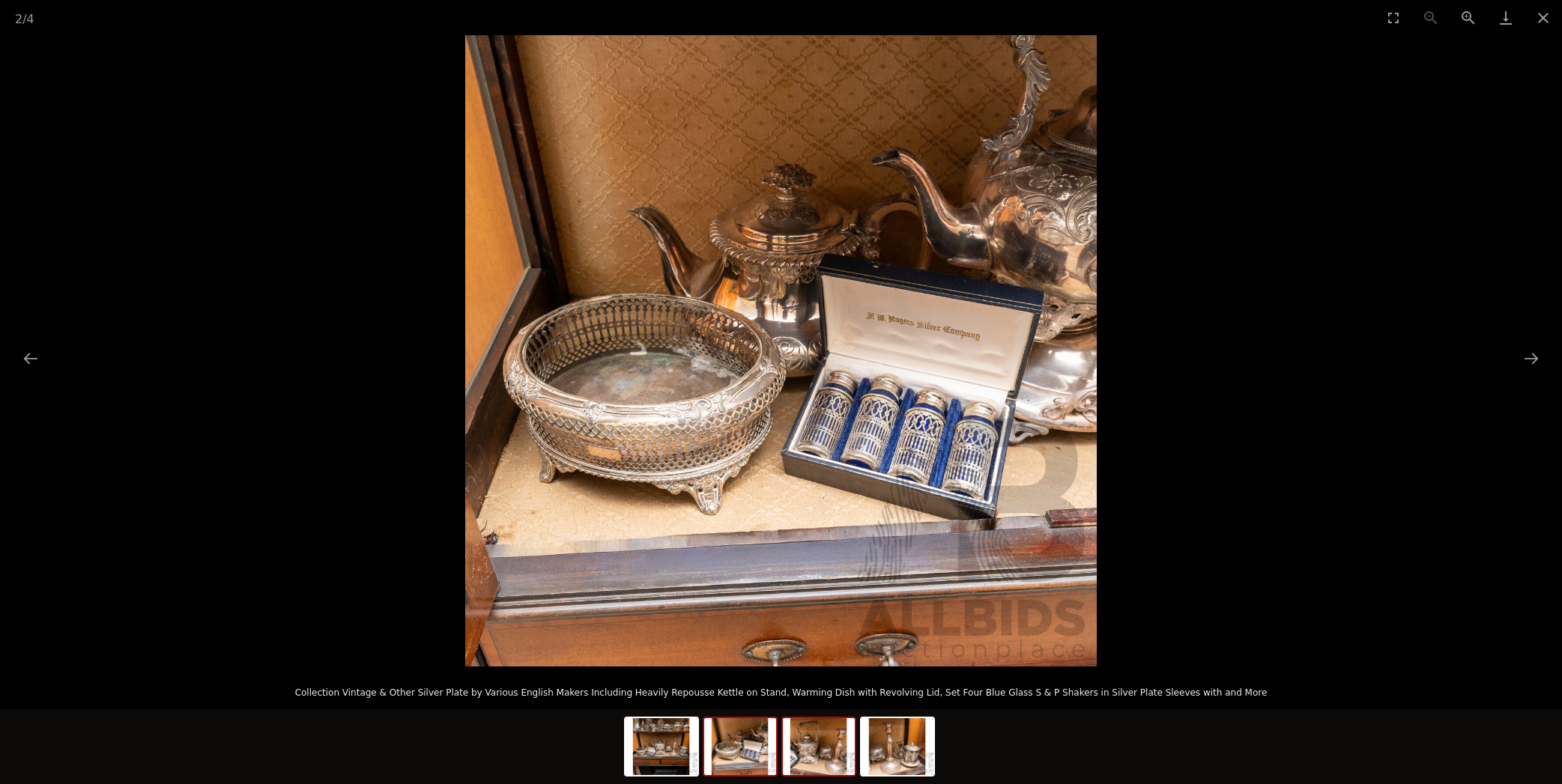
click at [814, 747] on img at bounding box center [818, 747] width 72 height 57
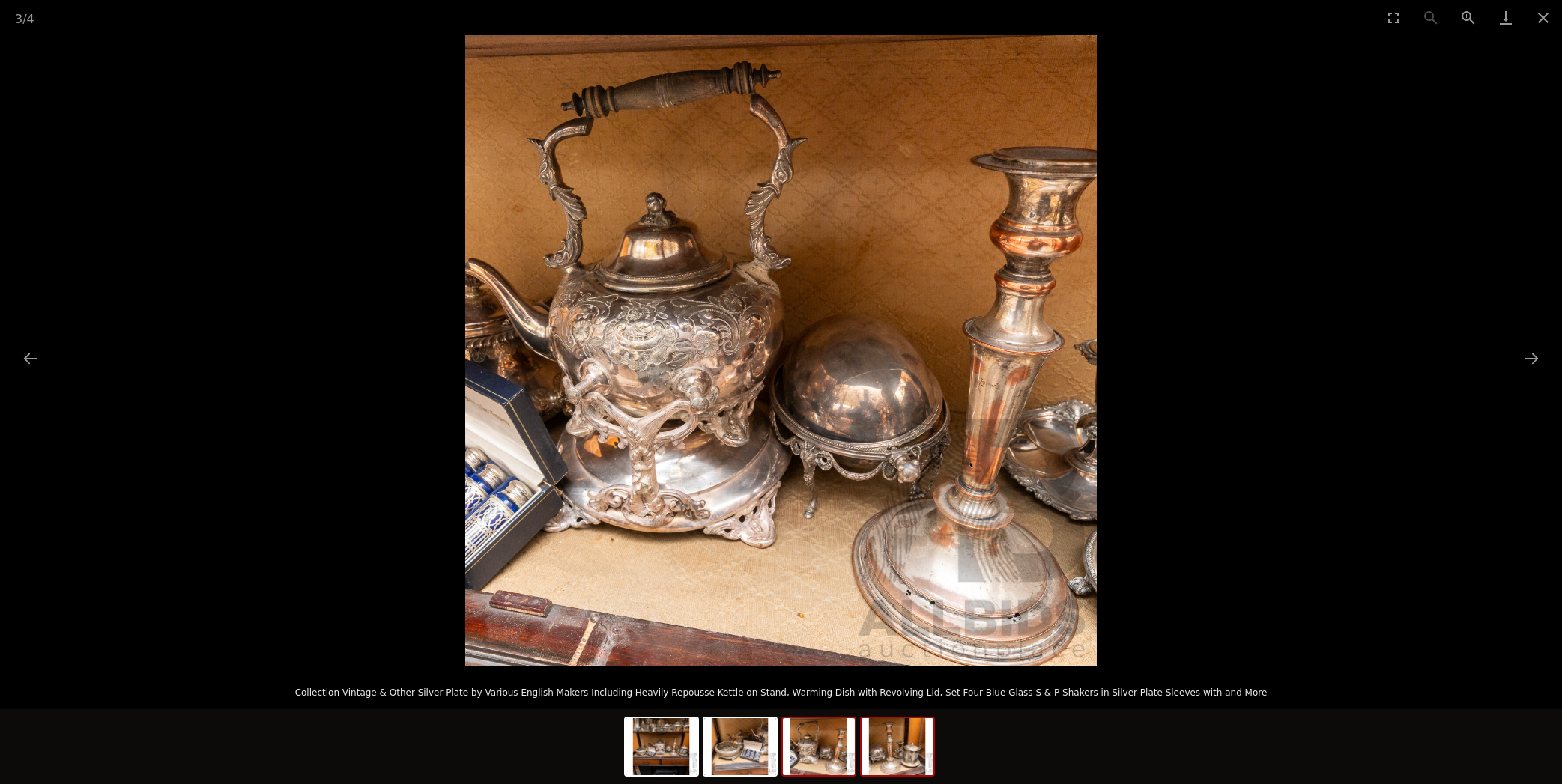
click at [905, 751] on img at bounding box center [897, 747] width 72 height 57
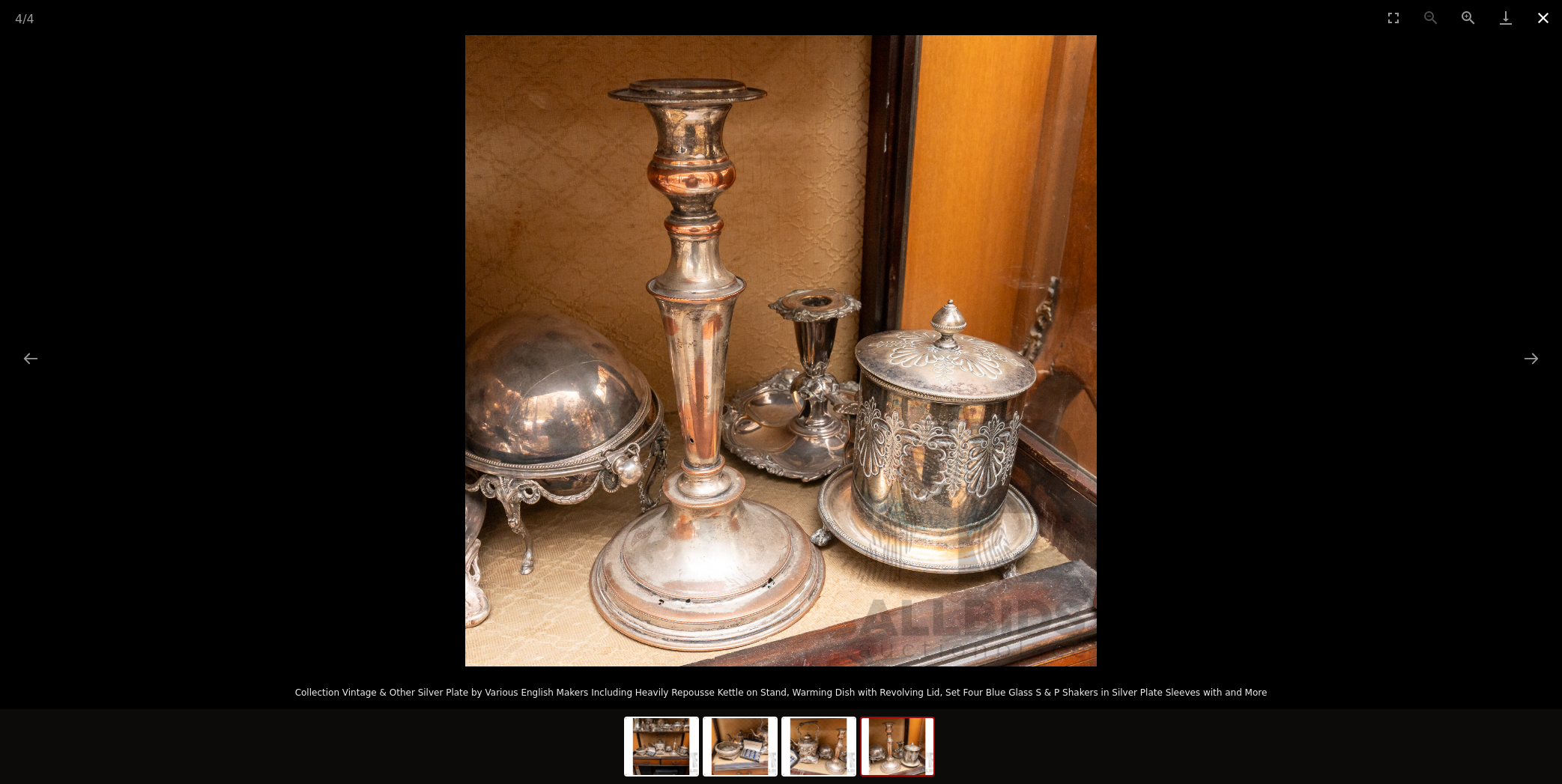
click at [1542, 14] on button "Close gallery" at bounding box center [1543, 18] width 37 height 35
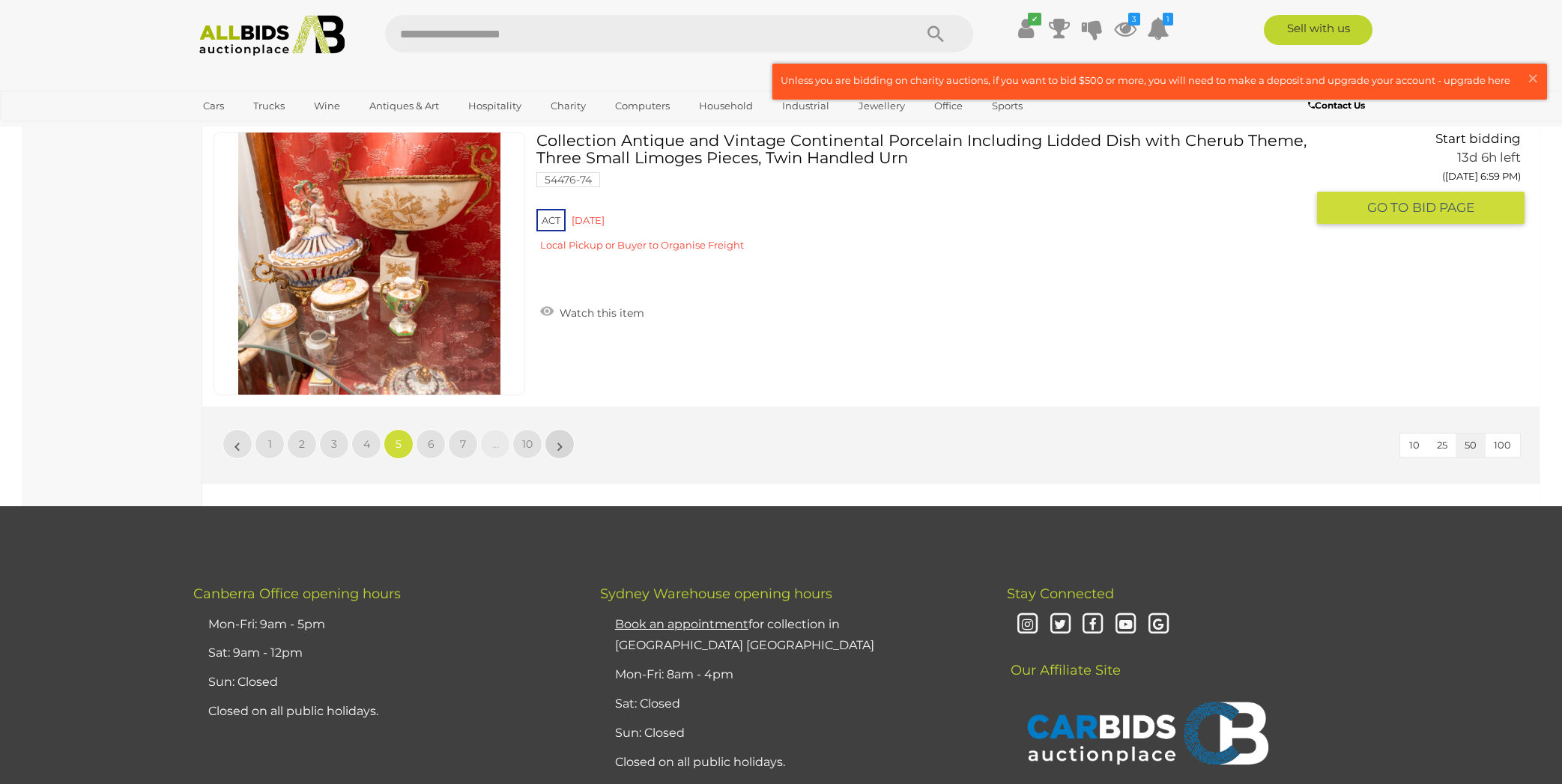
scroll to position [14275, 0]
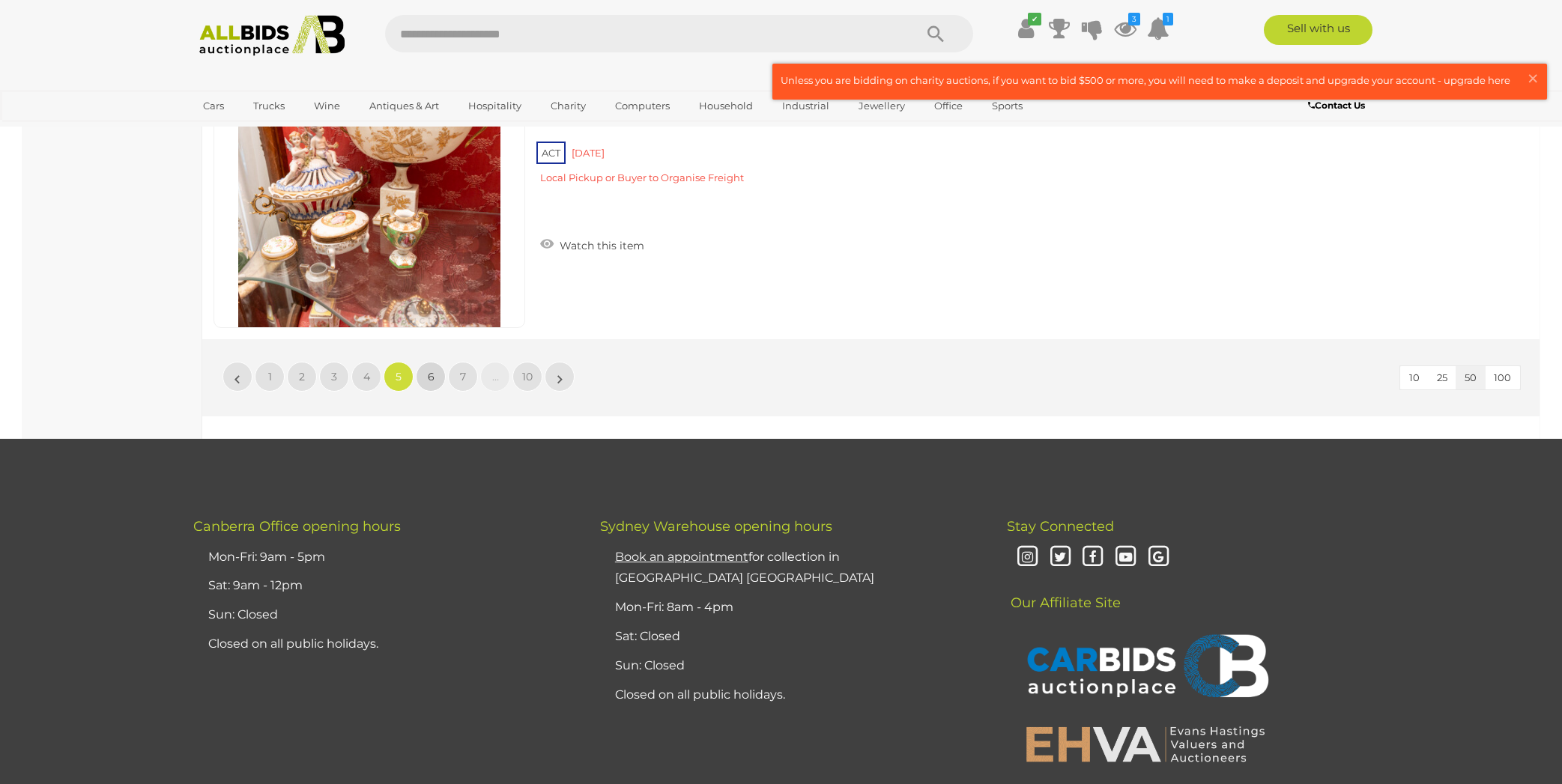
click at [428, 367] on link "6" at bounding box center [430, 377] width 30 height 30
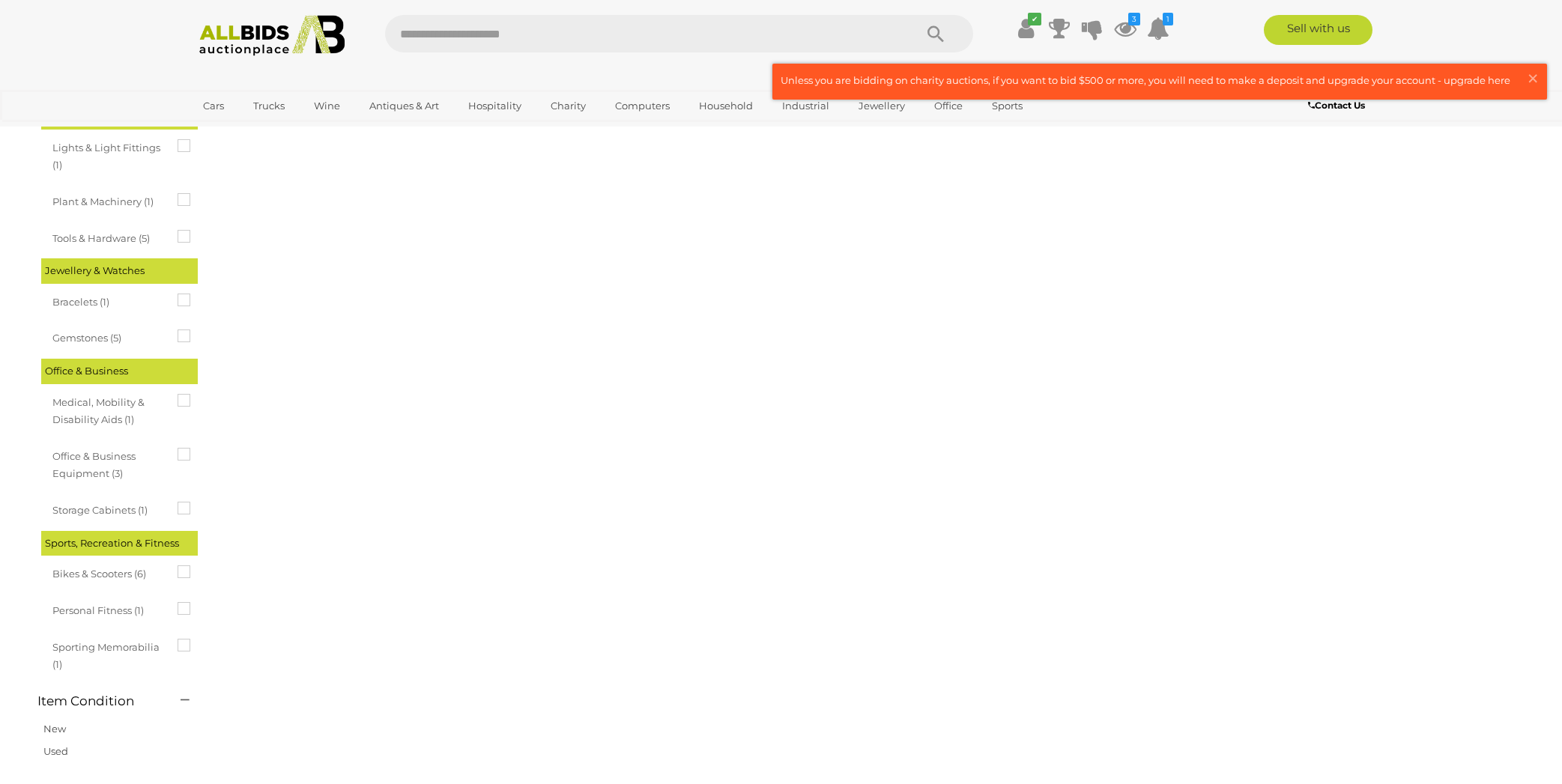
scroll to position [0, 0]
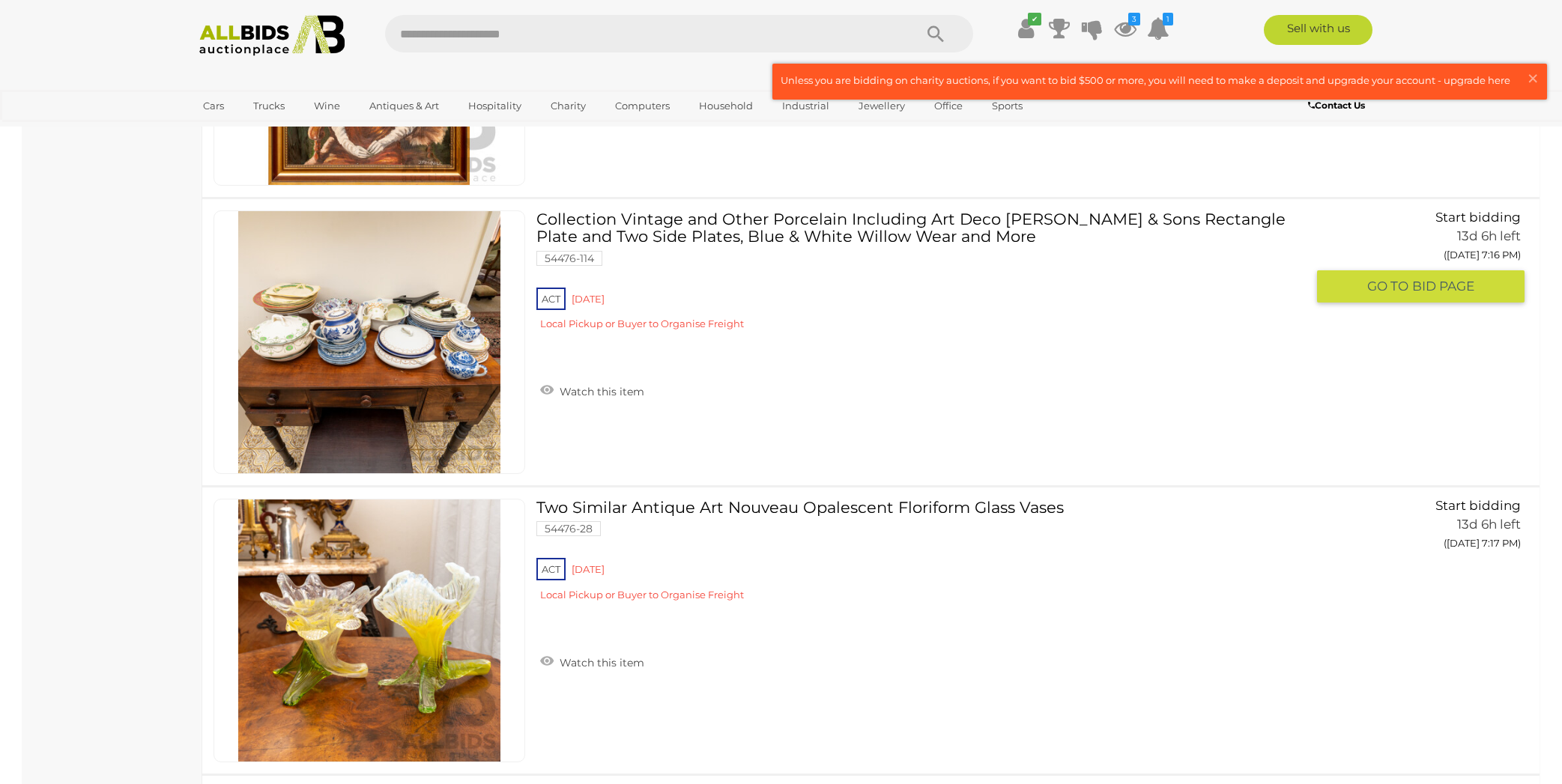
scroll to position [9230, 0]
click at [442, 359] on img at bounding box center [369, 341] width 262 height 262
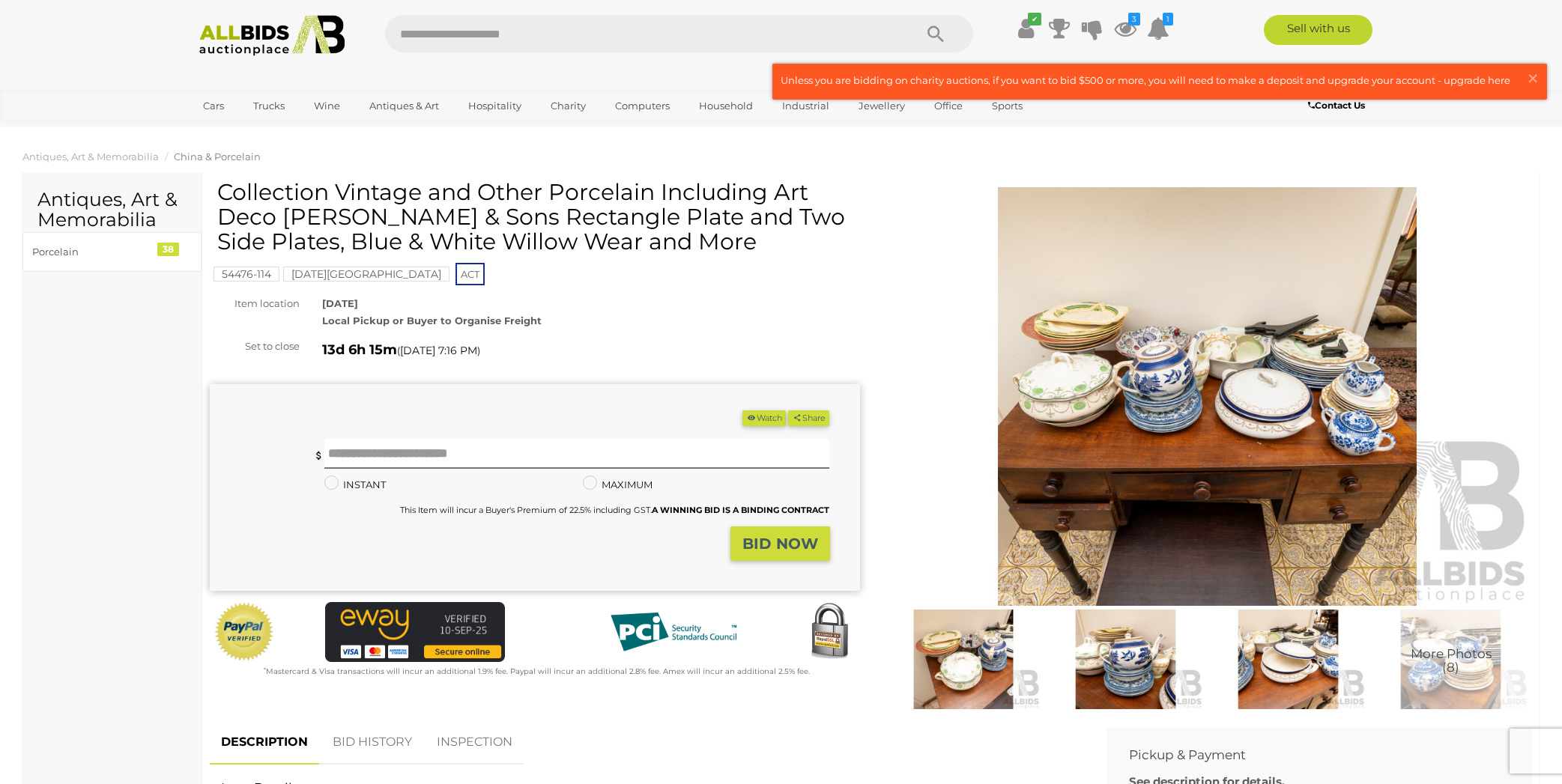
click at [1135, 427] on img at bounding box center [1208, 395] width 651 height 418
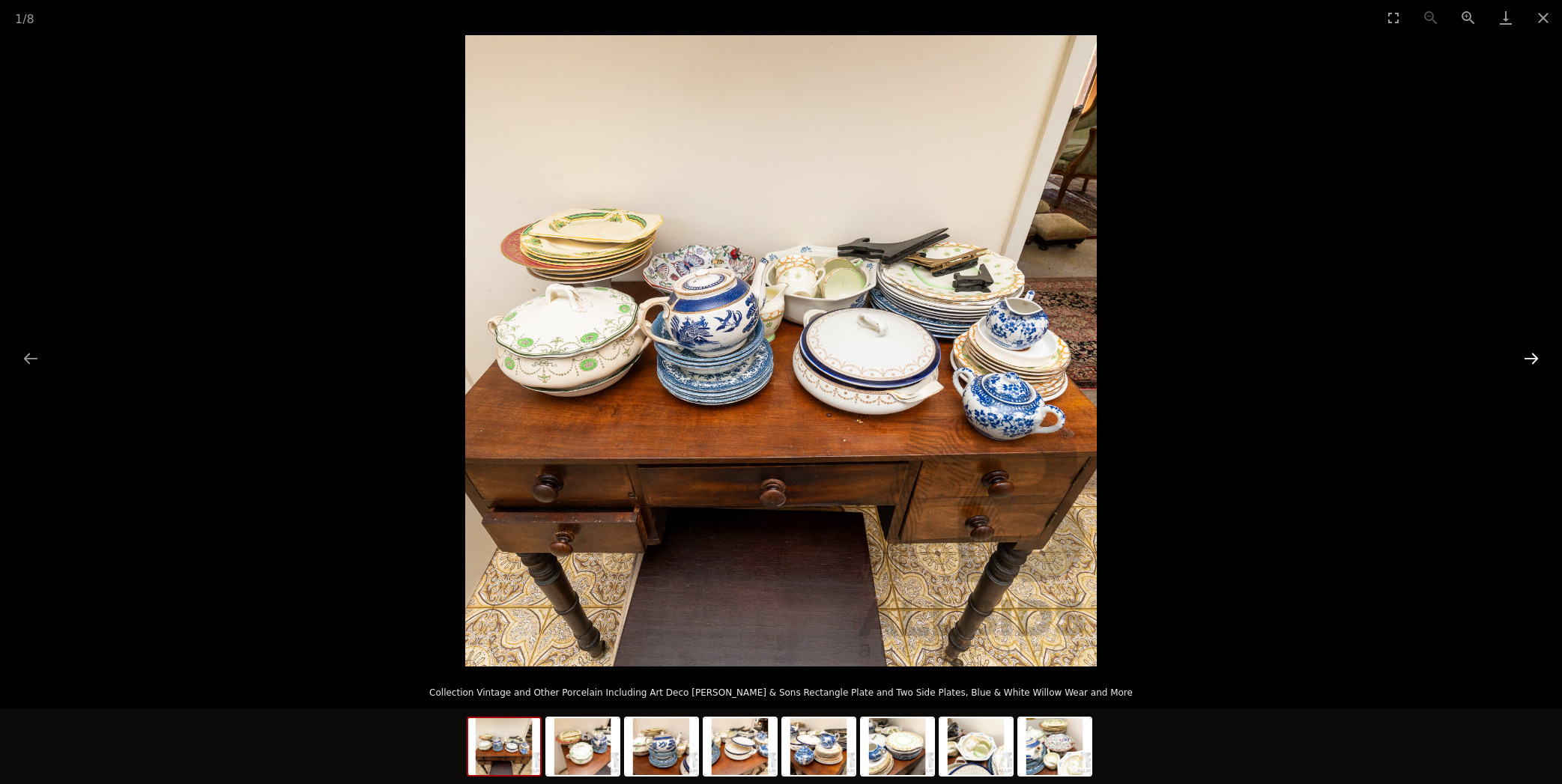
click at [1532, 355] on button "Next slide" at bounding box center [1531, 358] width 31 height 30
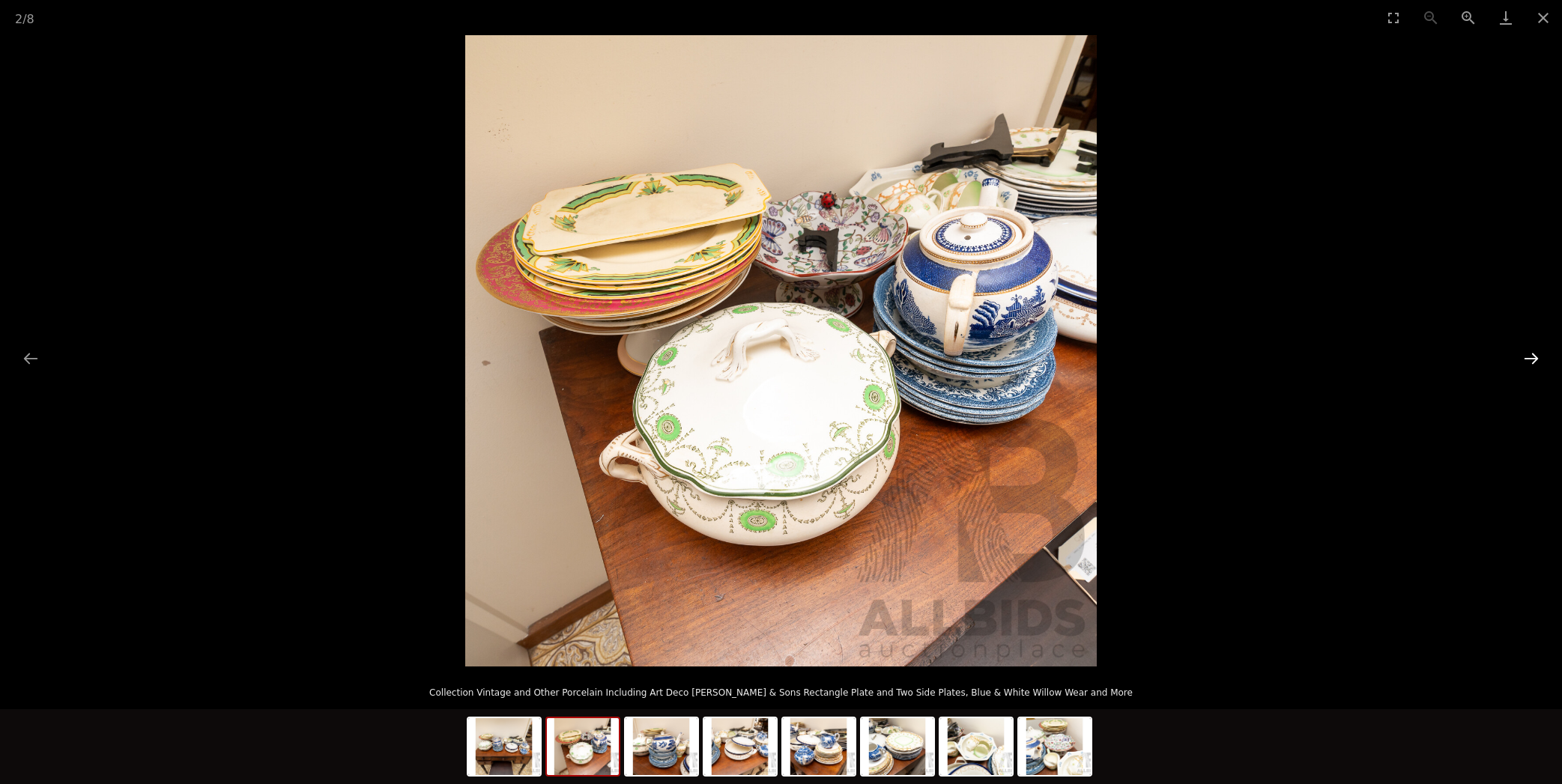
click at [1532, 355] on button "Next slide" at bounding box center [1531, 358] width 31 height 30
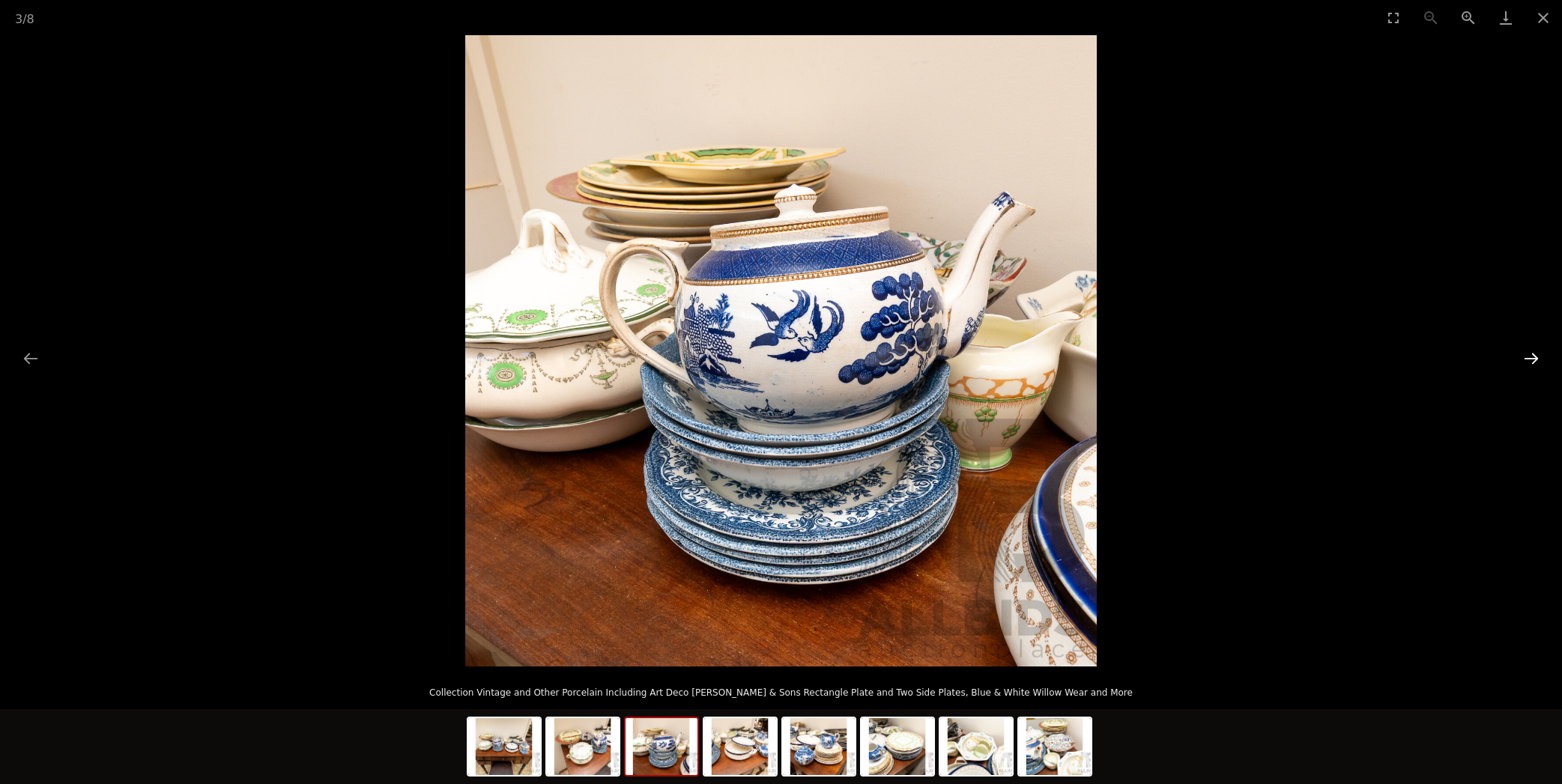
click at [1532, 355] on button "Next slide" at bounding box center [1531, 358] width 31 height 30
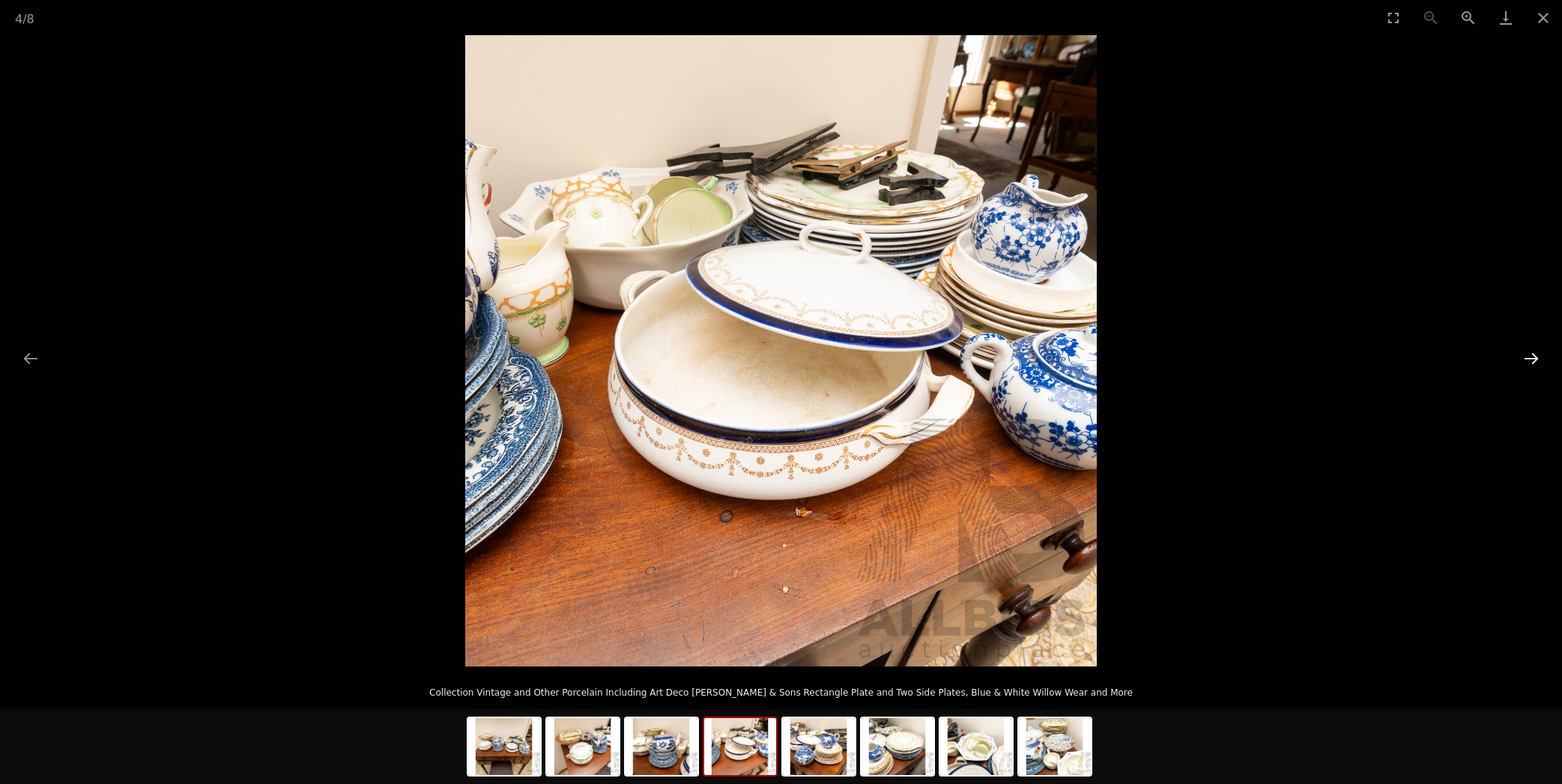
click at [1532, 355] on button "Next slide" at bounding box center [1531, 358] width 31 height 30
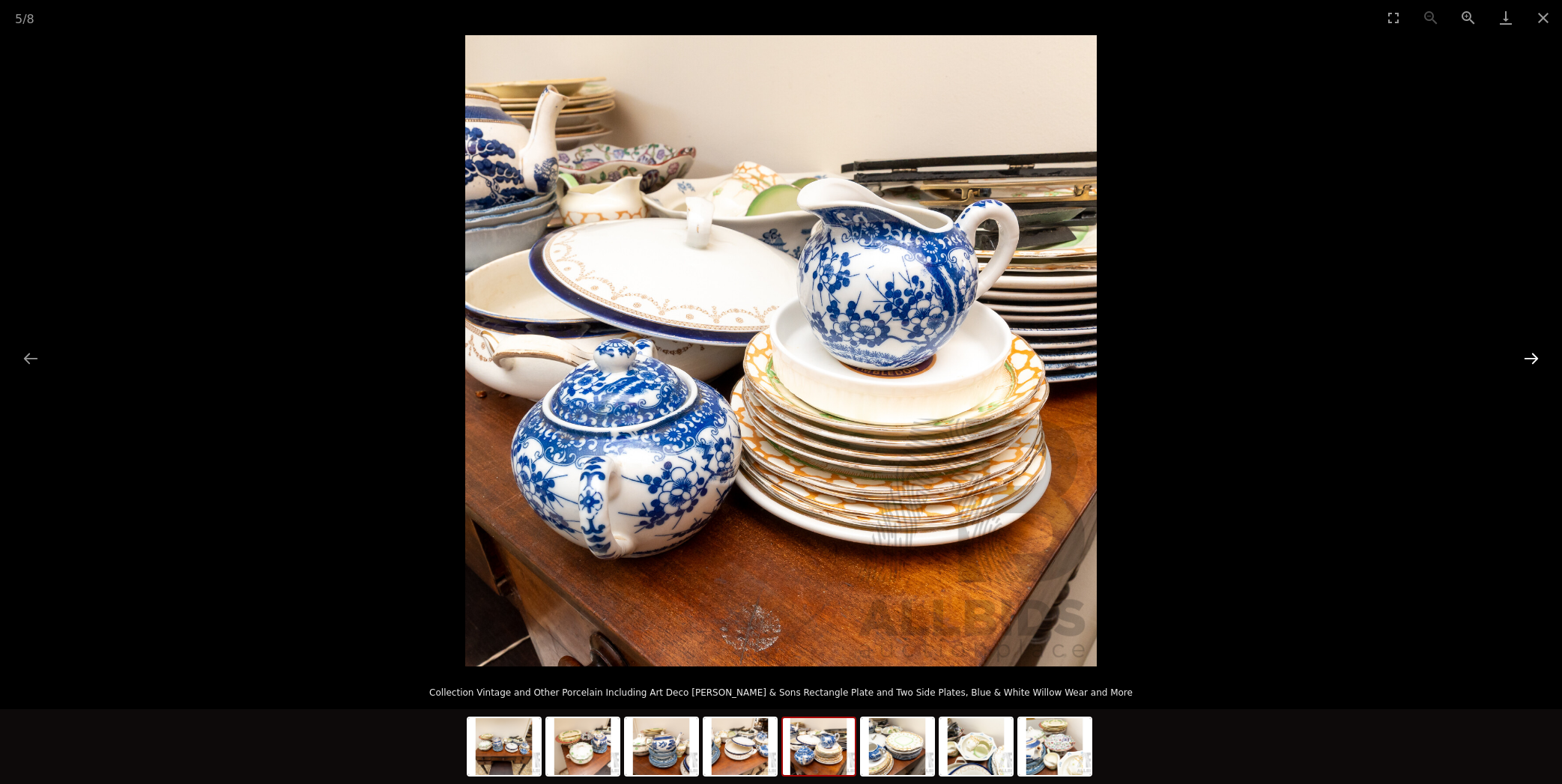
click at [1532, 355] on button "Next slide" at bounding box center [1531, 358] width 31 height 30
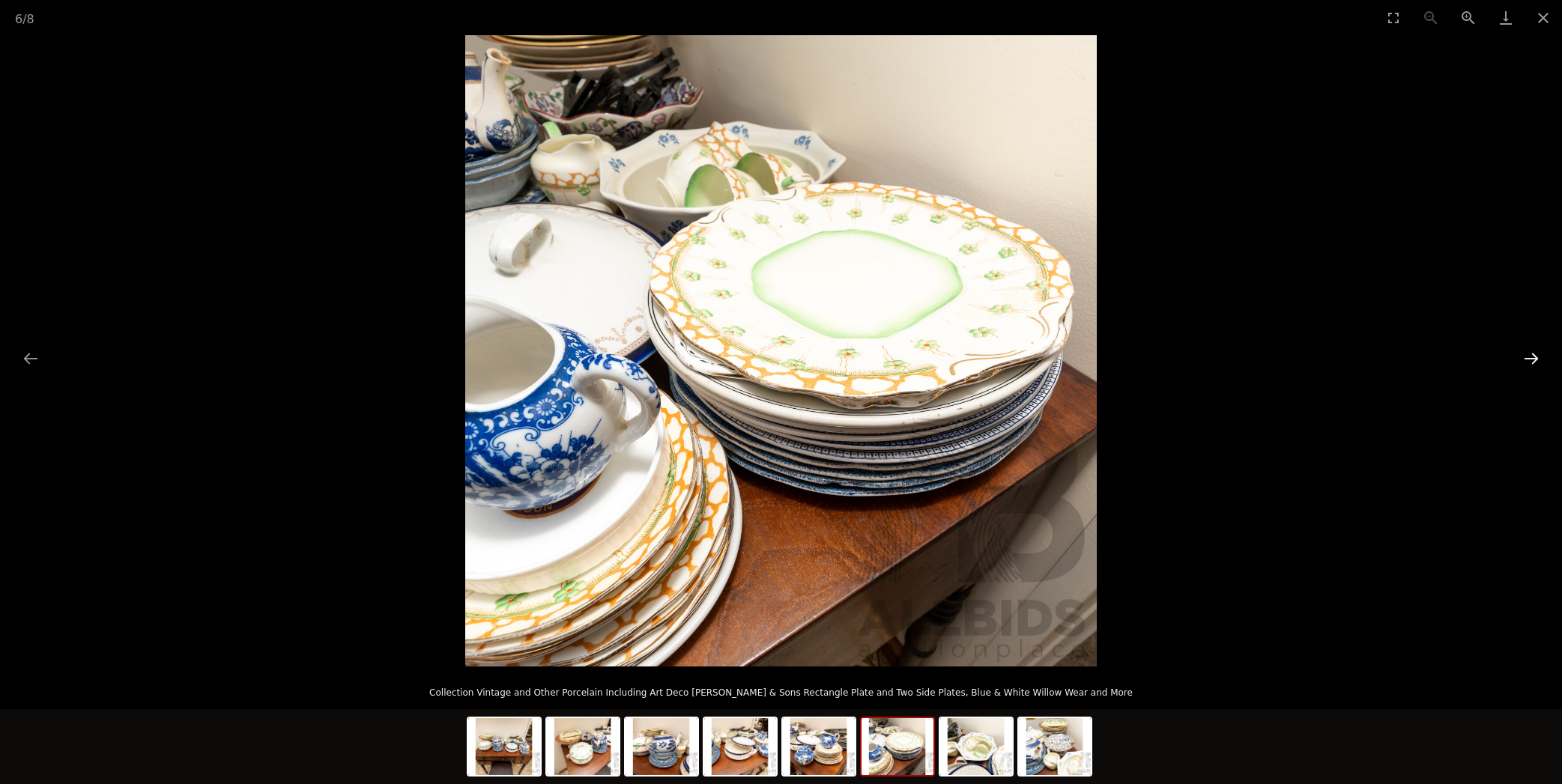
click at [1532, 355] on button "Next slide" at bounding box center [1531, 358] width 31 height 30
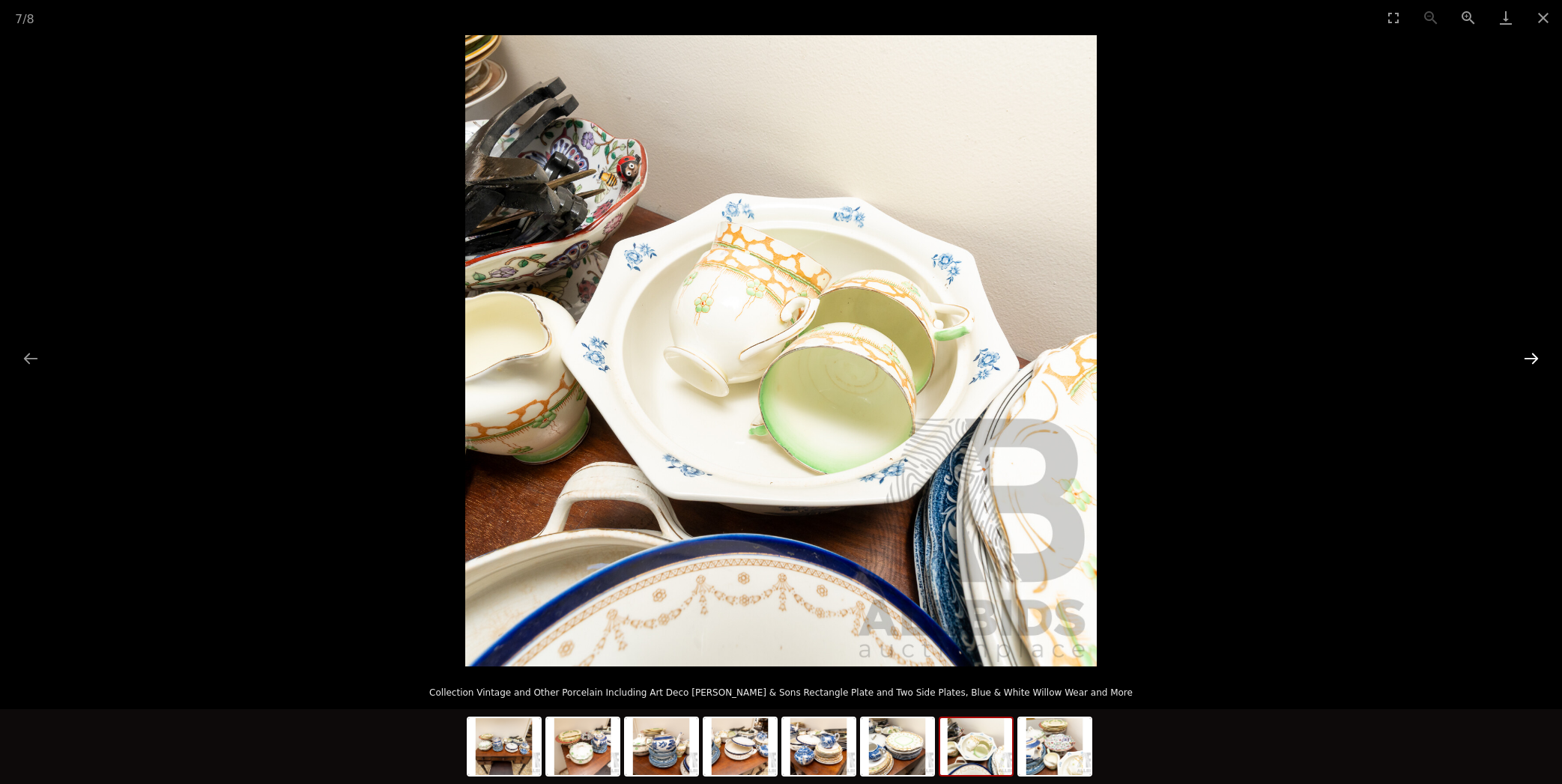
click at [1532, 355] on button "Next slide" at bounding box center [1531, 358] width 31 height 30
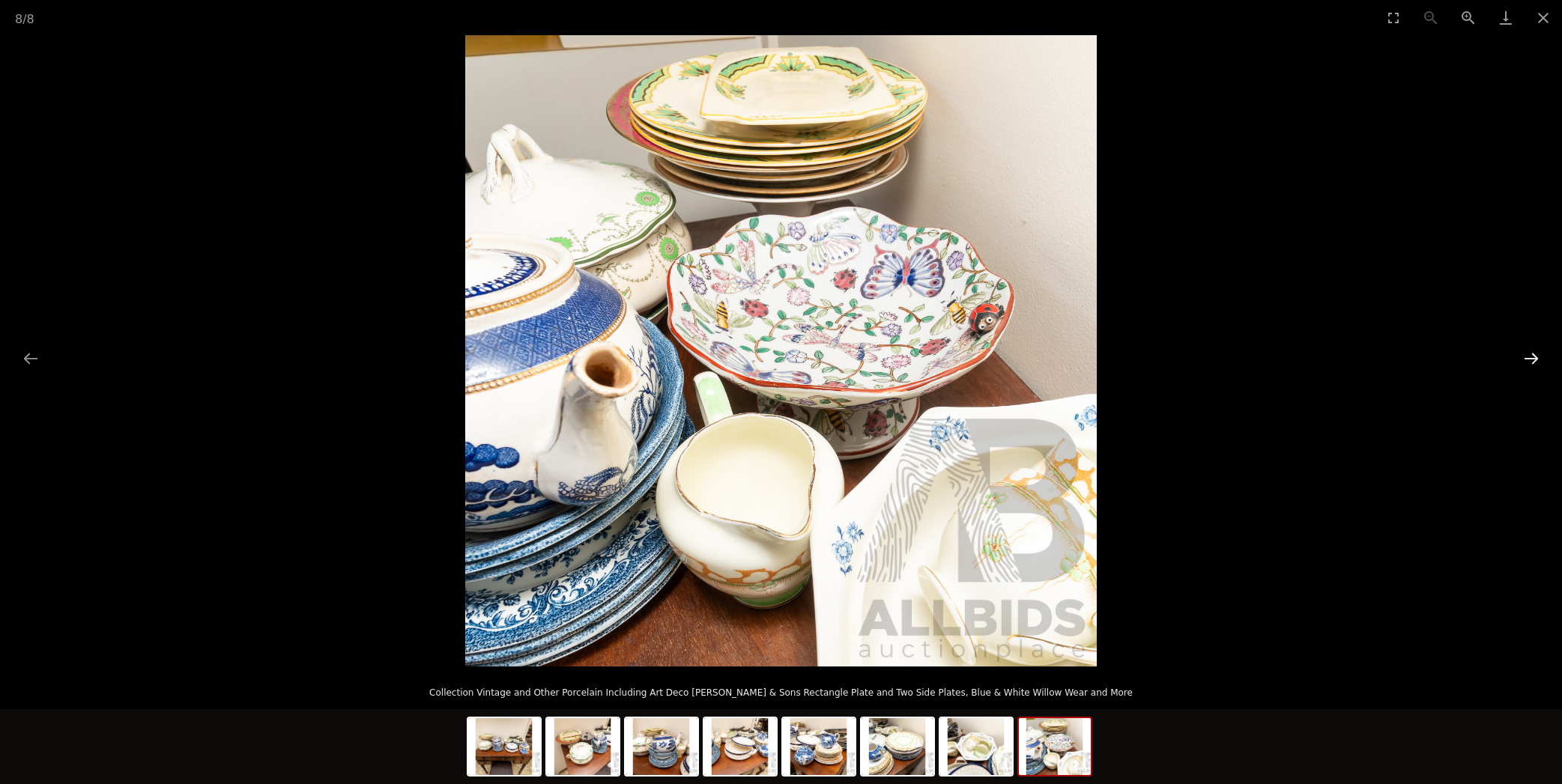
click at [1532, 354] on button "Next slide" at bounding box center [1531, 358] width 31 height 30
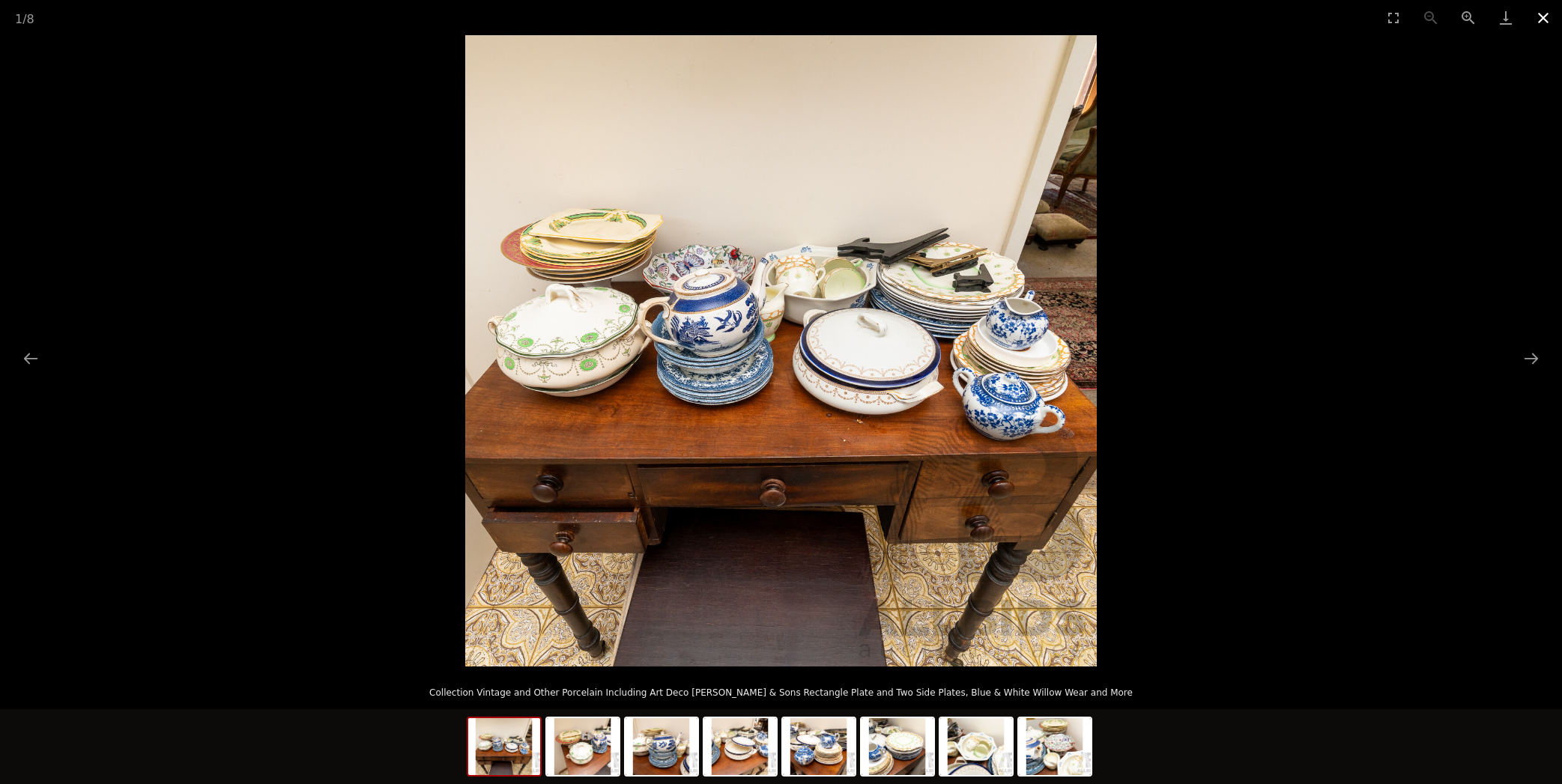
click at [1538, 14] on button "Close gallery" at bounding box center [1543, 18] width 37 height 35
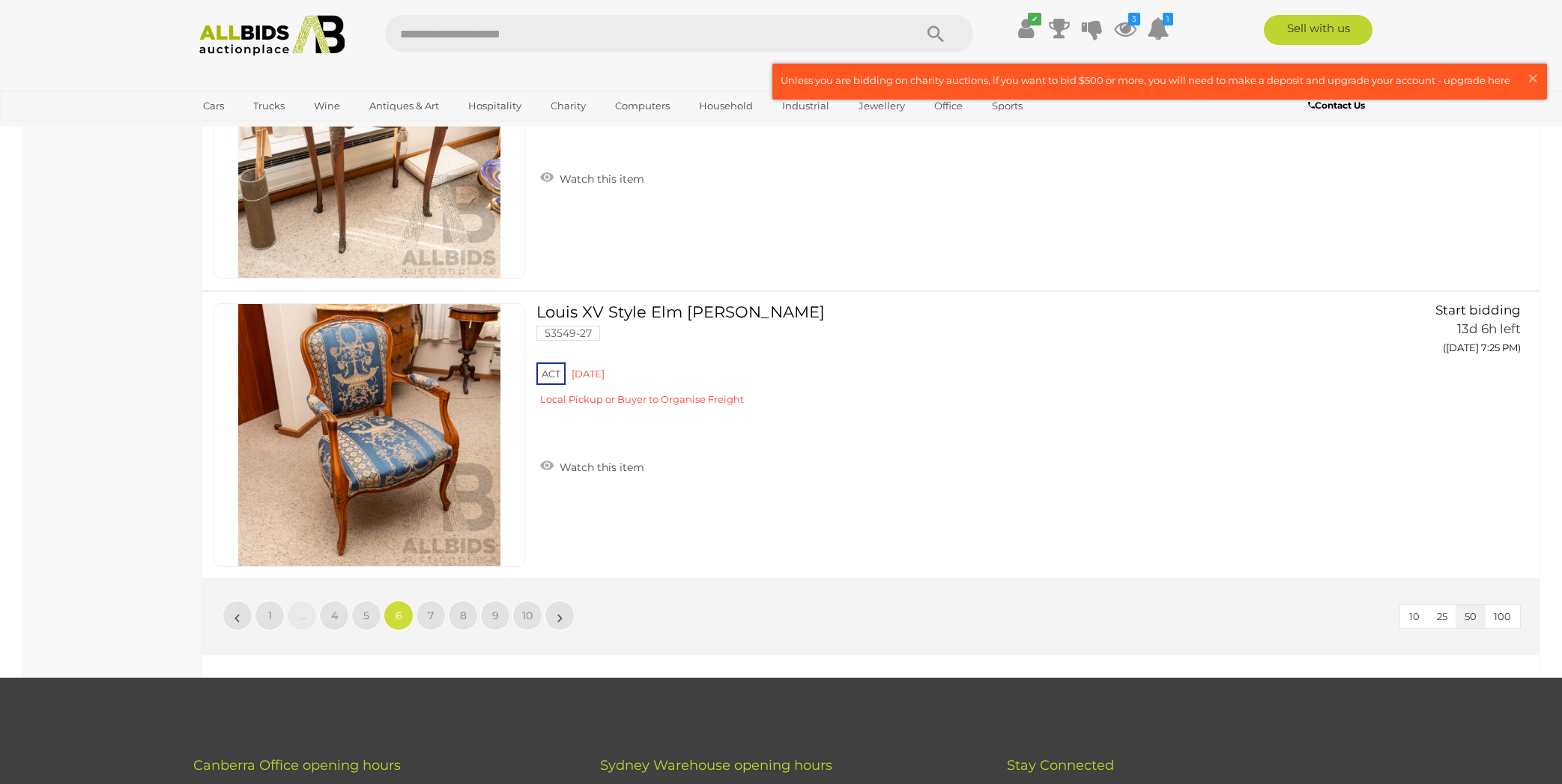
scroll to position [14033, 0]
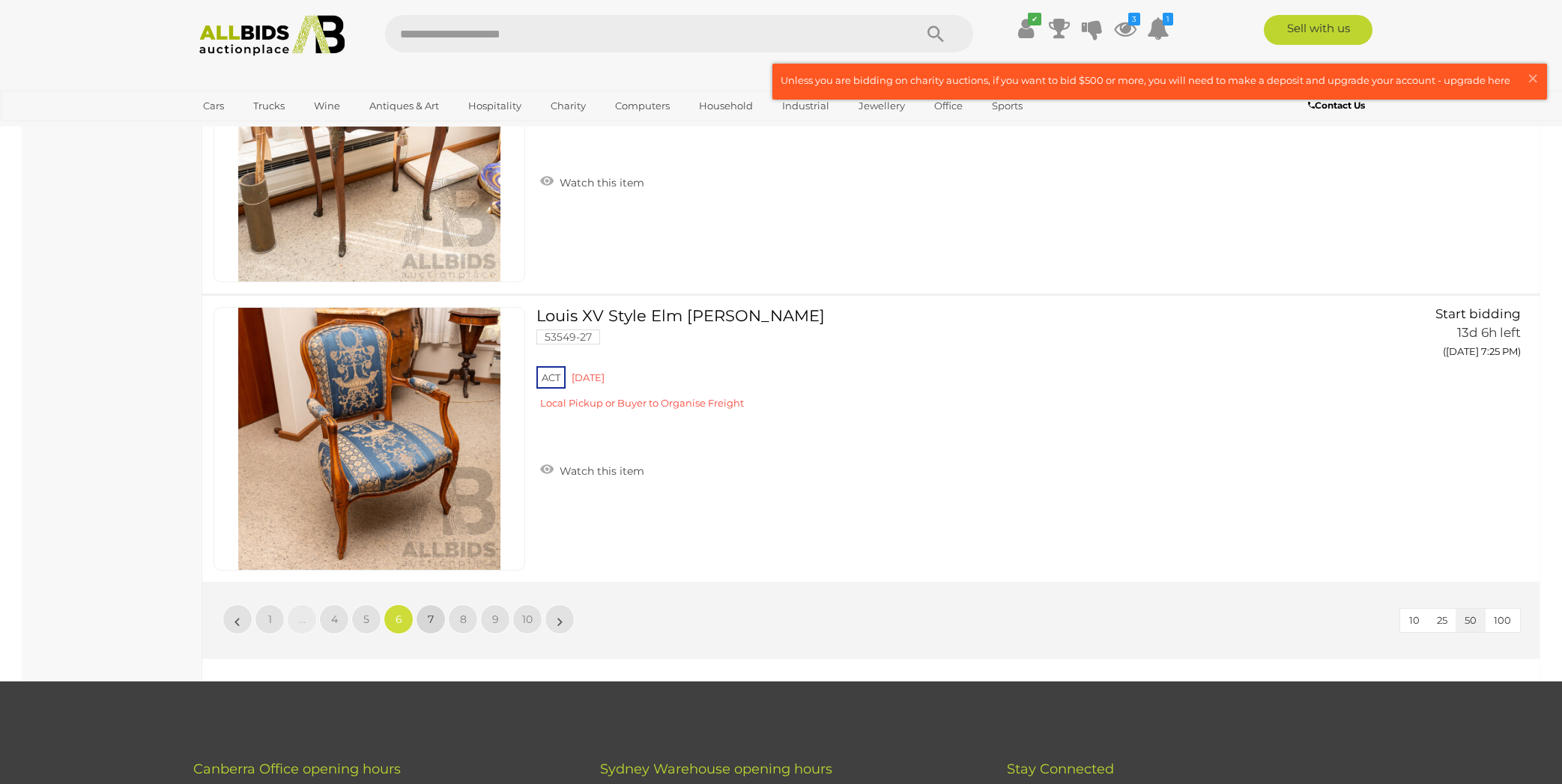
click at [428, 616] on span "7" at bounding box center [431, 620] width 6 height 14
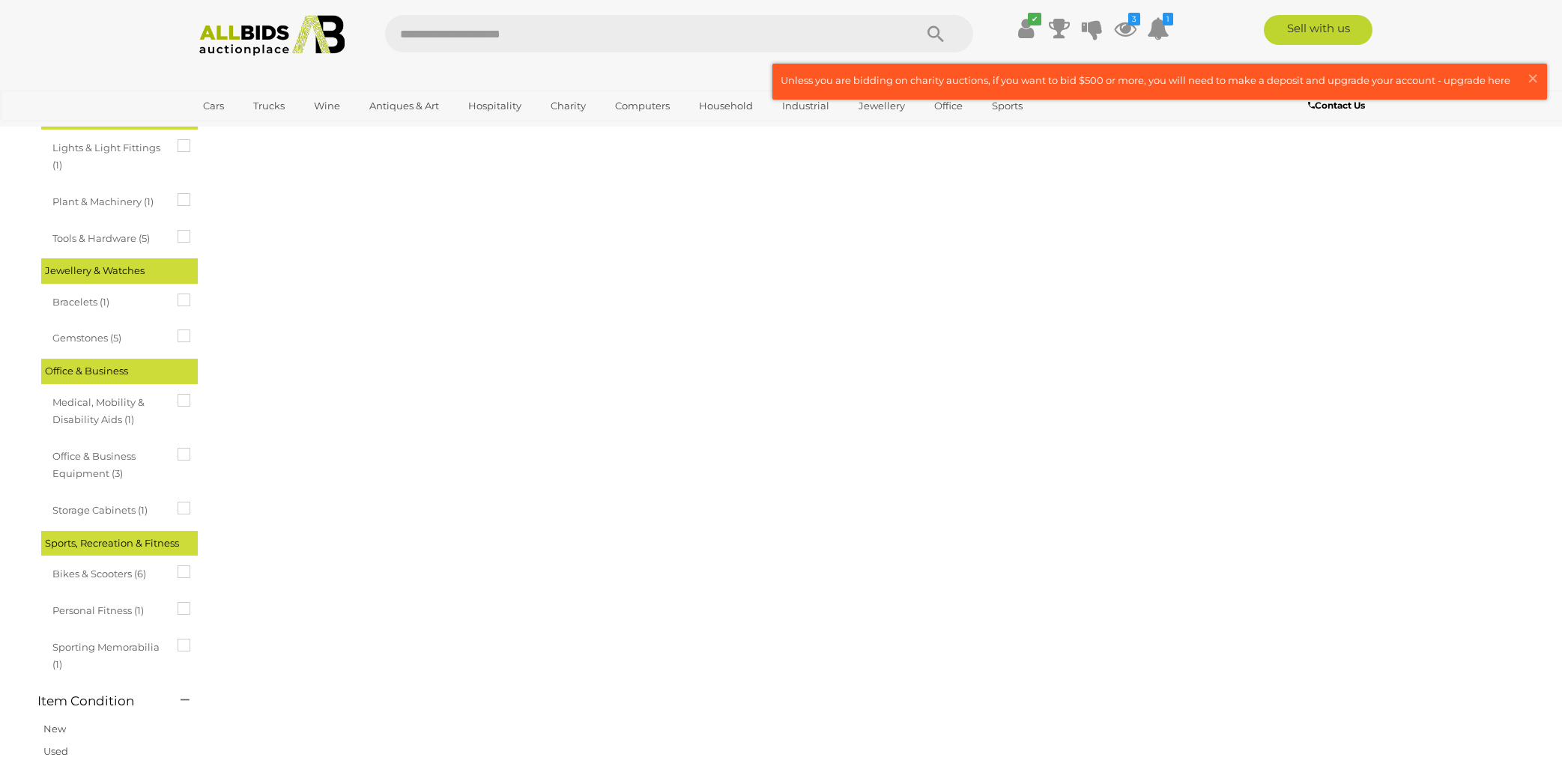
scroll to position [0, 0]
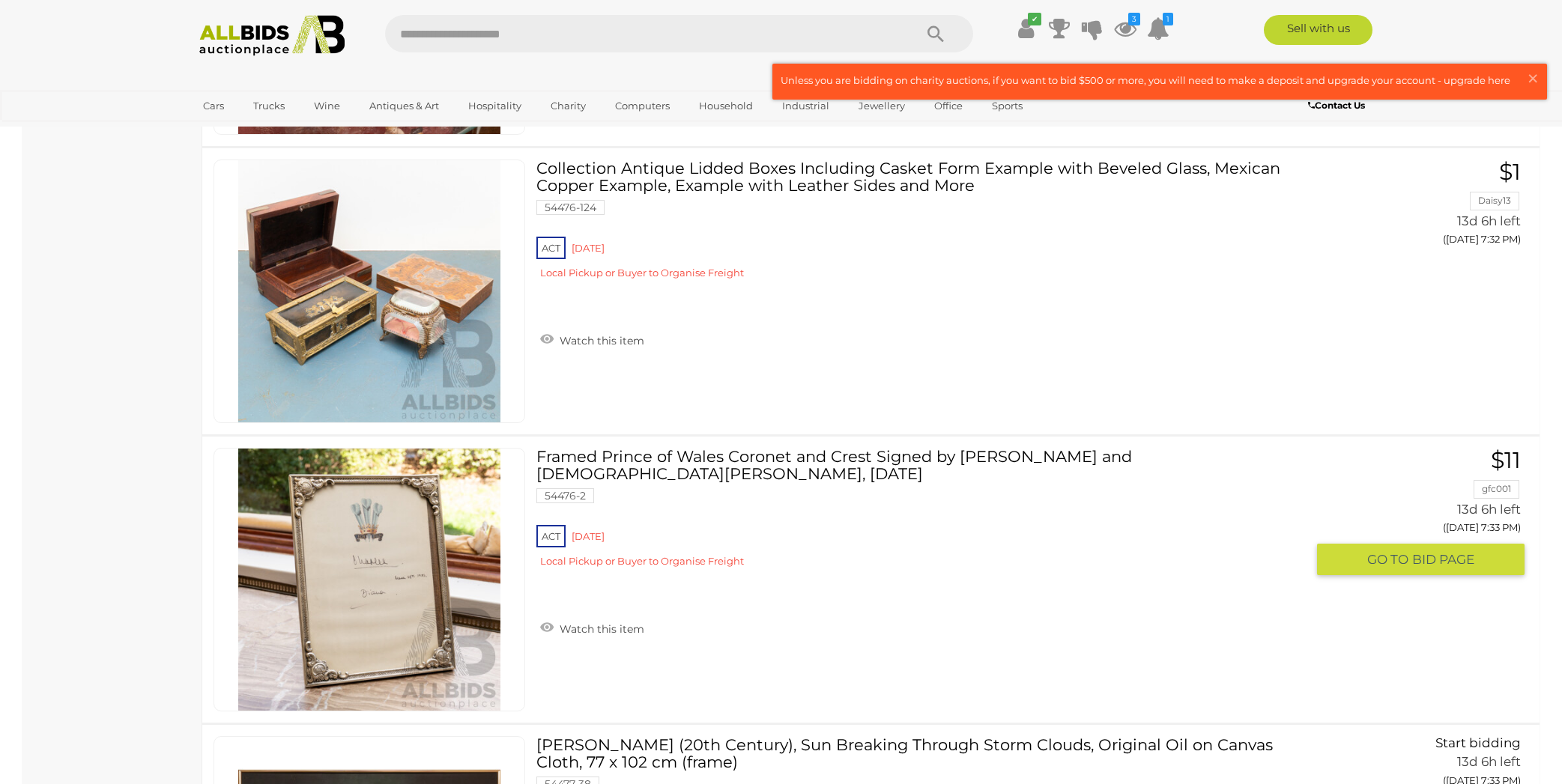
scroll to position [4381, 0]
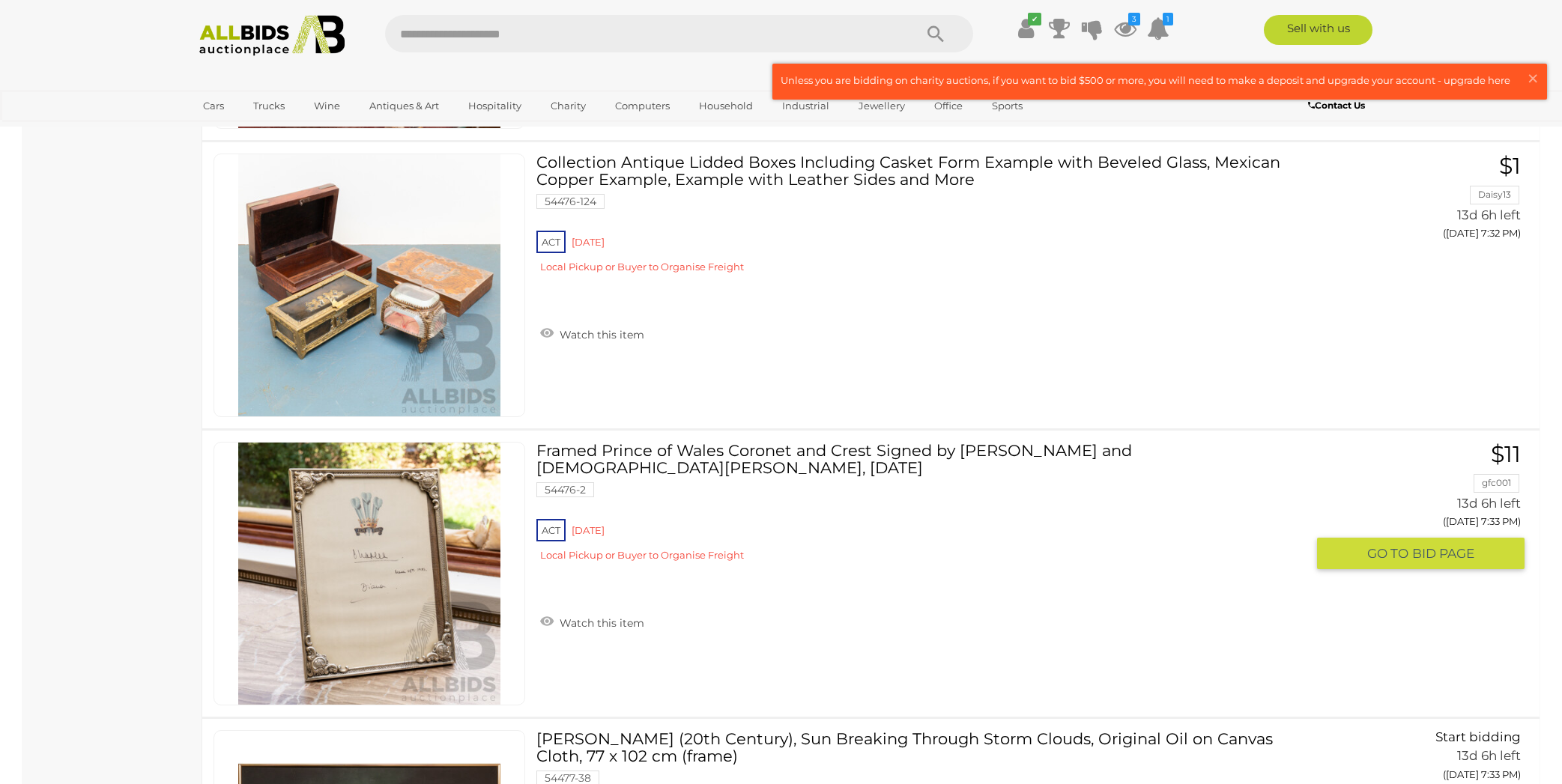
click at [355, 582] on img at bounding box center [369, 573] width 262 height 262
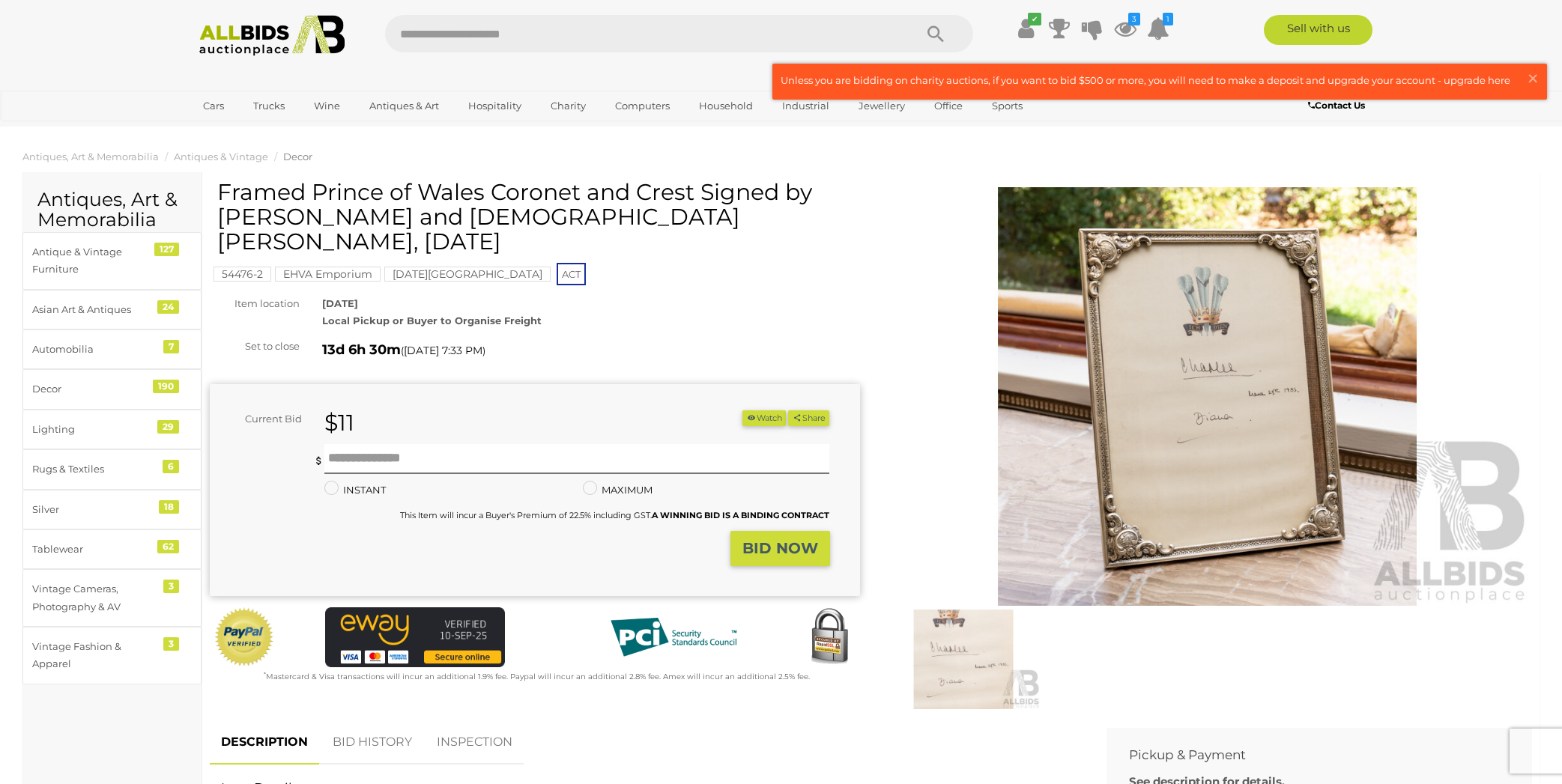
click at [1233, 403] on img at bounding box center [1208, 395] width 651 height 418
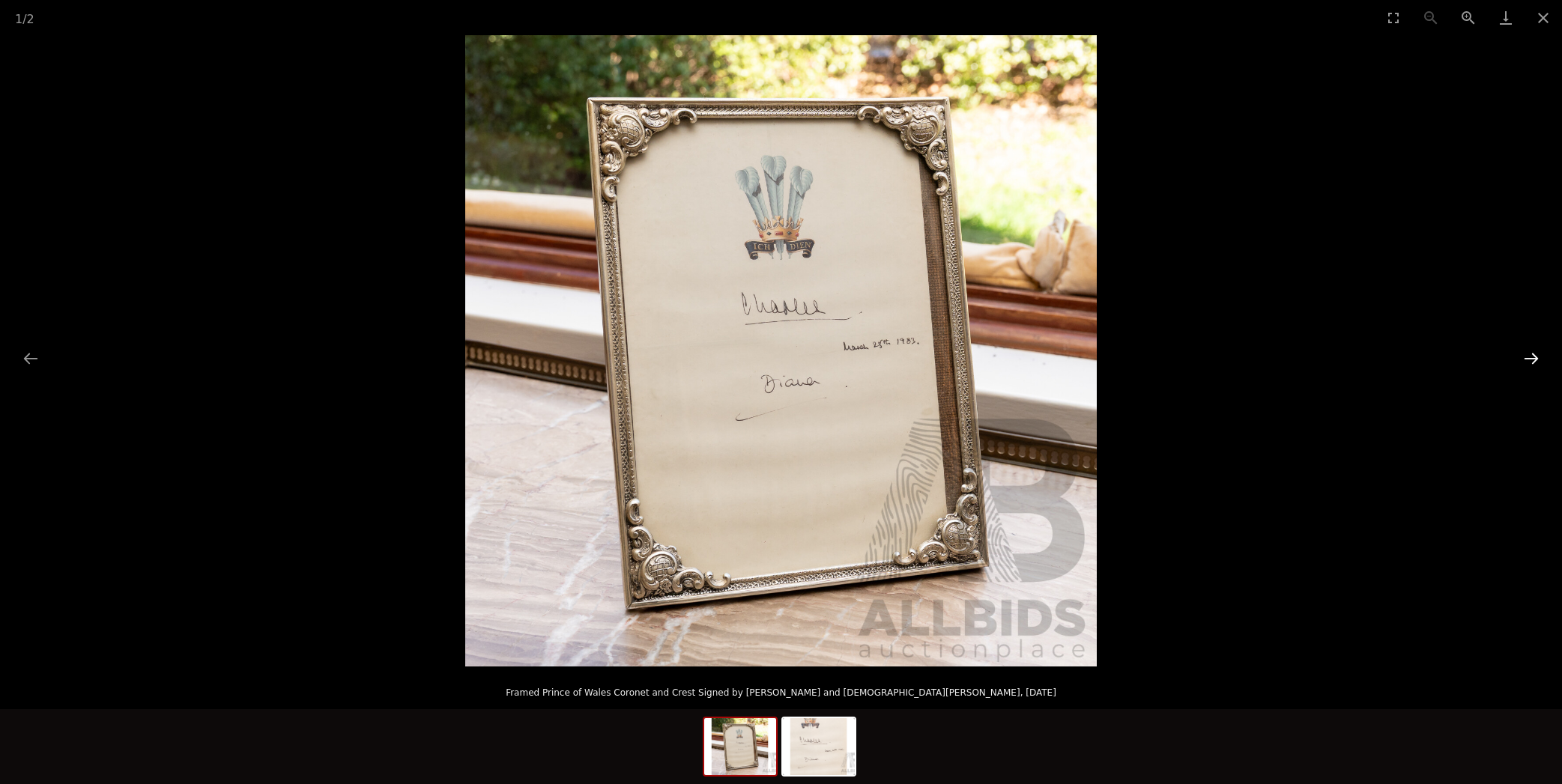
click at [1532, 356] on button "Next slide" at bounding box center [1531, 358] width 31 height 30
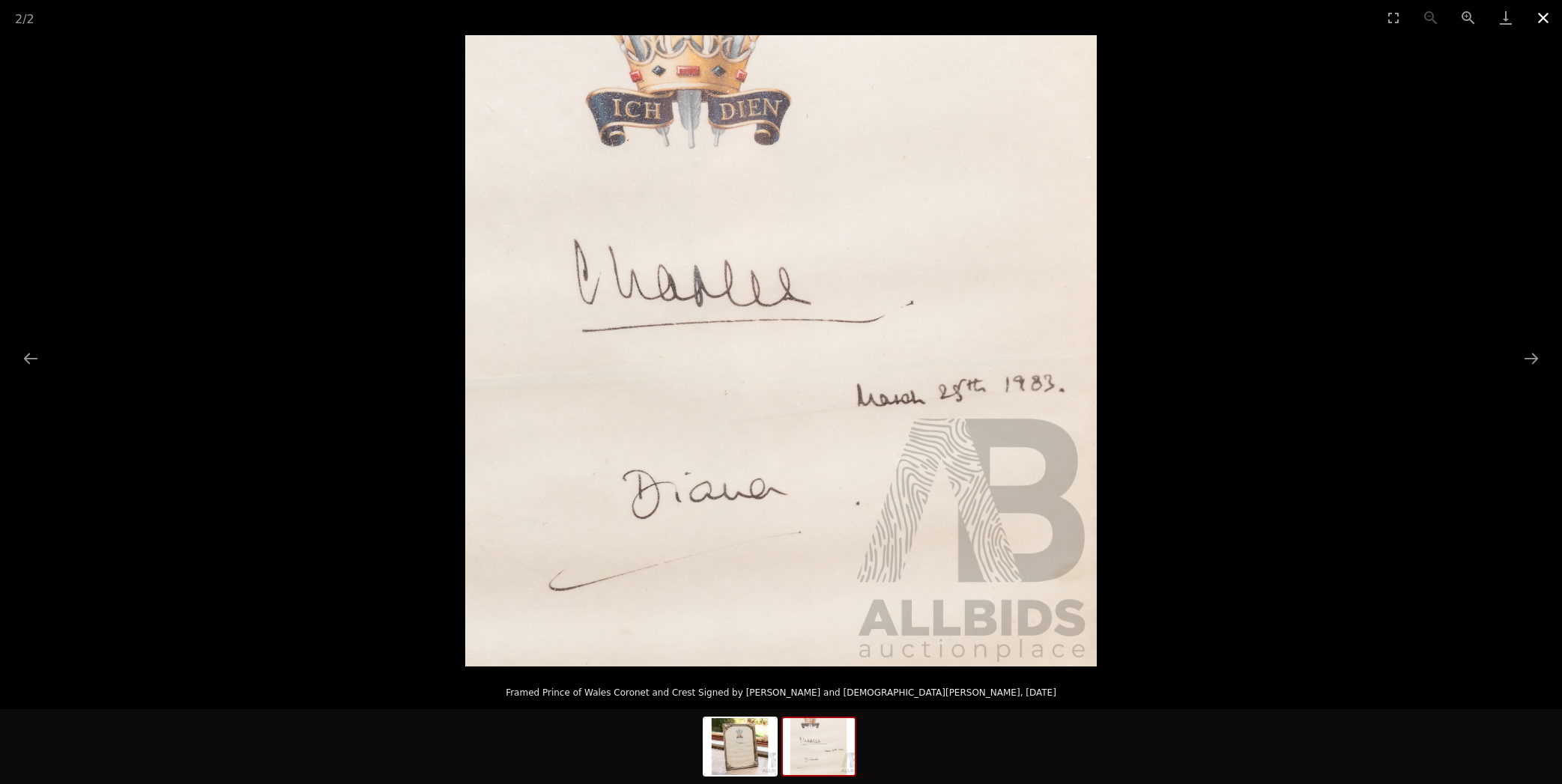
click at [1541, 15] on button "Close gallery" at bounding box center [1543, 18] width 37 height 35
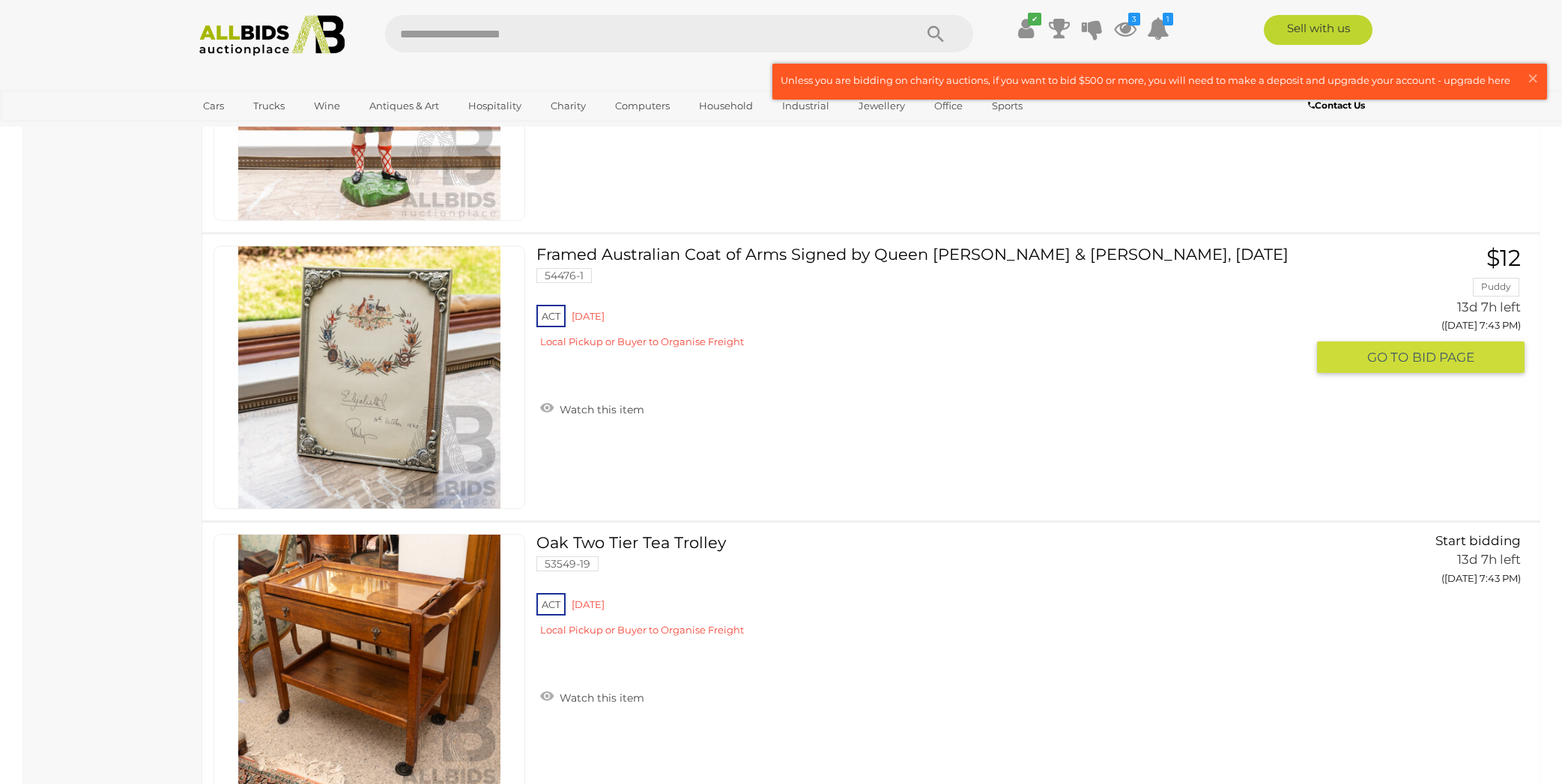
scroll to position [13236, 0]
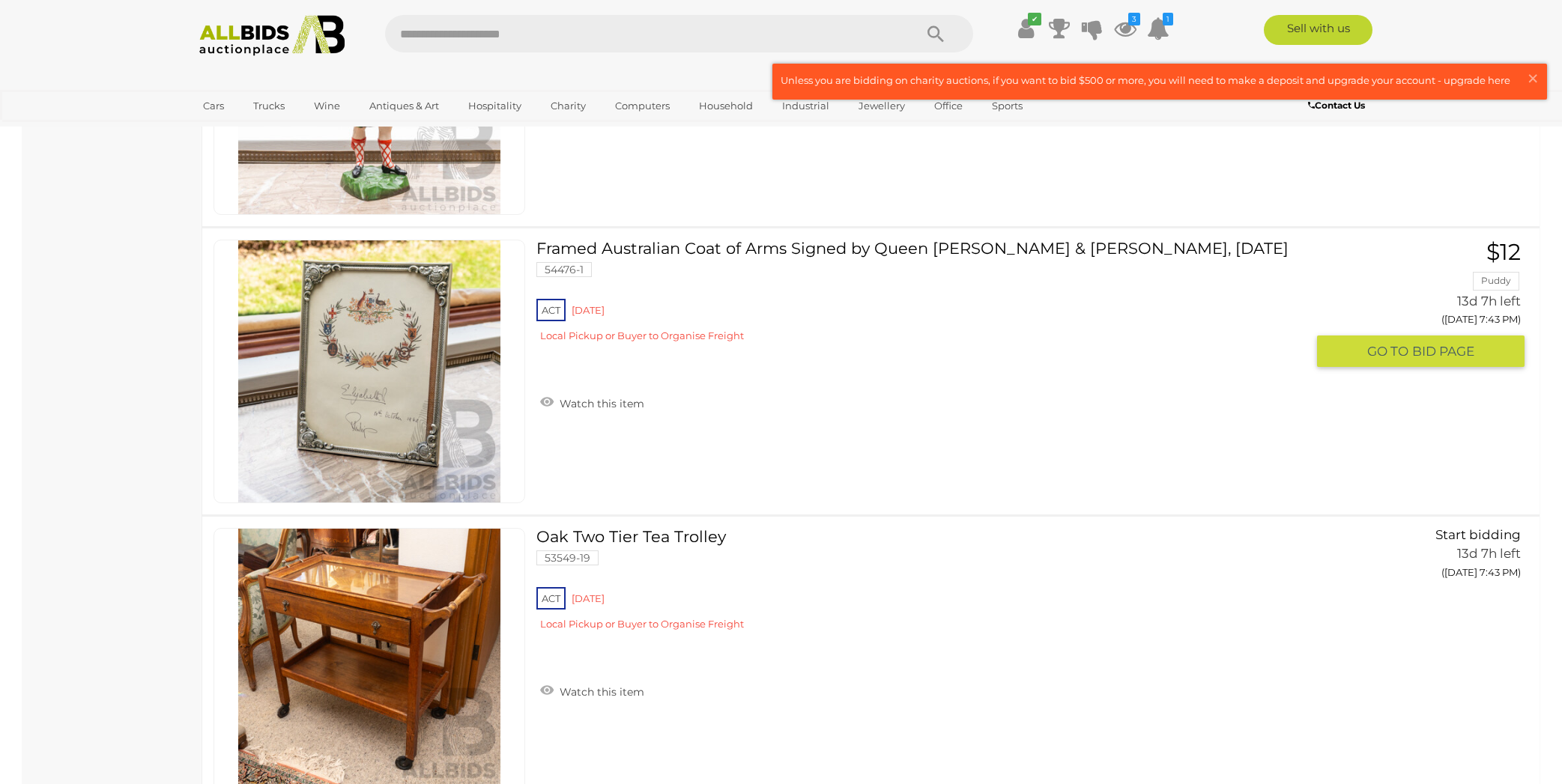
click at [395, 325] on link at bounding box center [369, 372] width 312 height 264
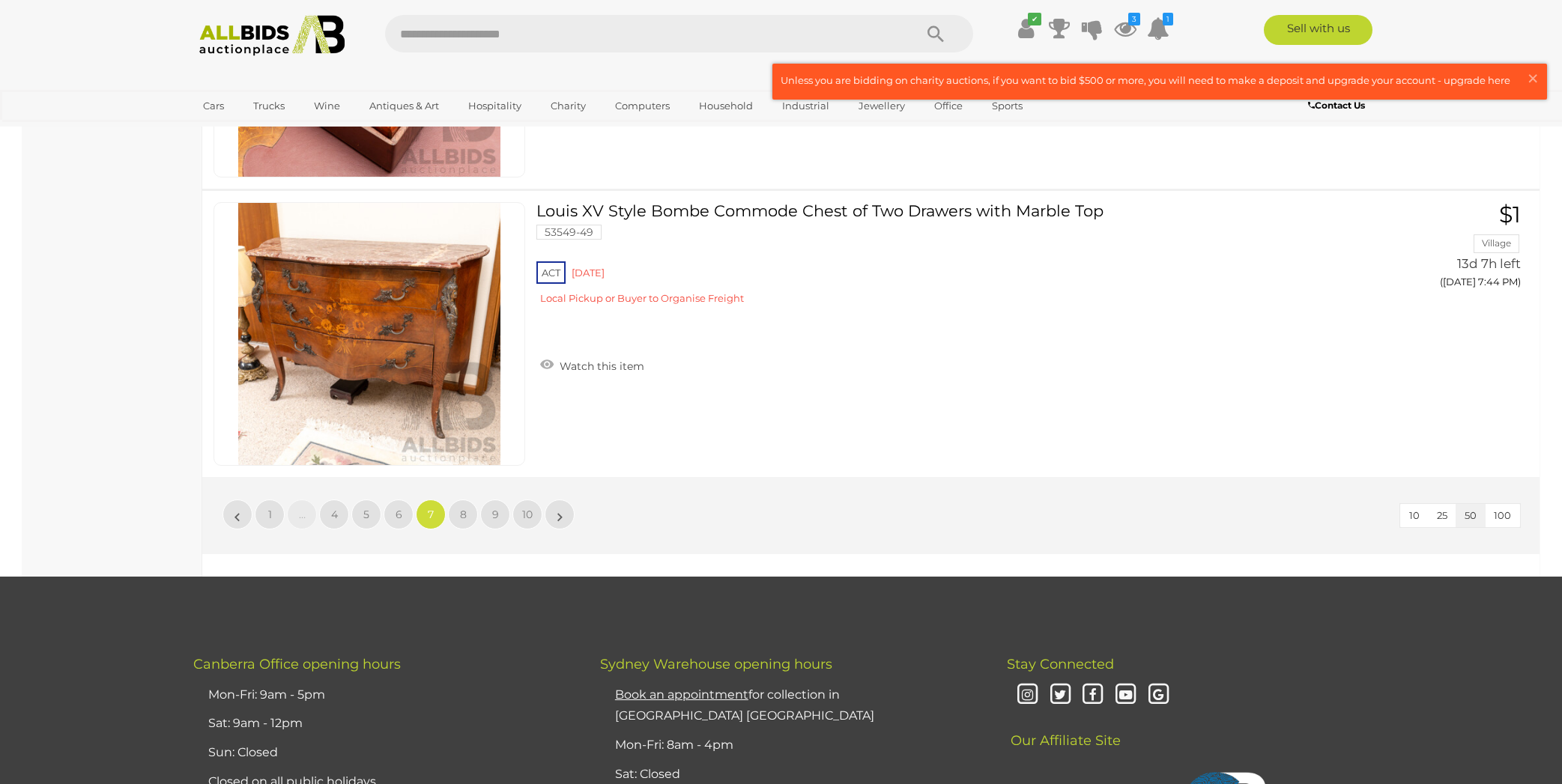
scroll to position [14139, 0]
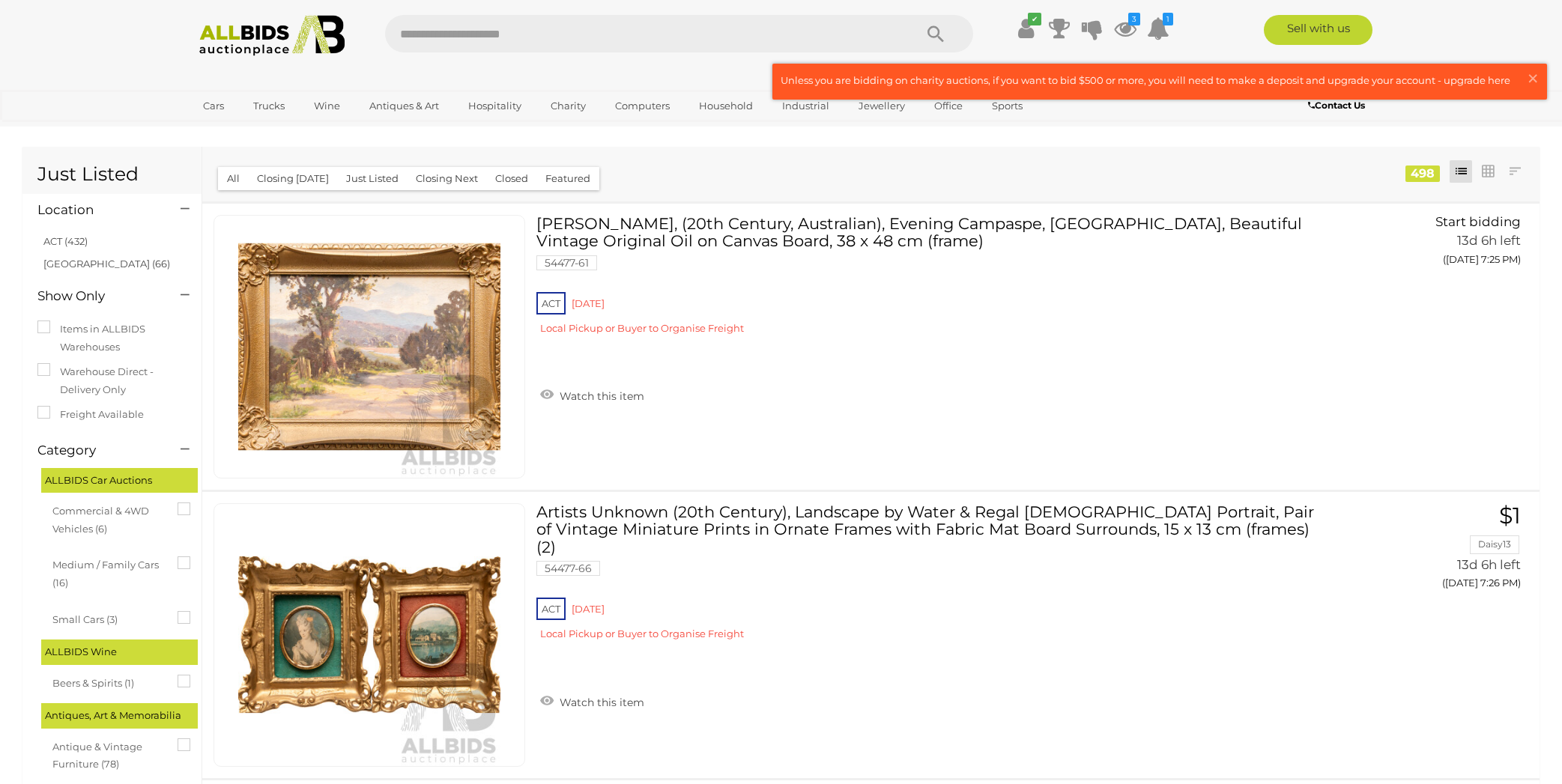
scroll to position [14139, 0]
